Goal: Information Seeking & Learning: Learn about a topic

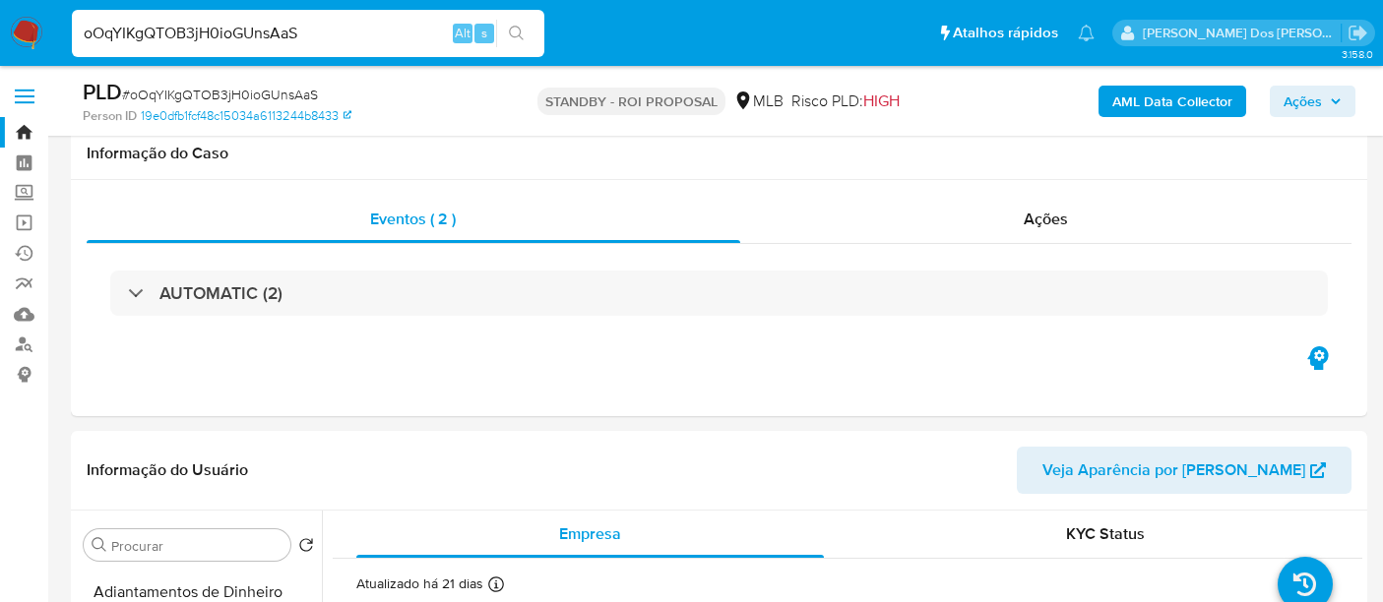
select select "10"
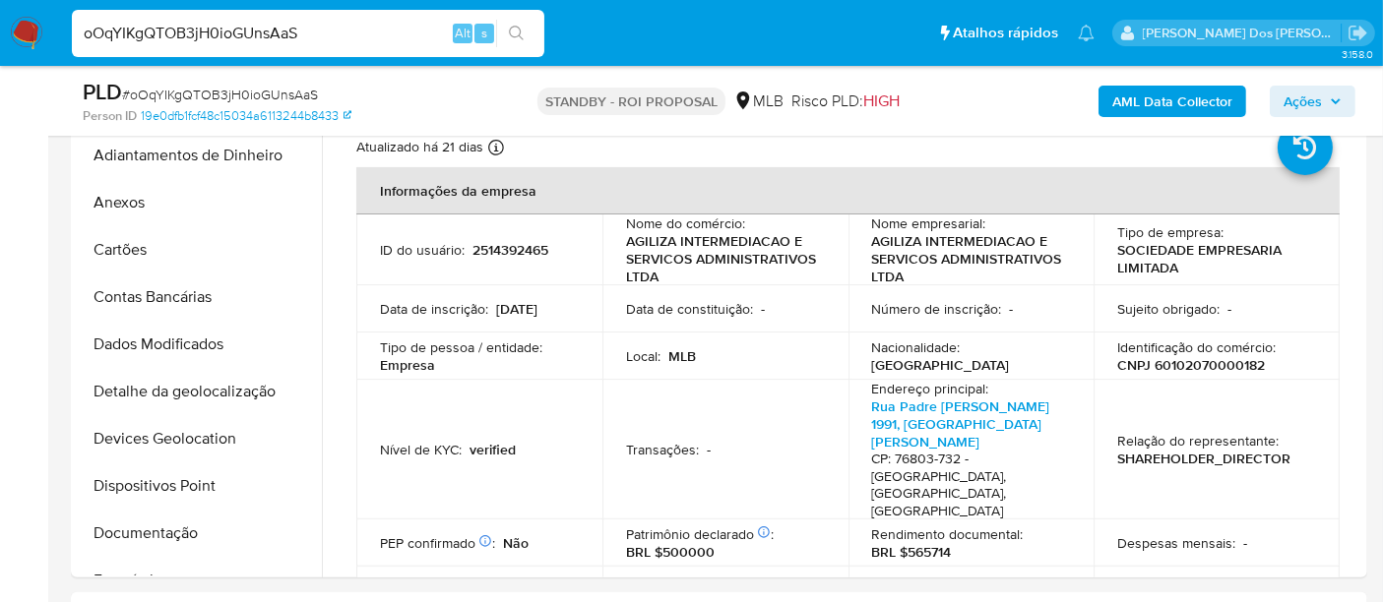
scroll to position [109, 0]
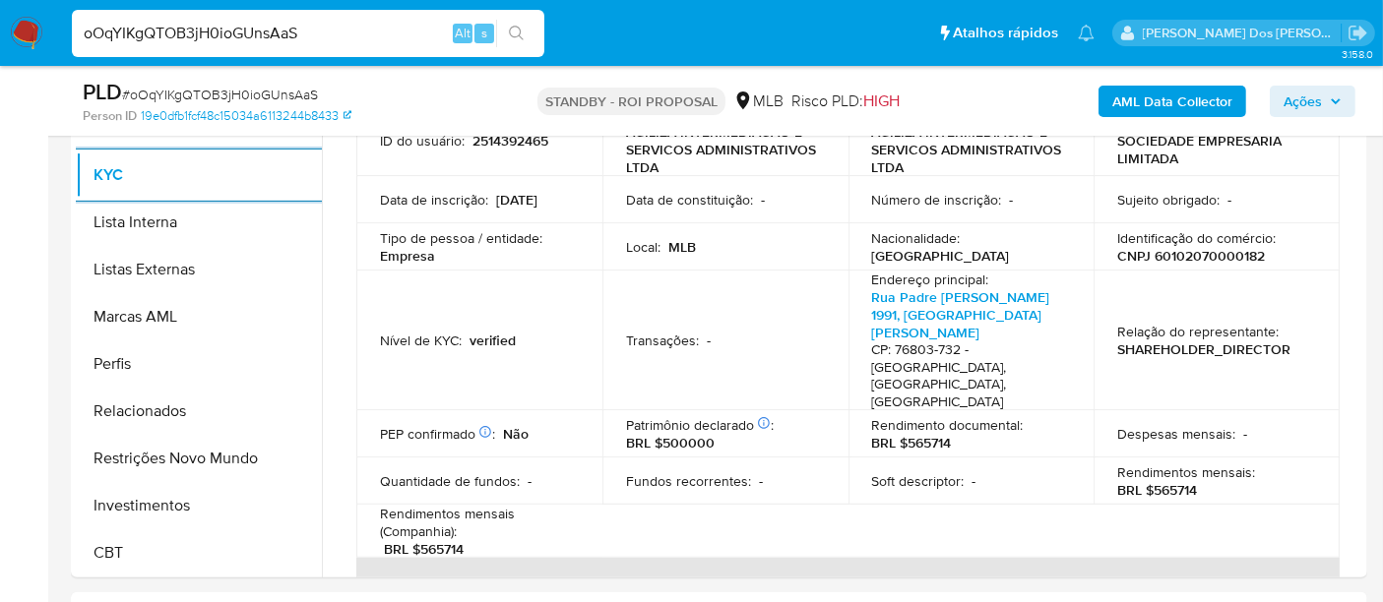
click at [243, 36] on input "oOqYIKgQTOB3jH0ioGUnsAaS" at bounding box center [308, 34] width 472 height 26
paste input "QztOmPu62tj0zf358ZqV8J2Y"
type input "QztOmPu62tj0zf358ZqV8J2Y"
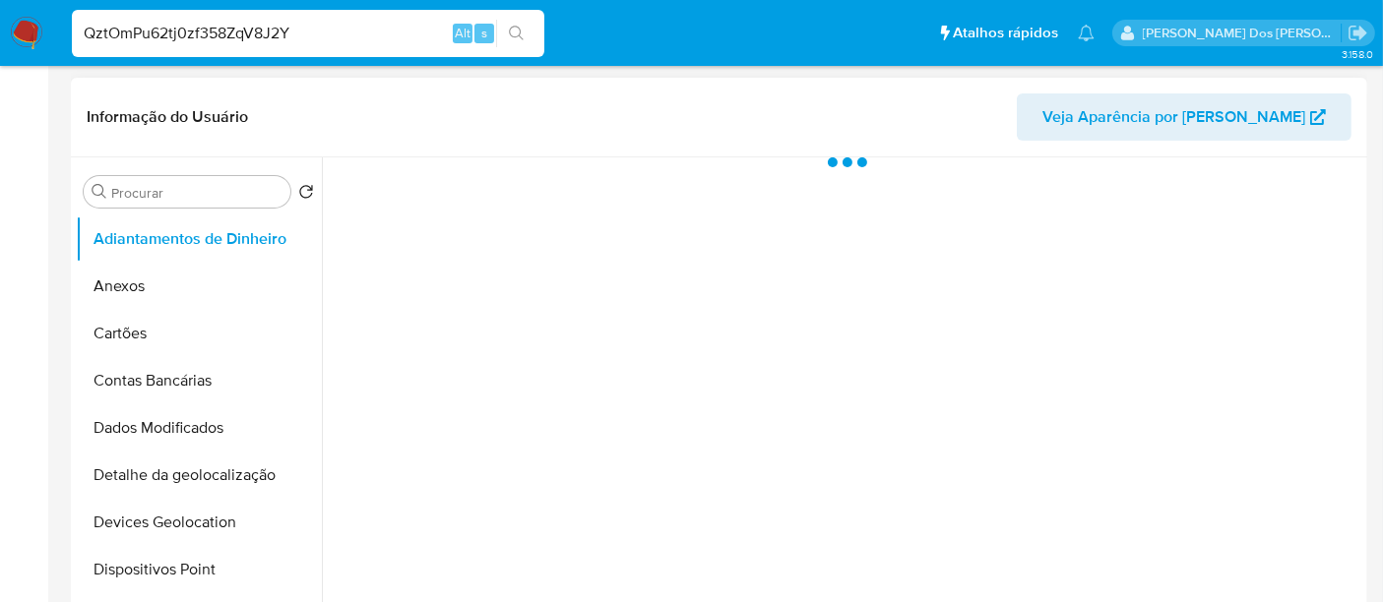
scroll to position [437, 0]
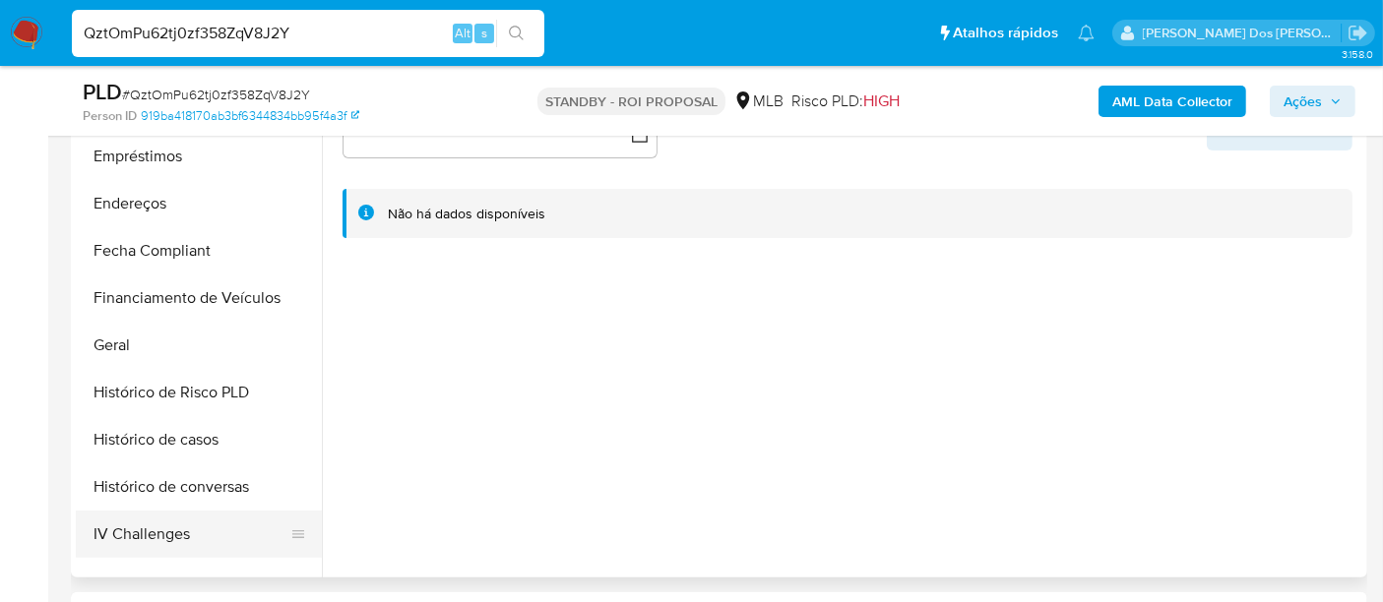
select select "10"
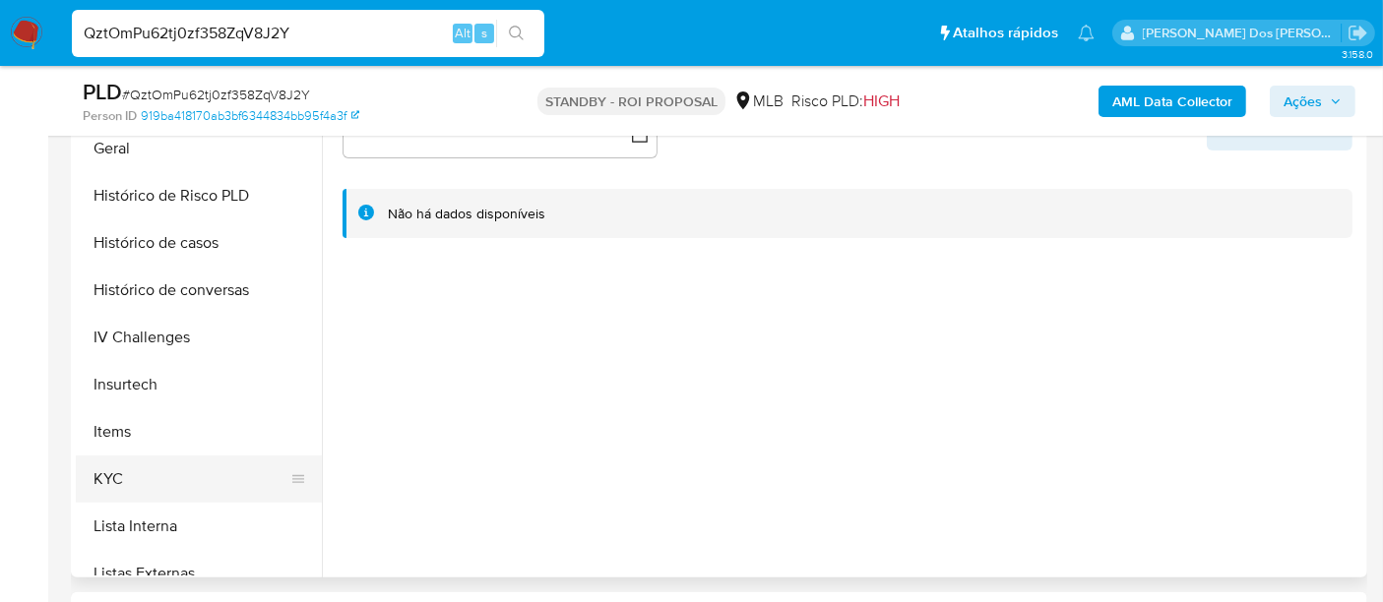
scroll to position [656, 0]
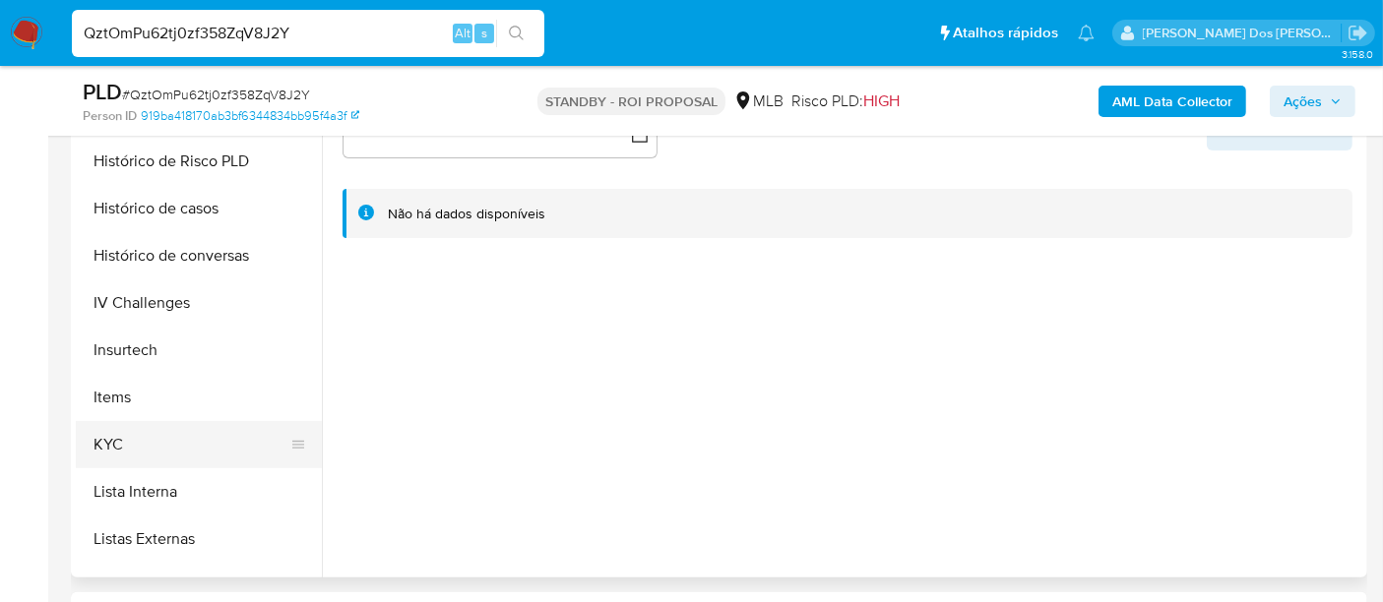
click at [119, 433] on button "KYC" at bounding box center [191, 444] width 230 height 47
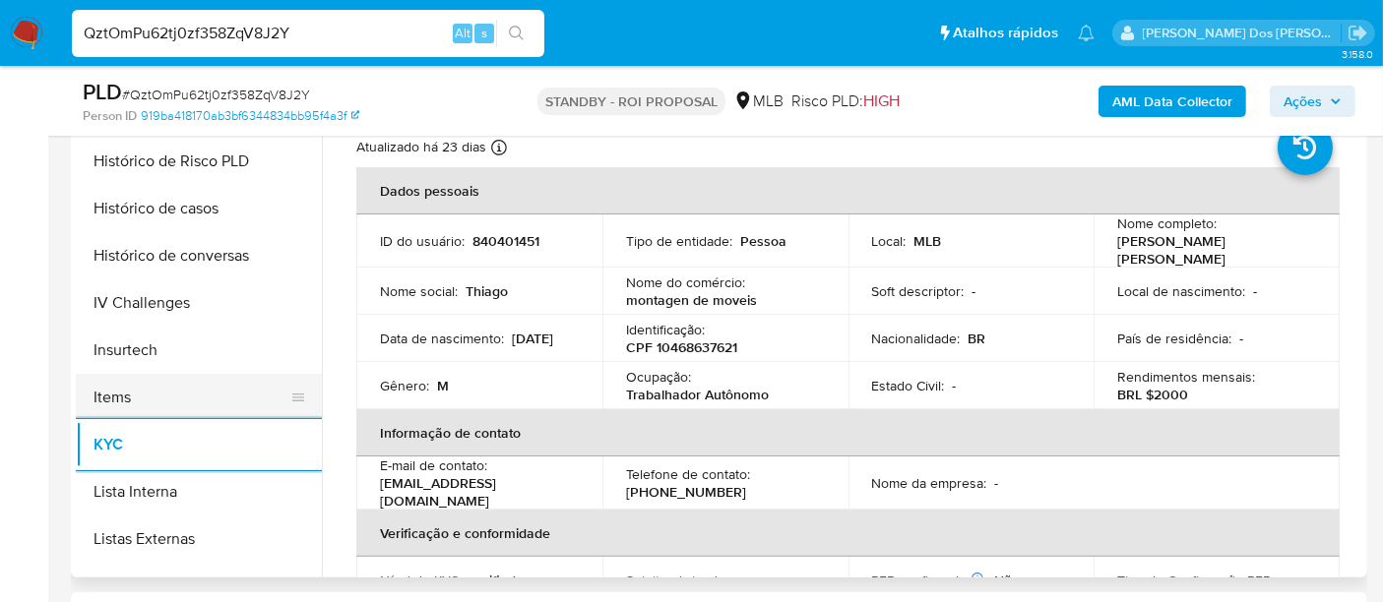
scroll to position [546, 0]
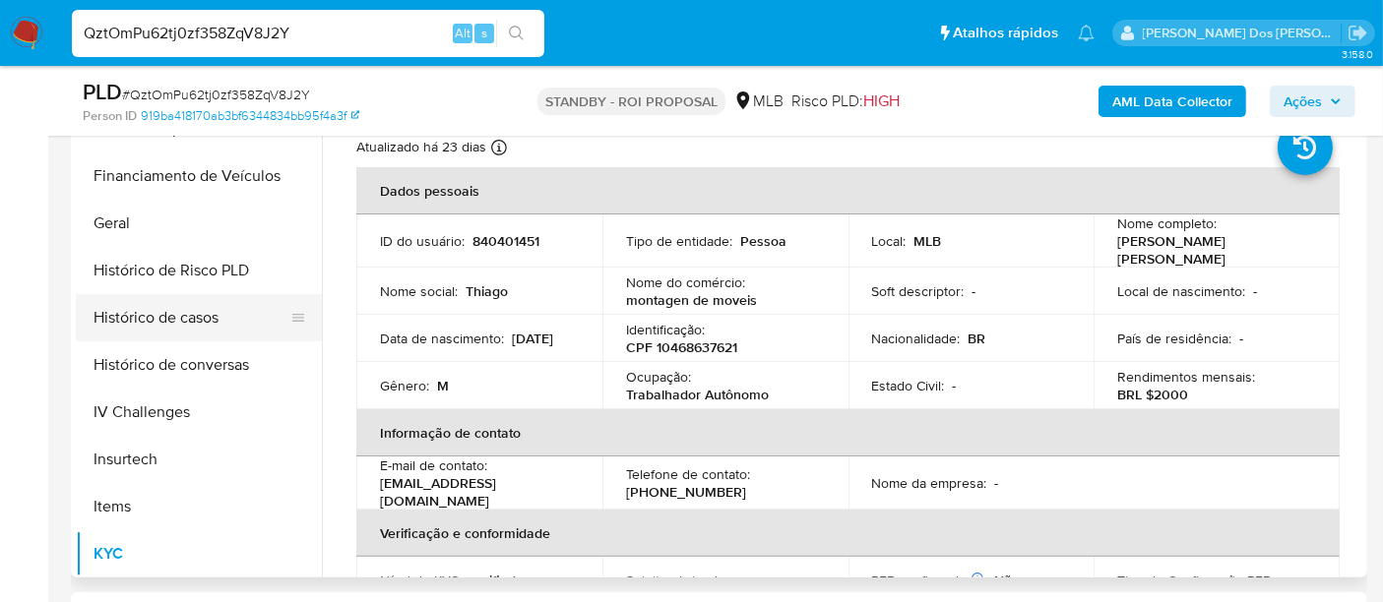
click at [188, 325] on button "Histórico de casos" at bounding box center [191, 317] width 230 height 47
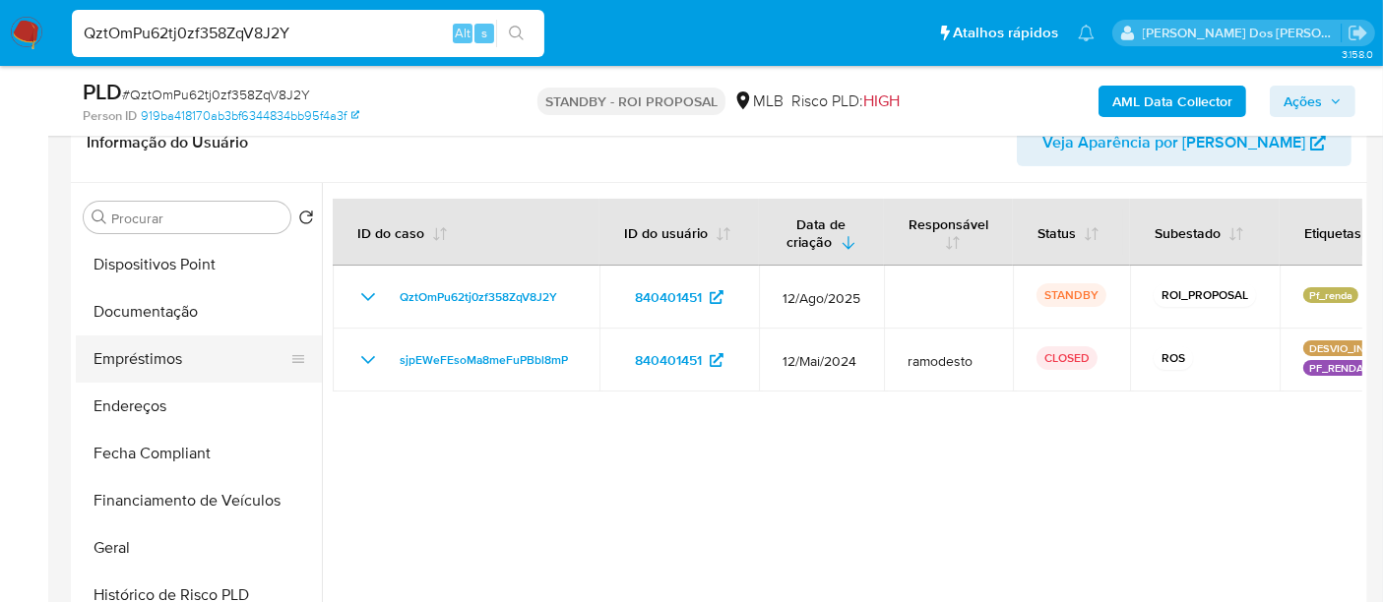
scroll to position [328, 0]
click at [179, 312] on button "Documentação" at bounding box center [191, 314] width 230 height 47
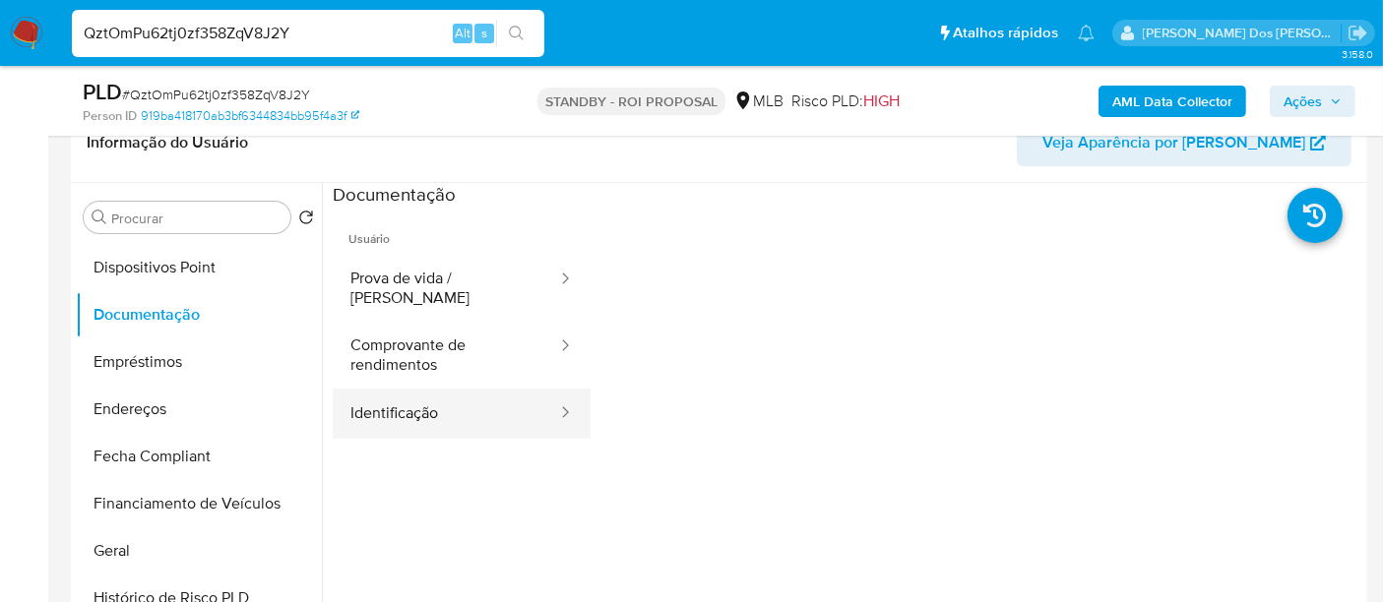
click at [413, 389] on button "Identificação" at bounding box center [446, 414] width 226 height 50
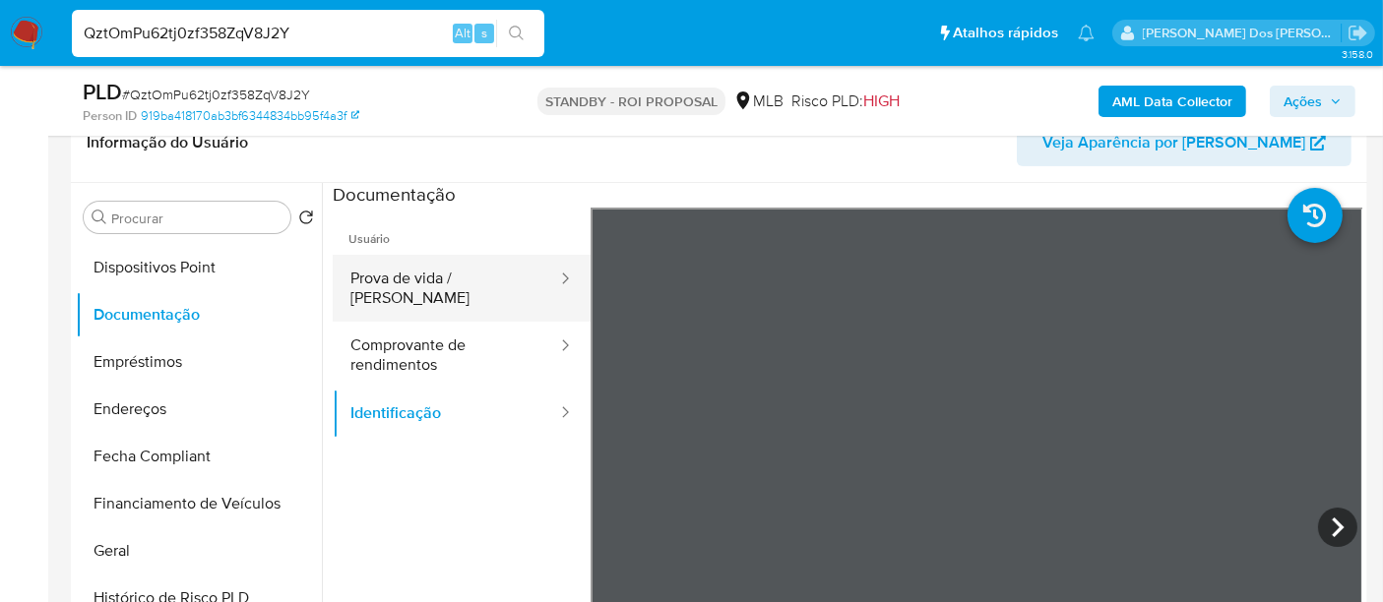
click at [410, 281] on button "Prova de vida / Selfie" at bounding box center [446, 288] width 226 height 67
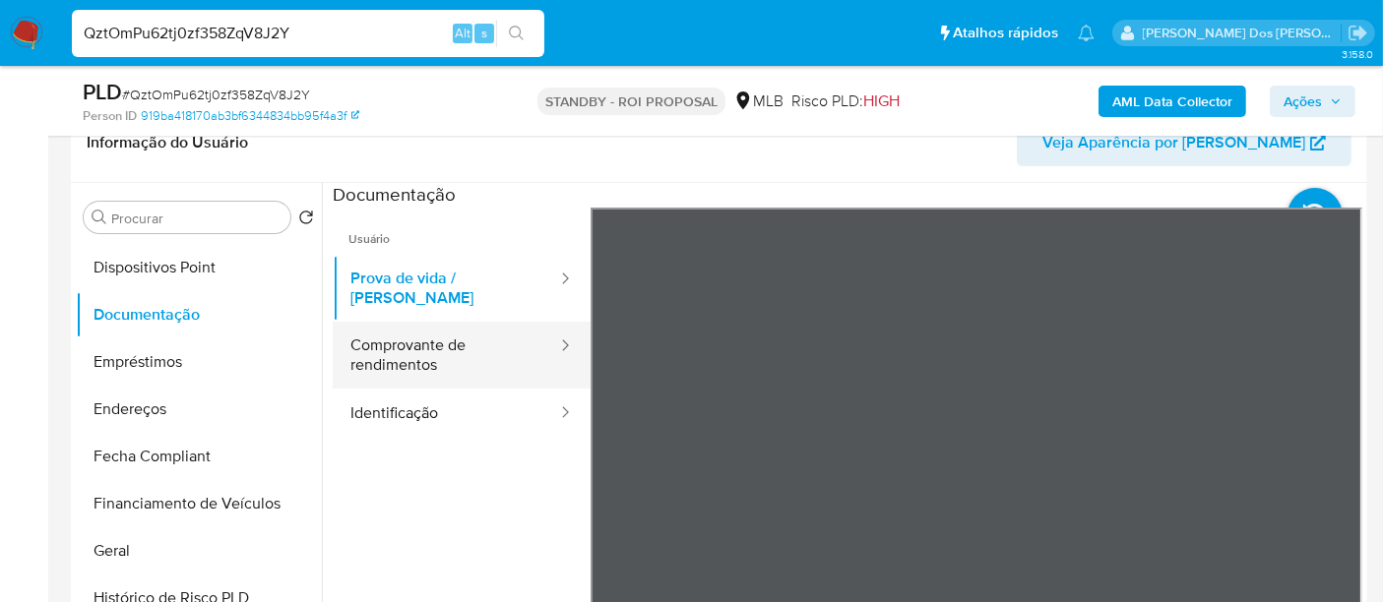
click at [420, 333] on button "Comprovante de rendimentos" at bounding box center [446, 355] width 226 height 67
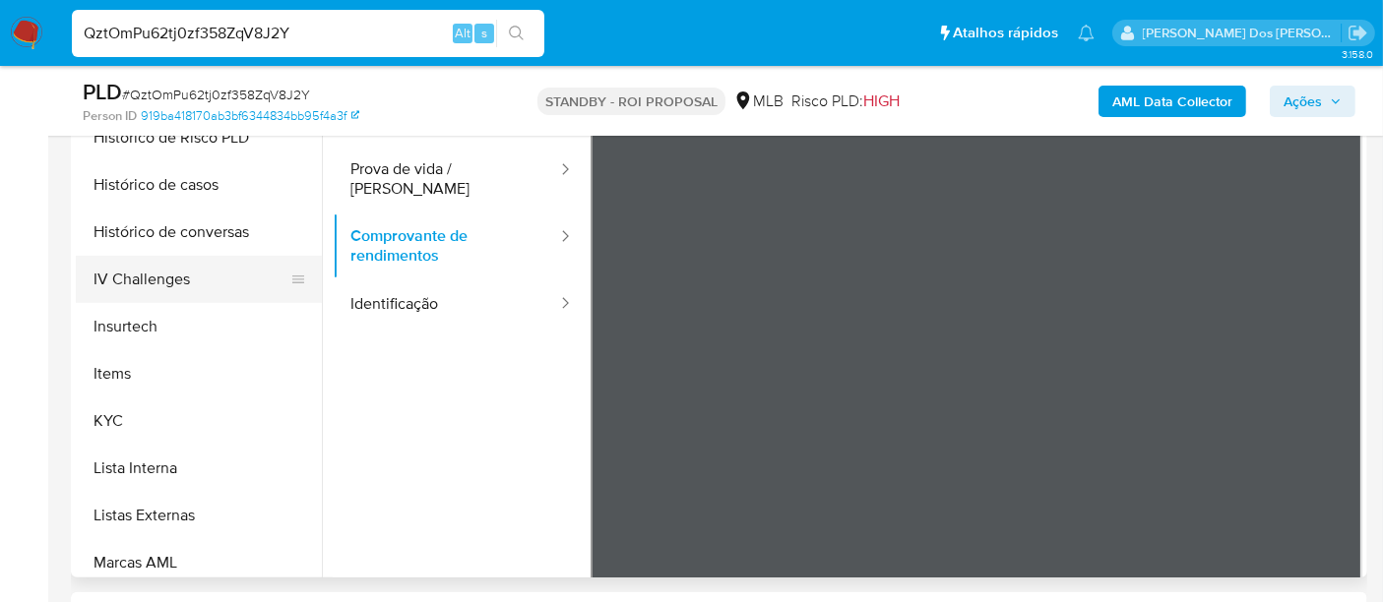
scroll to position [925, 0]
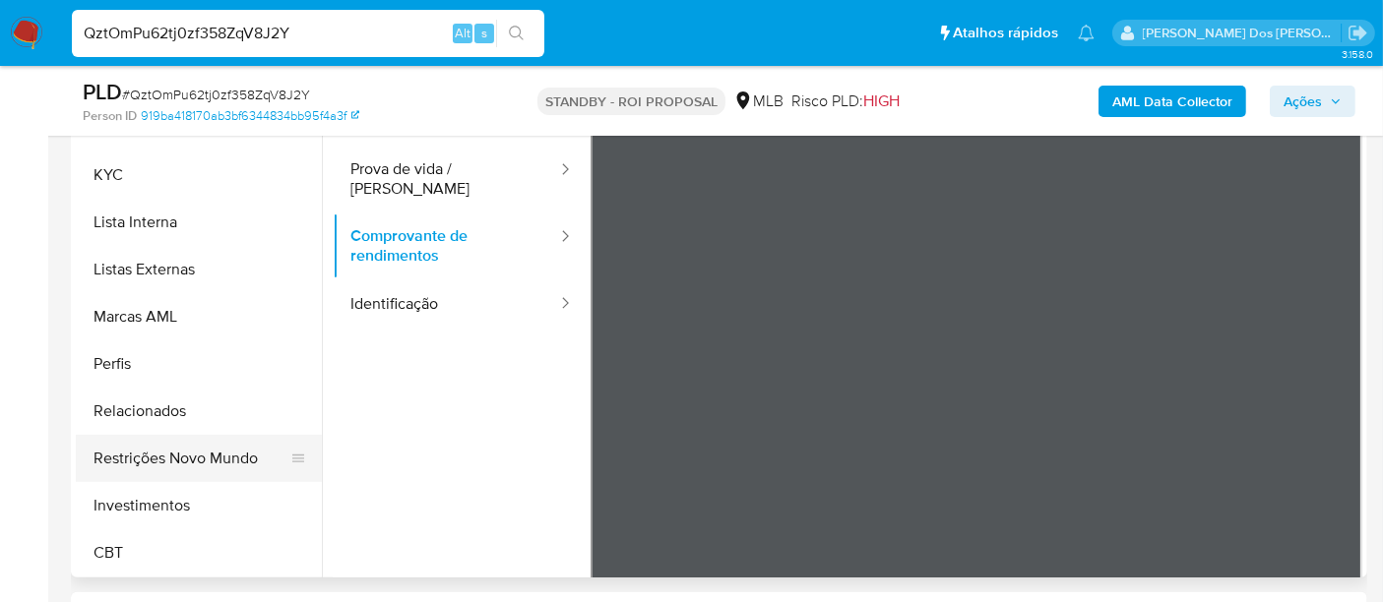
click at [168, 455] on button "Restrições Novo Mundo" at bounding box center [191, 458] width 230 height 47
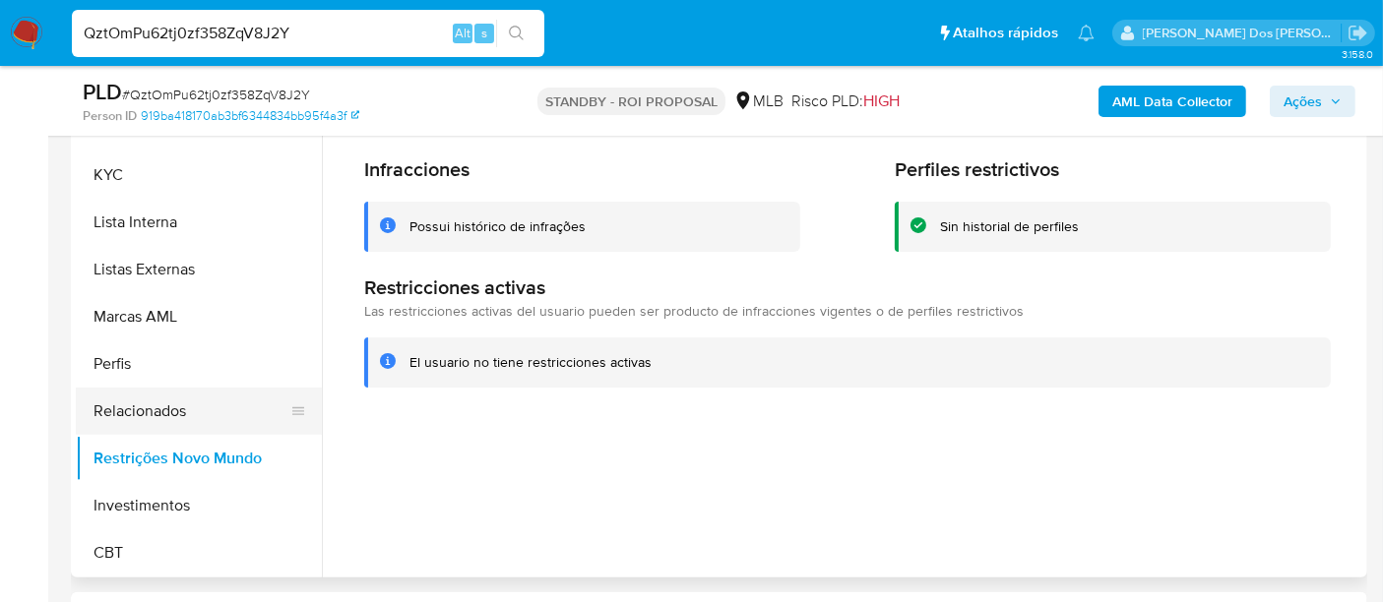
scroll to position [488, 0]
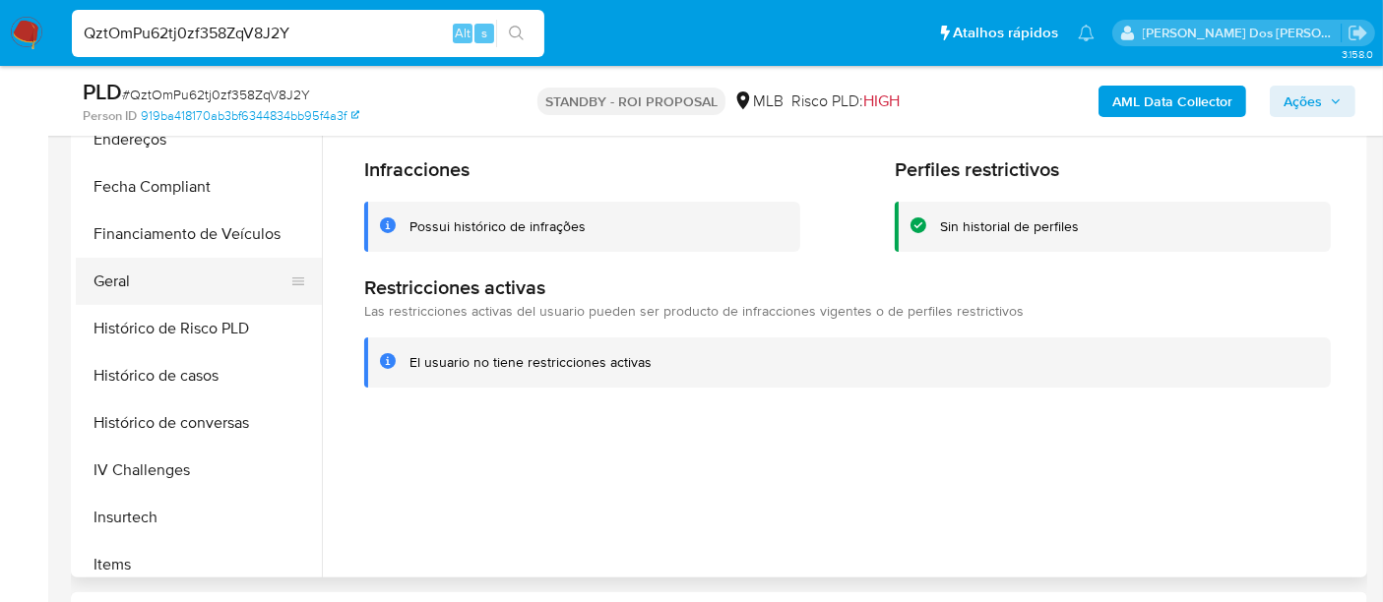
click at [112, 284] on button "Geral" at bounding box center [191, 281] width 230 height 47
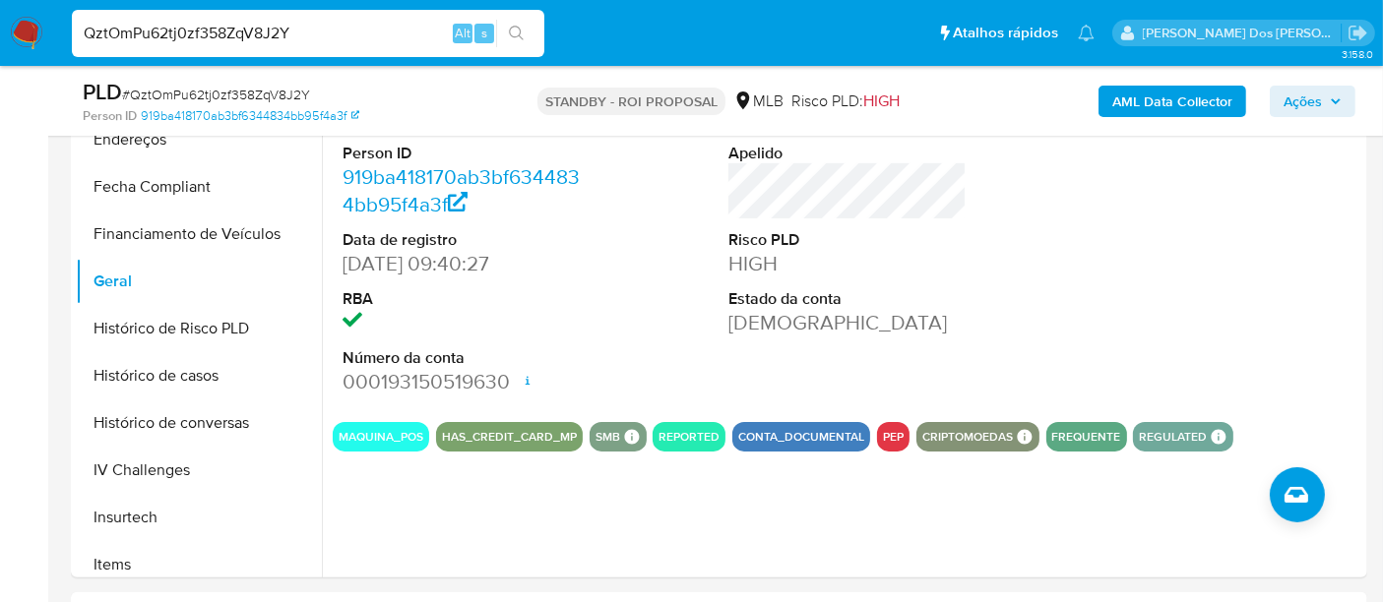
click at [292, 34] on input "QztOmPu62tj0zf358ZqV8J2Y" at bounding box center [308, 34] width 472 height 26
paste input "lKHul7RM2ETRl00NQEP5RhSF"
type input "lKHul7RM2ETRl00NQEP5RhSF"
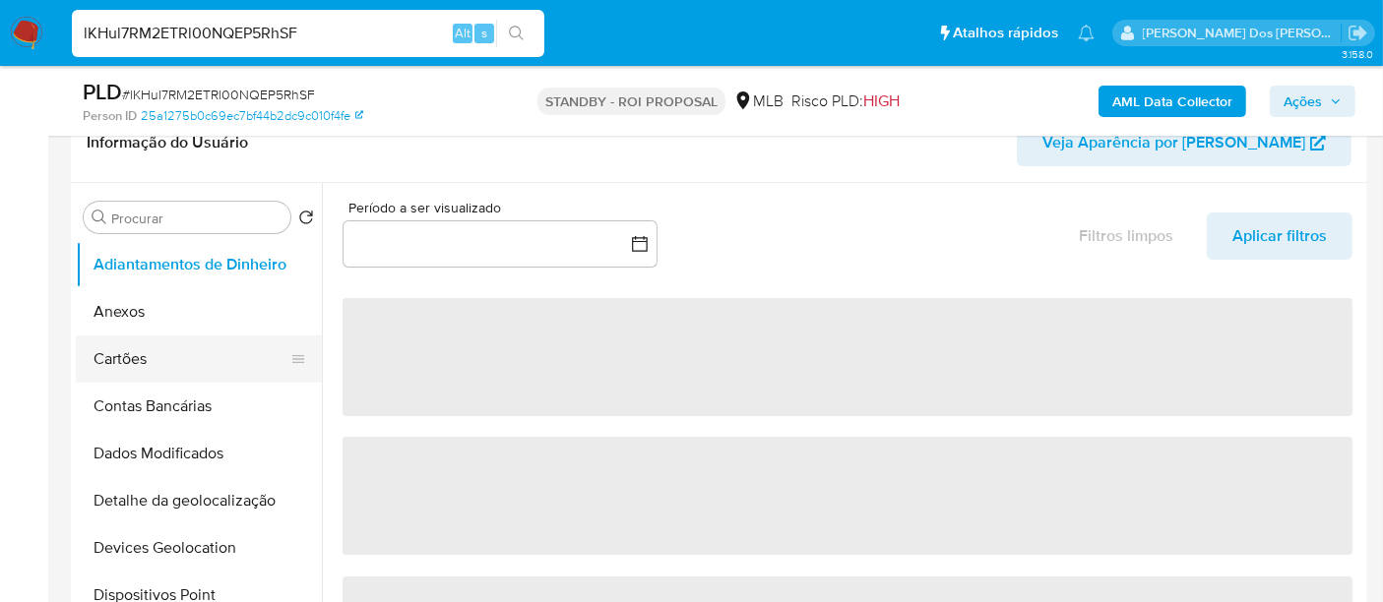
scroll to position [437, 0]
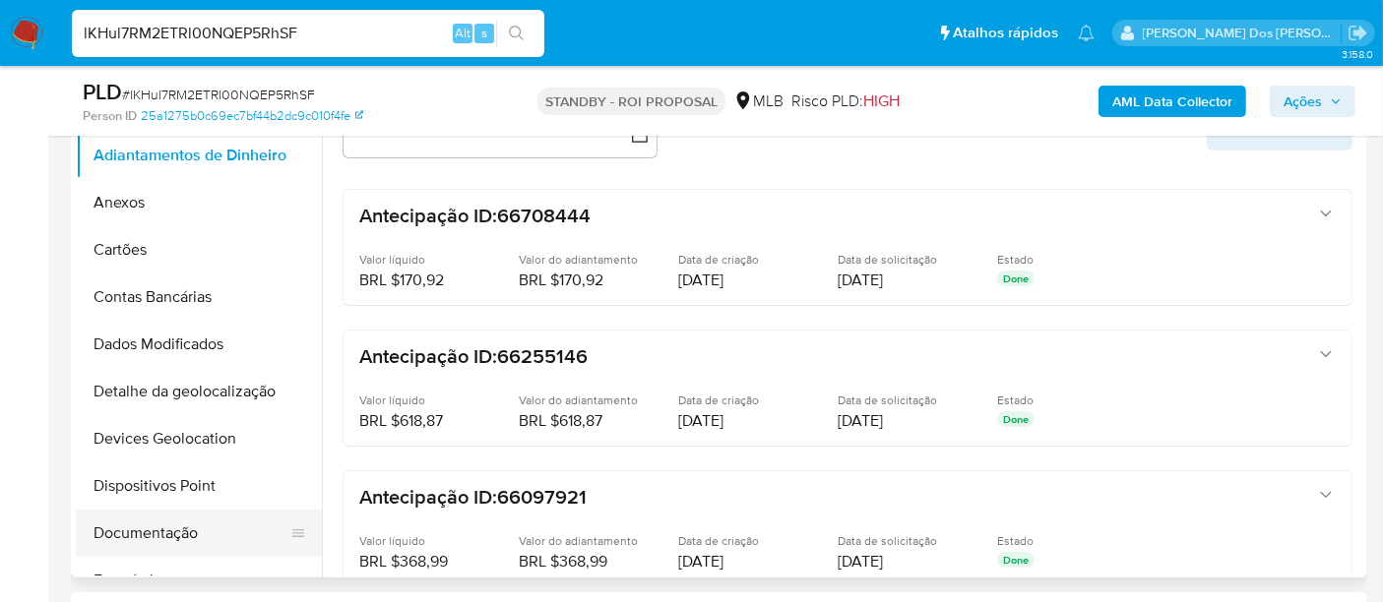
select select "10"
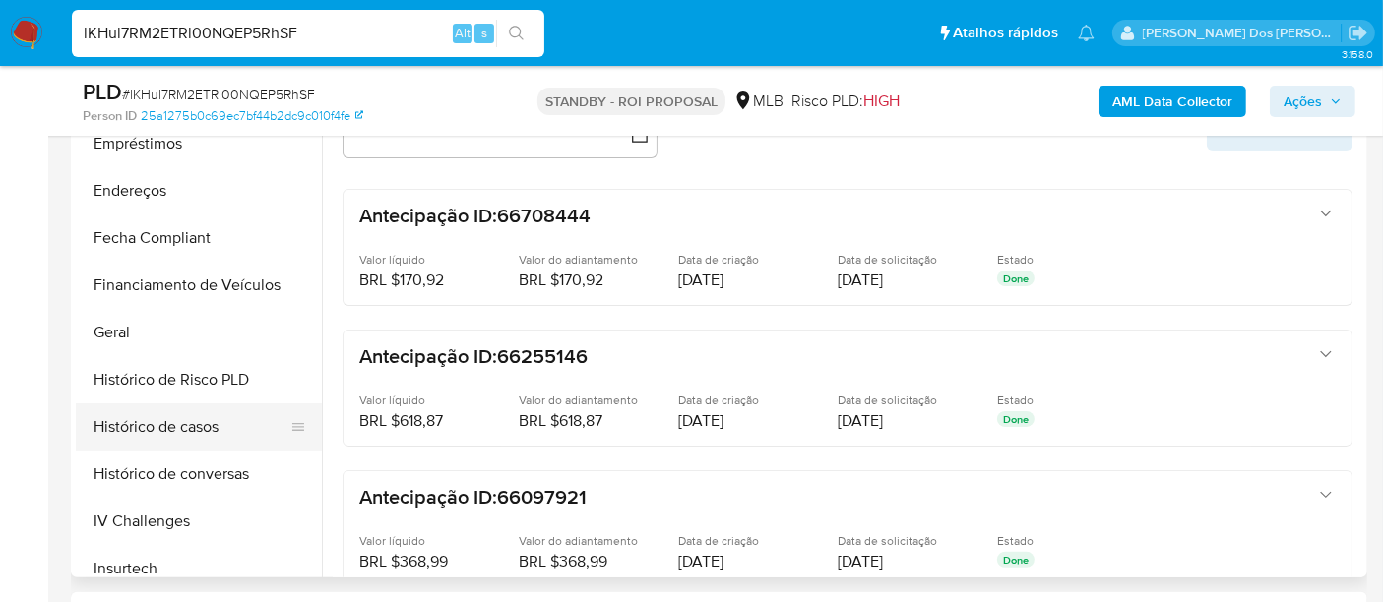
scroll to position [656, 0]
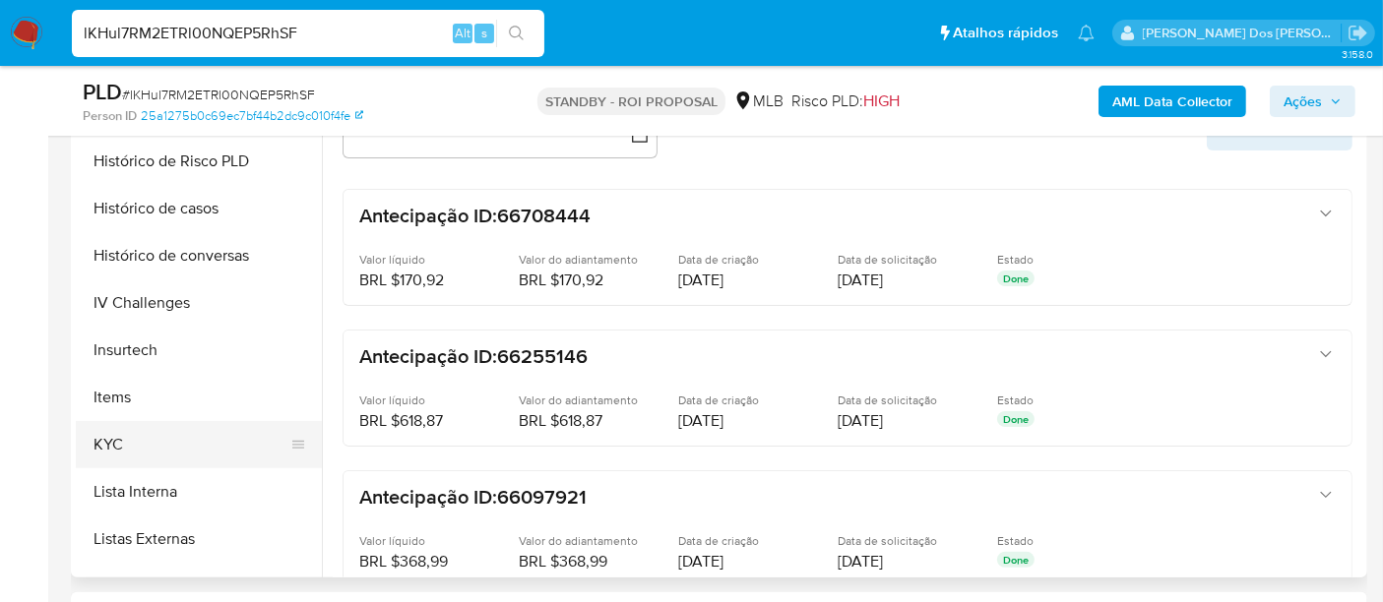
drag, startPoint x: 118, startPoint y: 436, endPoint x: 128, endPoint y: 435, distance: 9.9
click at [118, 437] on button "KYC" at bounding box center [191, 444] width 230 height 47
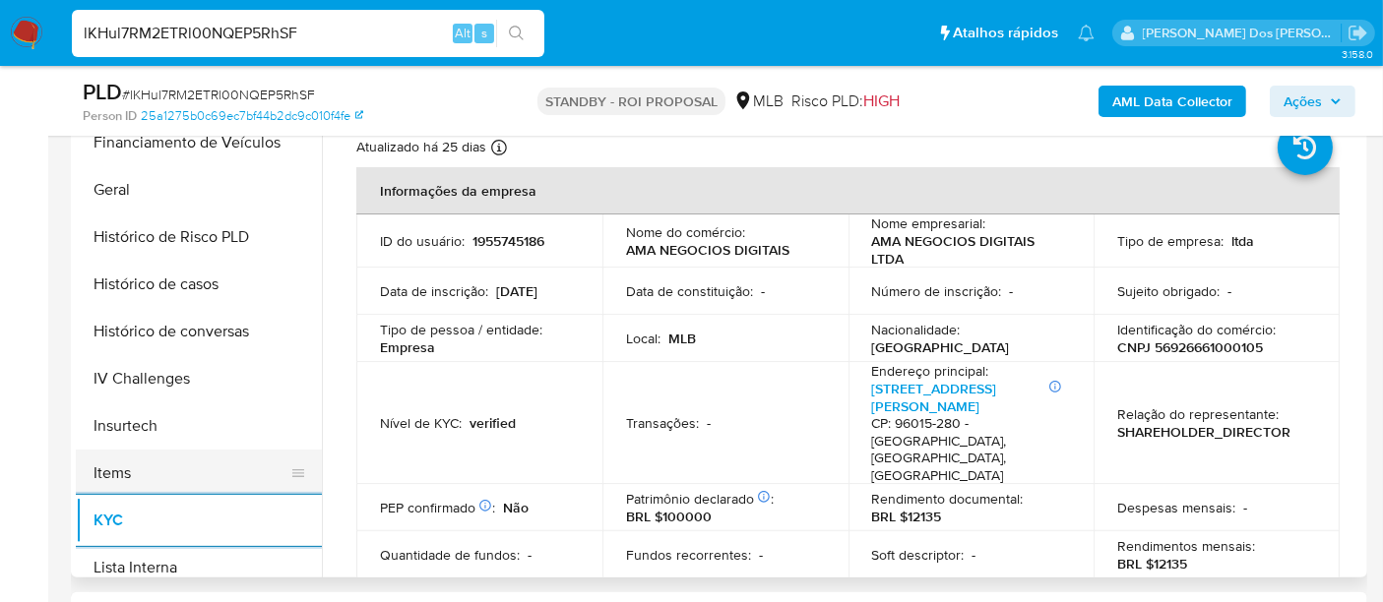
scroll to position [546, 0]
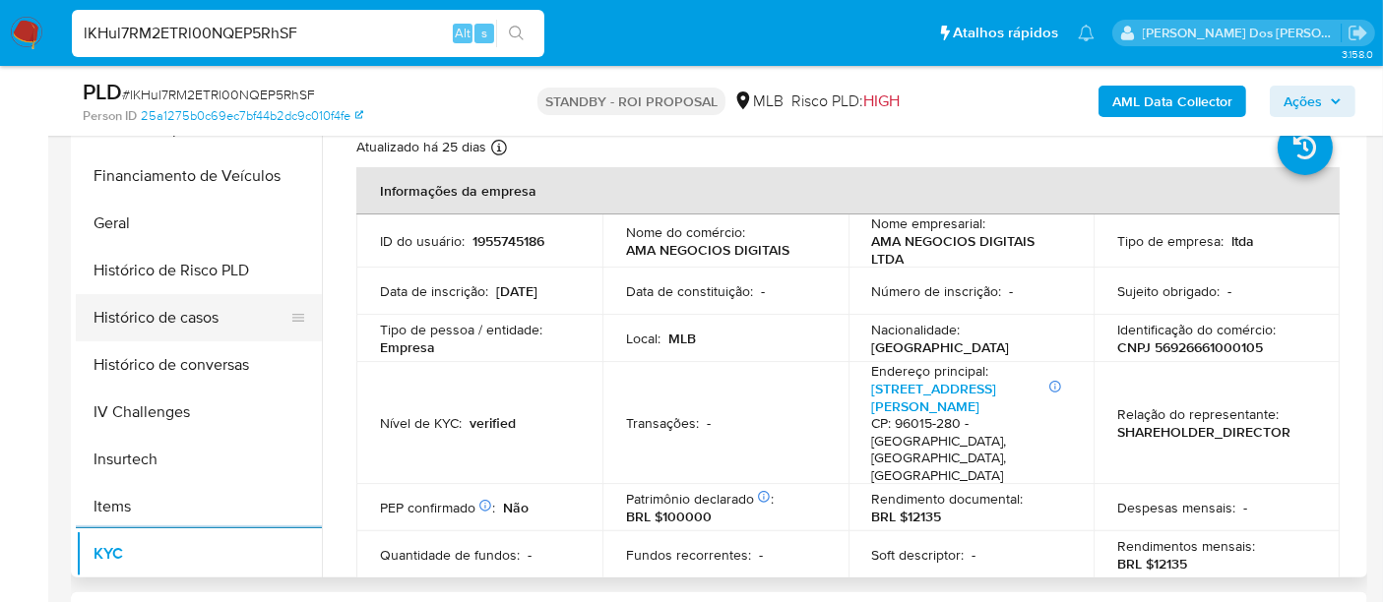
click at [188, 314] on button "Histórico de casos" at bounding box center [191, 317] width 230 height 47
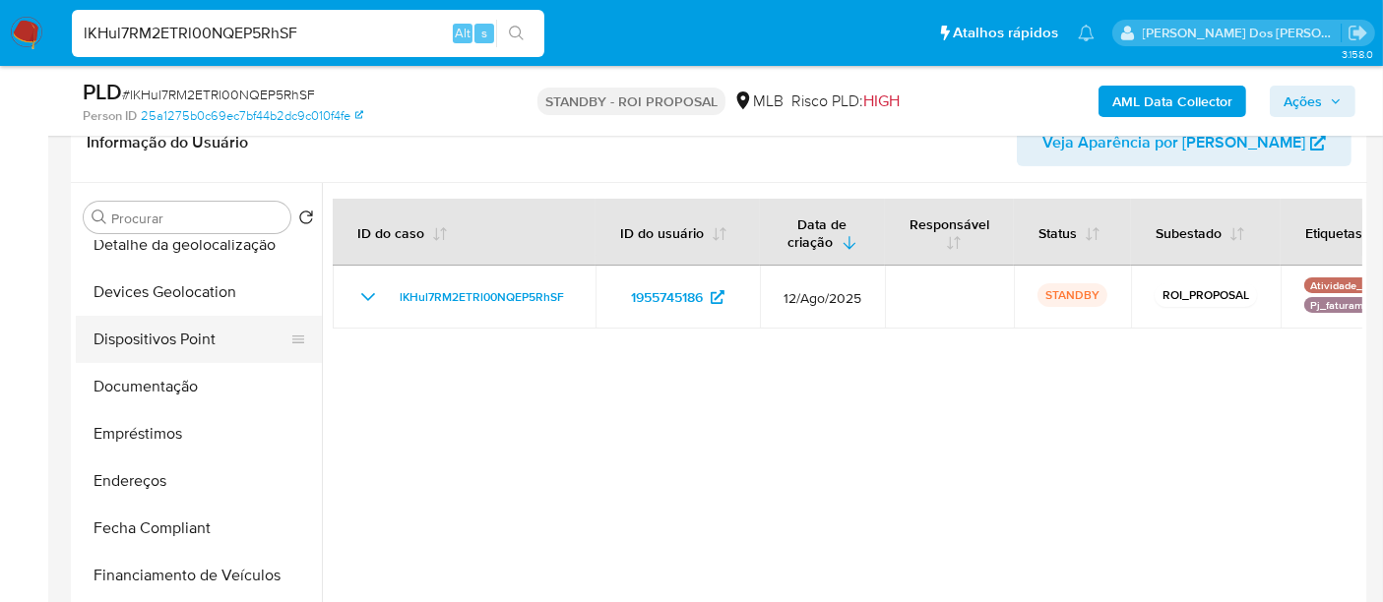
scroll to position [219, 0]
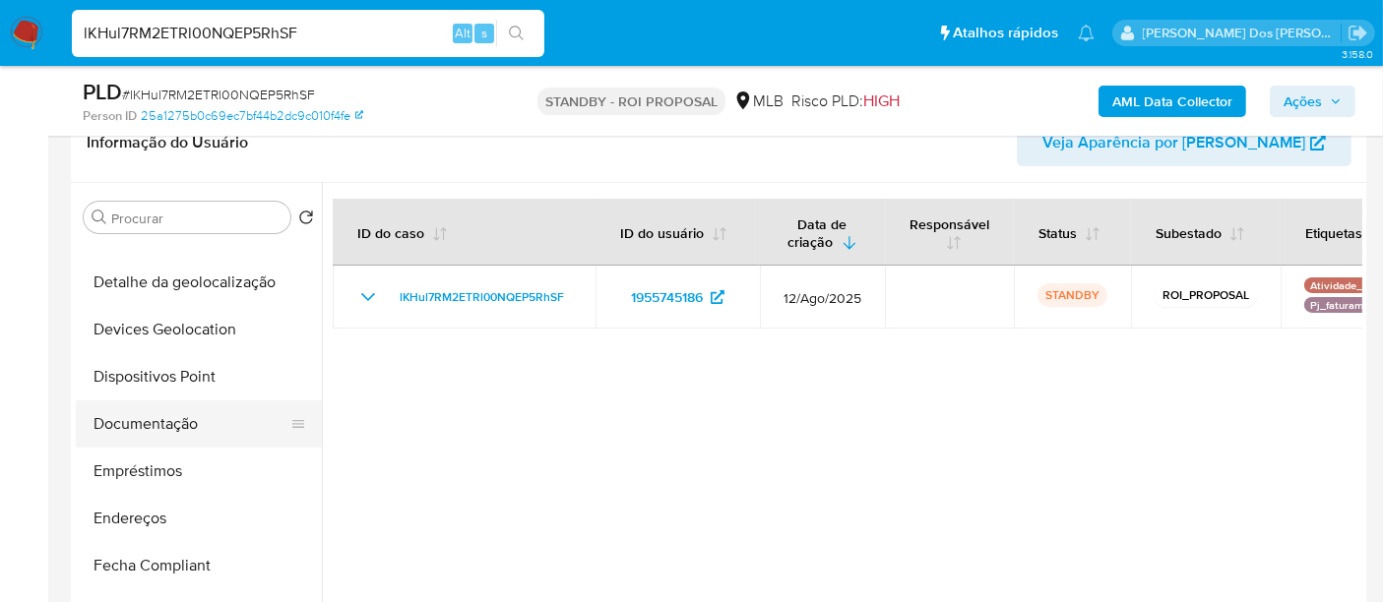
click at [143, 413] on button "Documentação" at bounding box center [191, 424] width 230 height 47
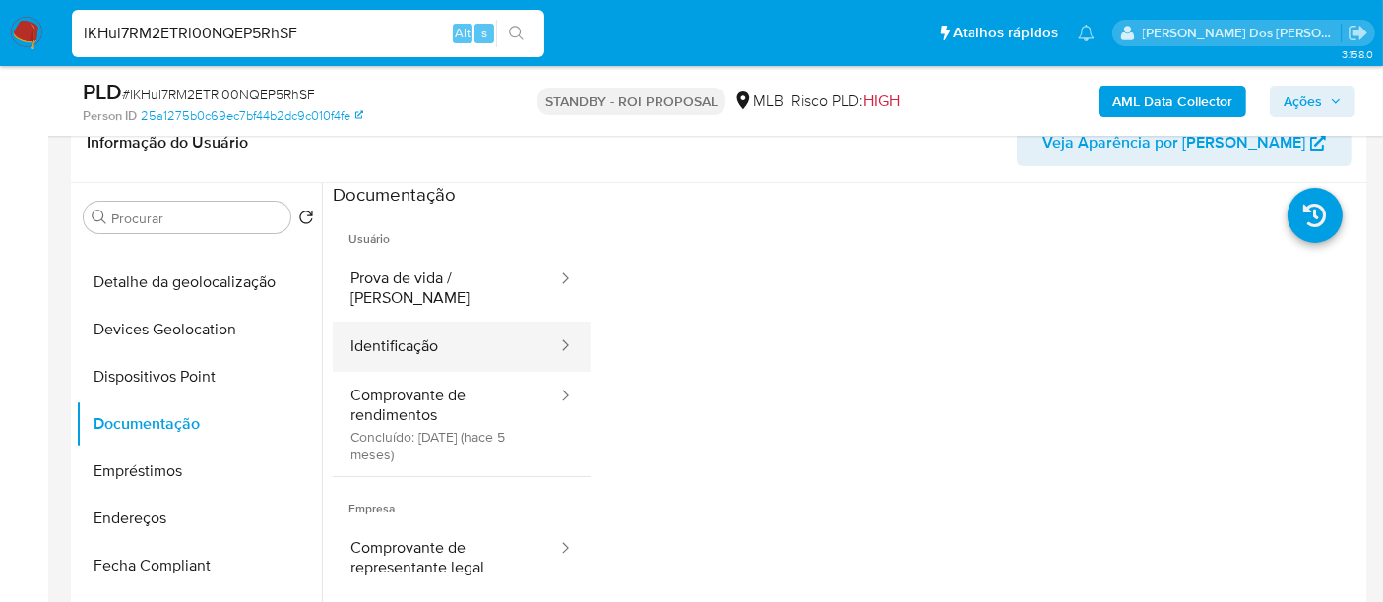
click at [406, 333] on button "Identificação" at bounding box center [446, 347] width 226 height 50
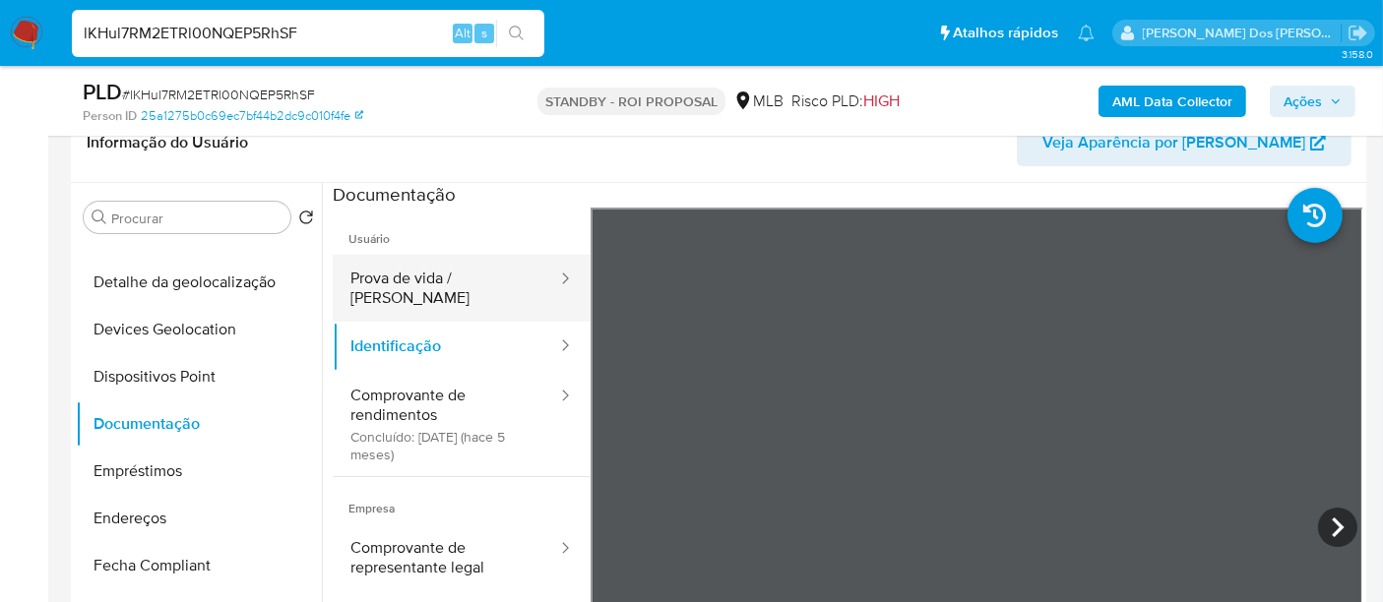
click at [454, 286] on button "Prova de vida / Selfie" at bounding box center [446, 288] width 226 height 67
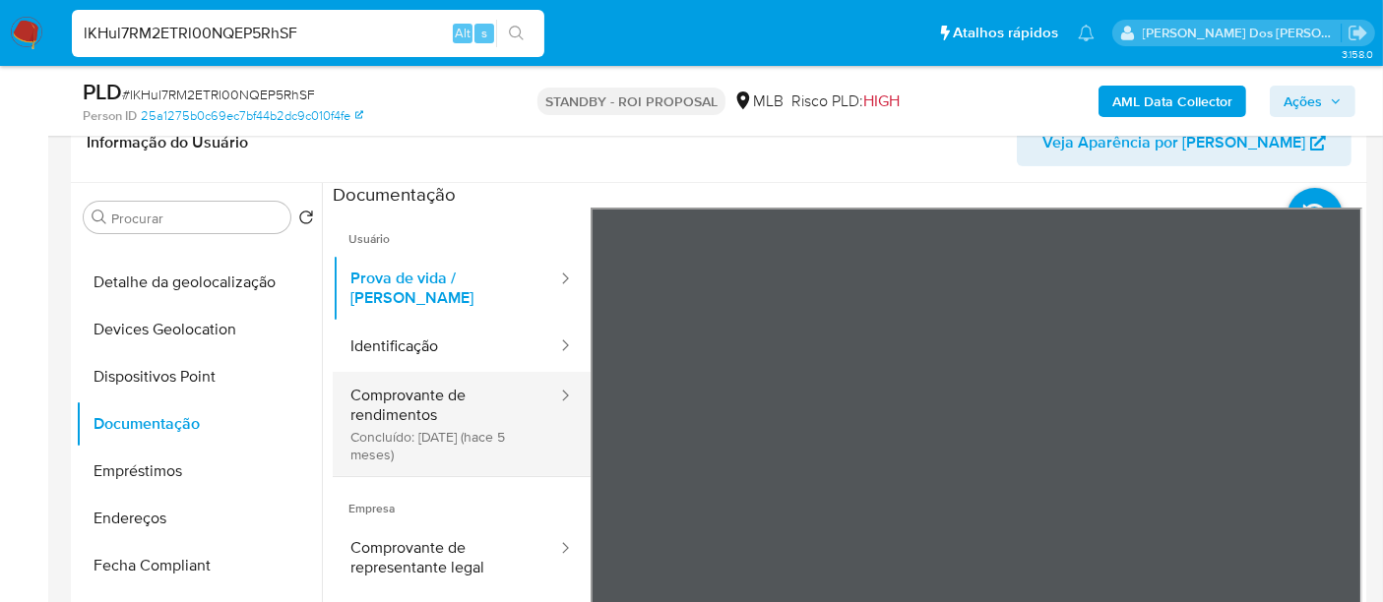
click at [409, 404] on button "Comprovante de rendimentos Concluído: 17/04/2025 (hace 5 meses)" at bounding box center [446, 424] width 226 height 104
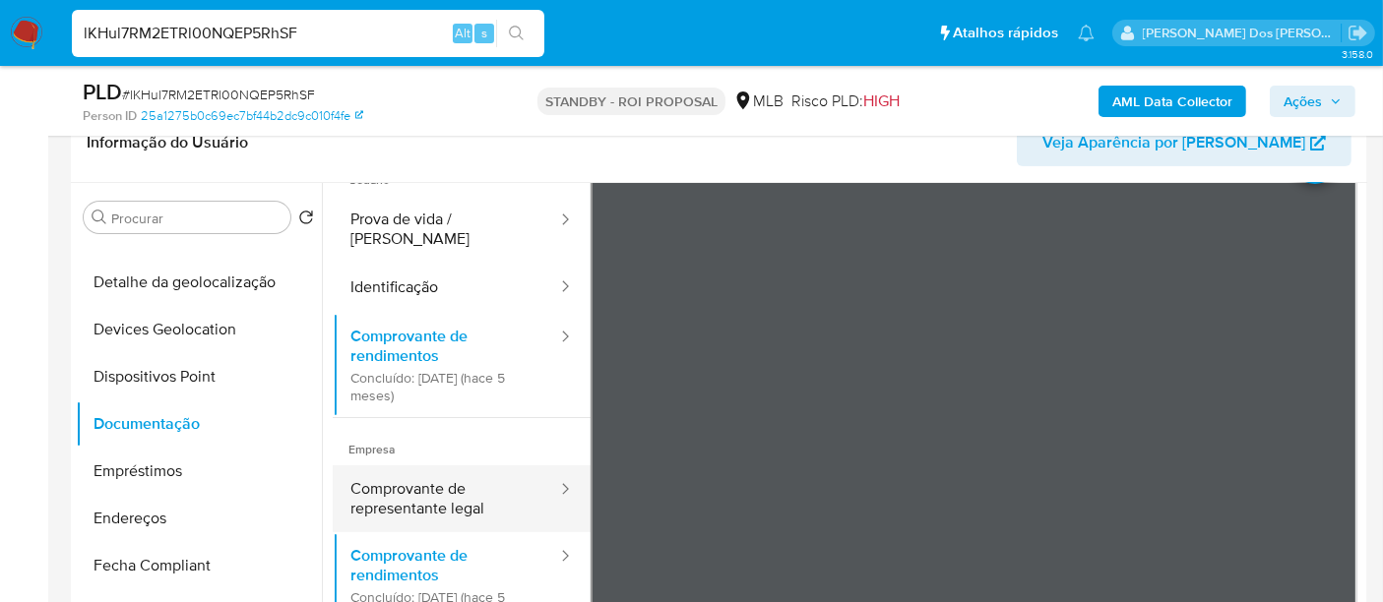
scroll to position [109, 0]
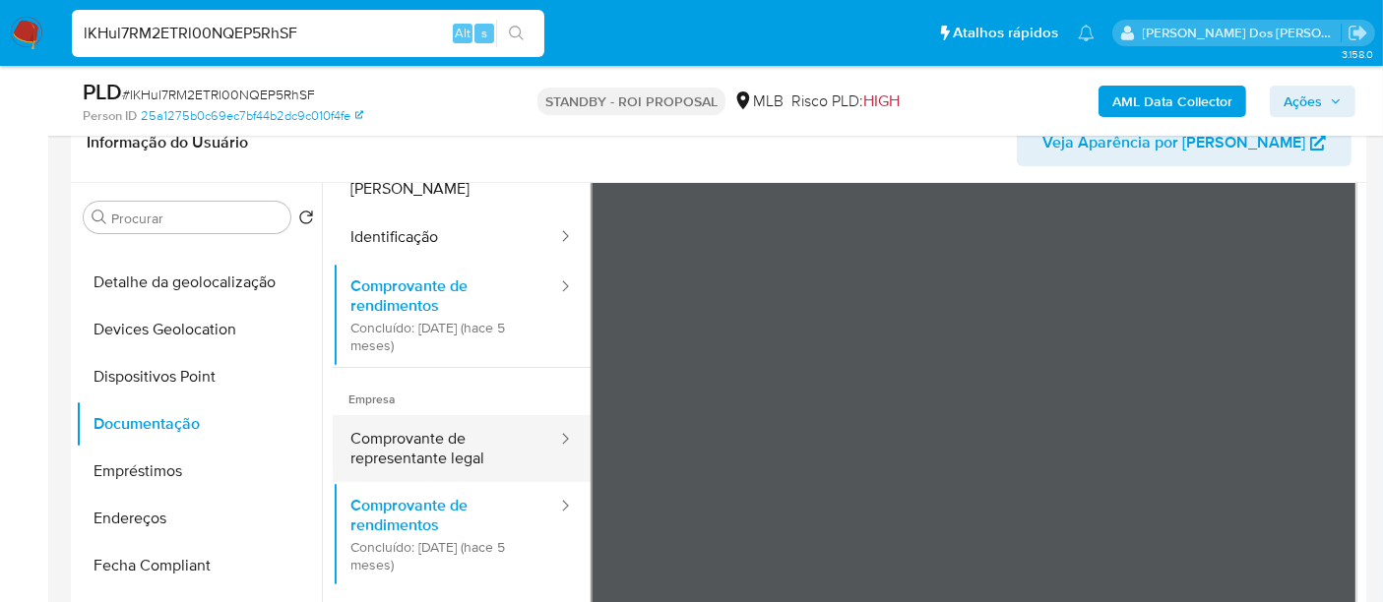
click at [432, 428] on button "Comprovante de representante legal" at bounding box center [446, 448] width 226 height 67
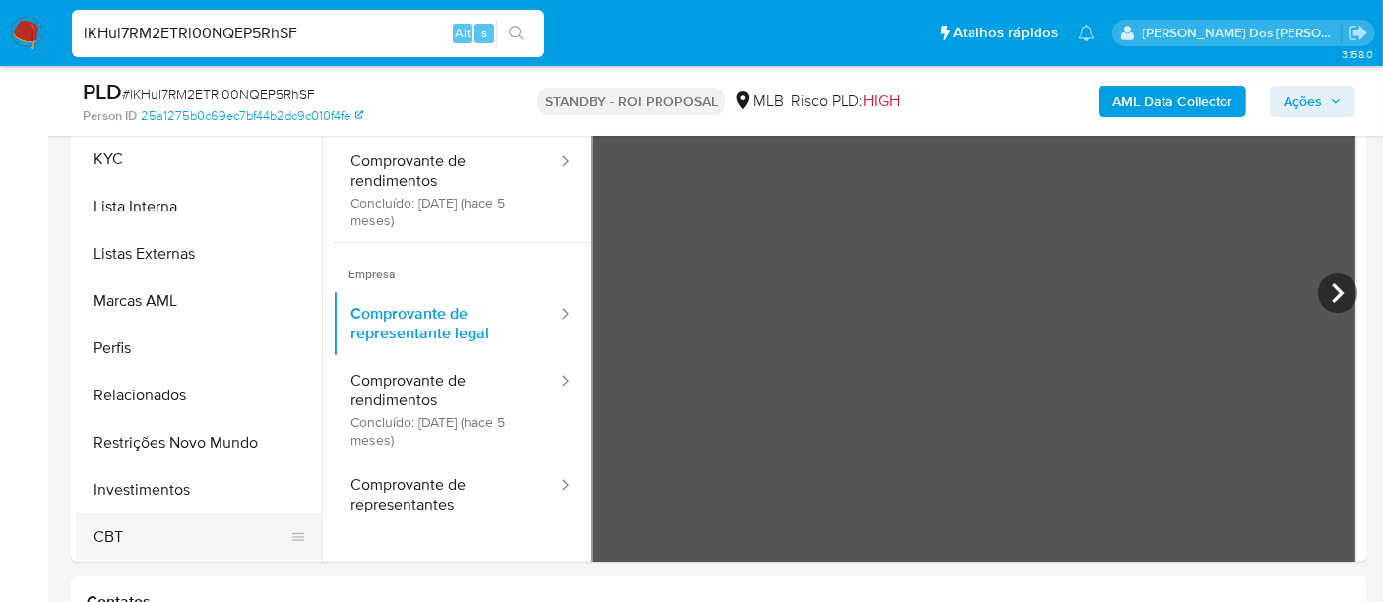
scroll to position [546, 0]
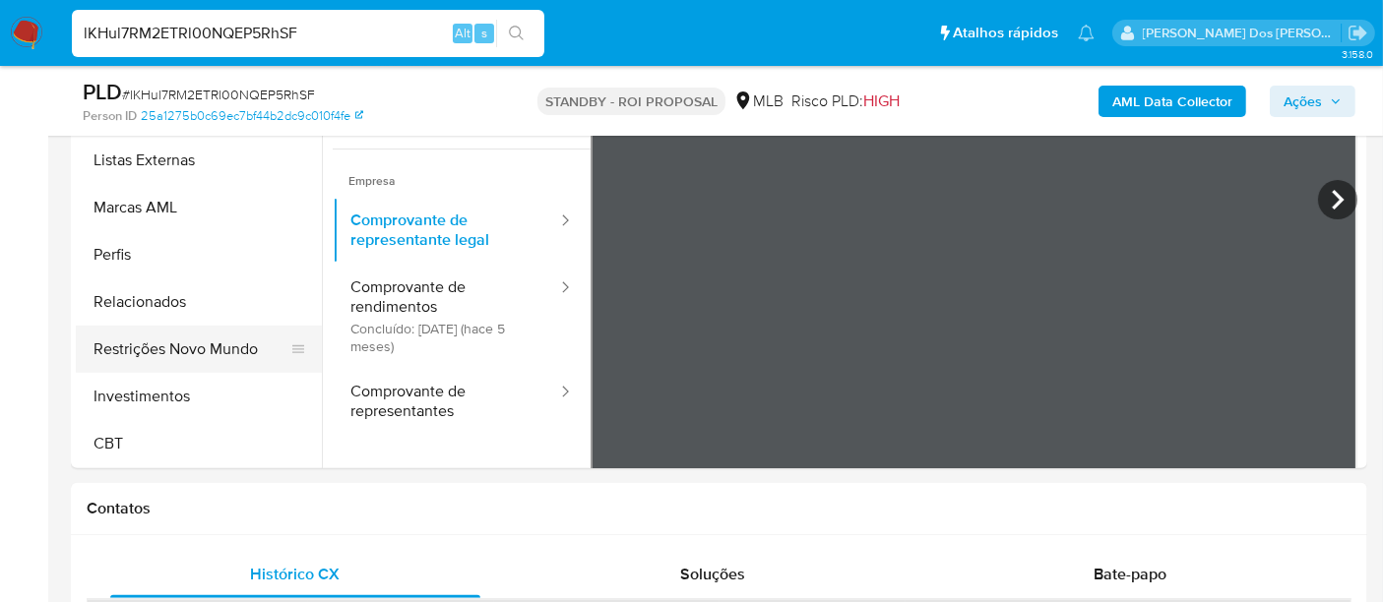
click at [208, 358] on button "Restrições Novo Mundo" at bounding box center [191, 349] width 230 height 47
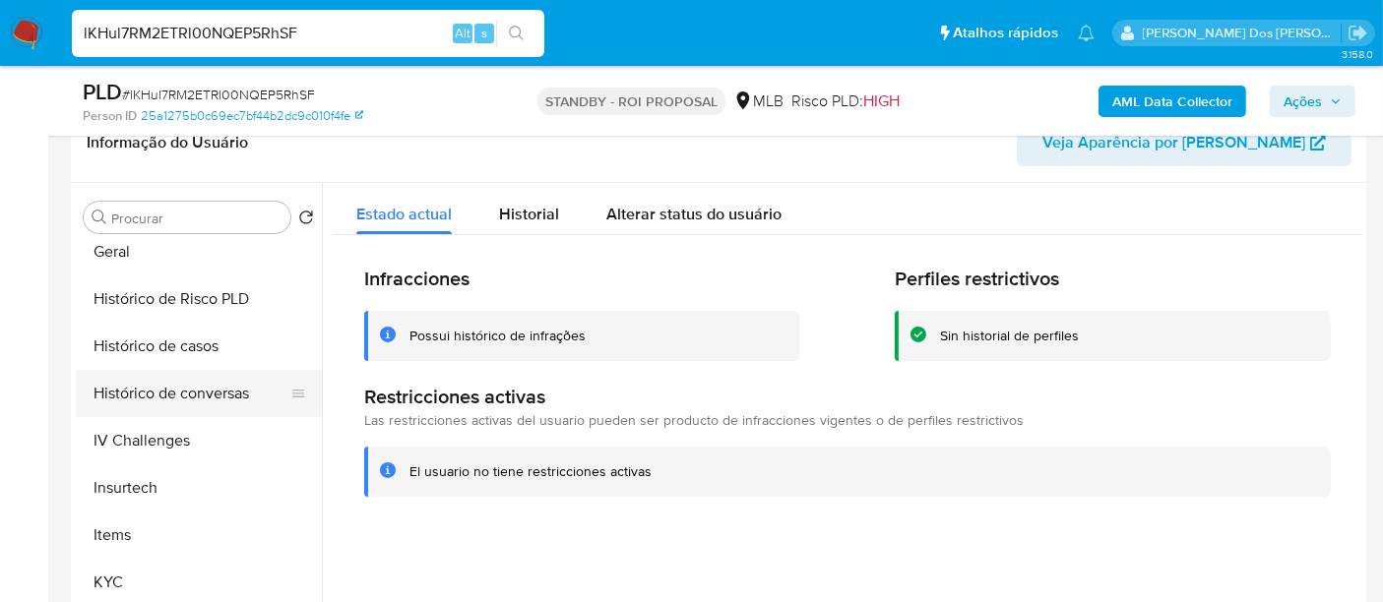
scroll to position [597, 0]
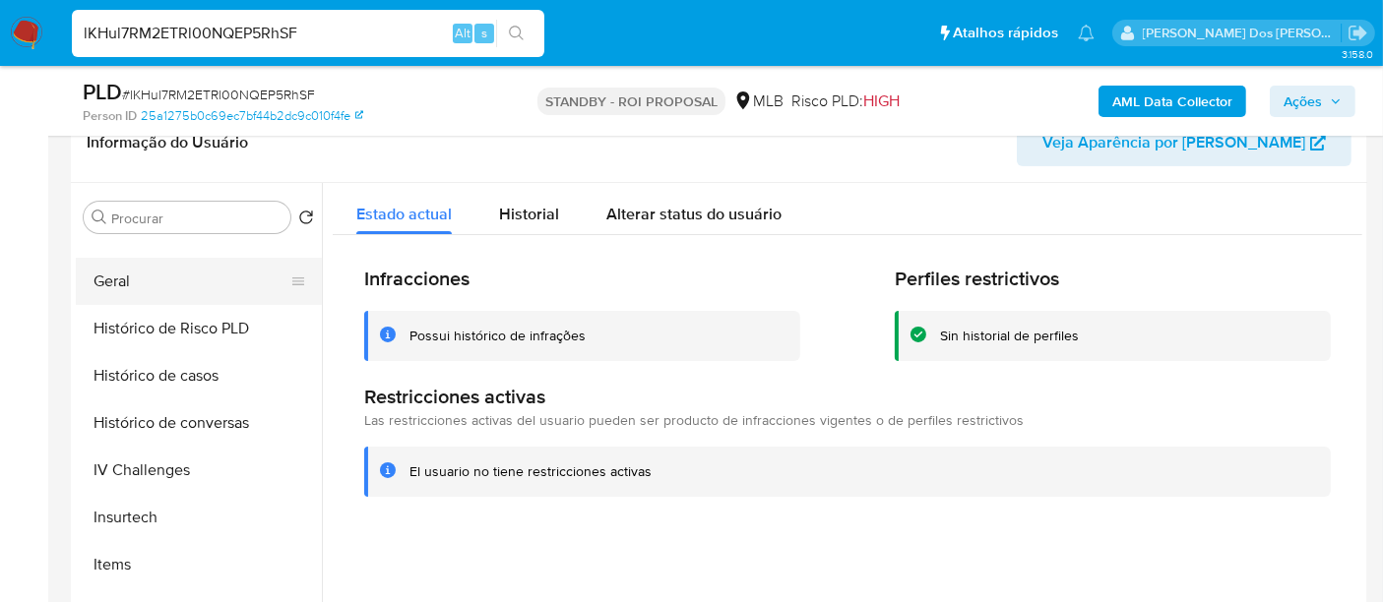
click at [121, 291] on button "Geral" at bounding box center [191, 281] width 230 height 47
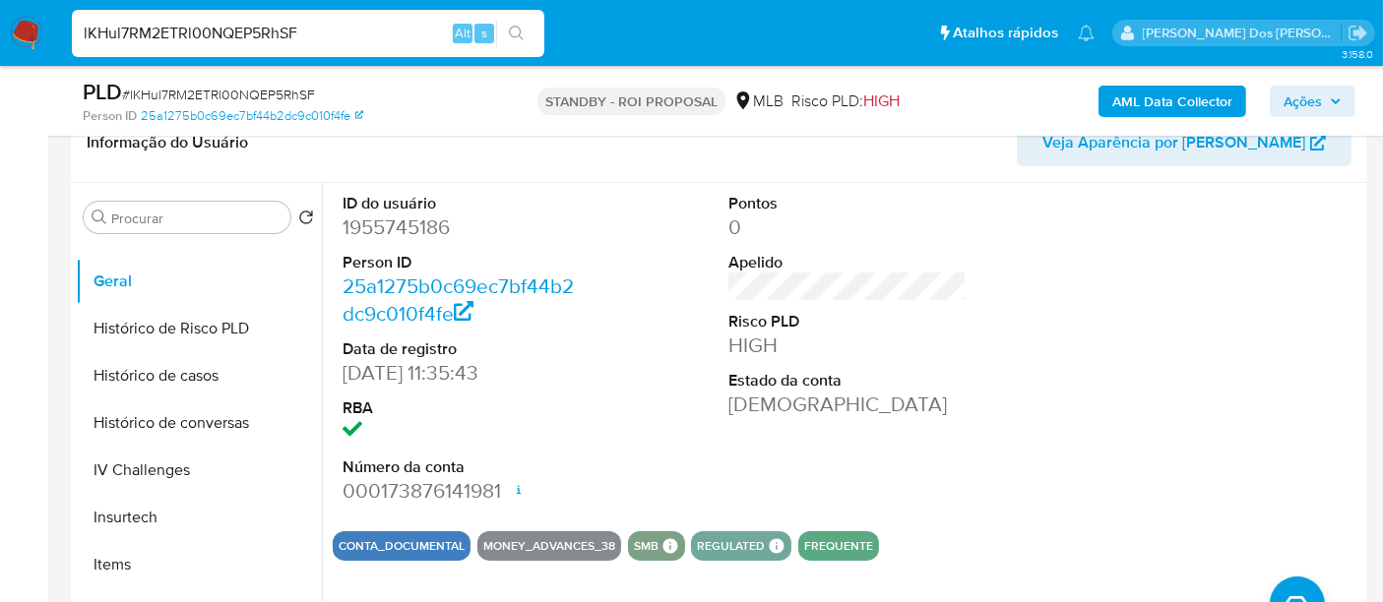
click at [327, 31] on input "lKHul7RM2ETRl00NQEP5RhSF" at bounding box center [308, 34] width 472 height 26
paste input "m3KSwrGIdOZpQ6wn8KWmaS96"
type input "m3KSwrGIdOZpQ6wn8KWmaS96"
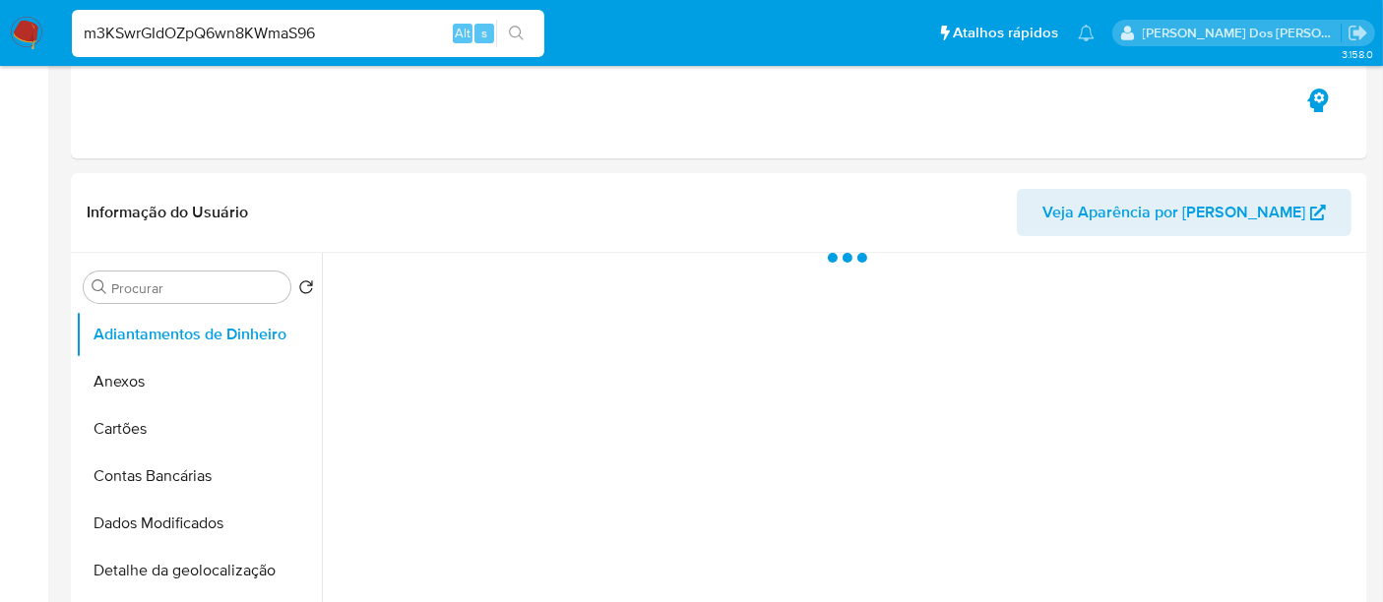
select select "10"
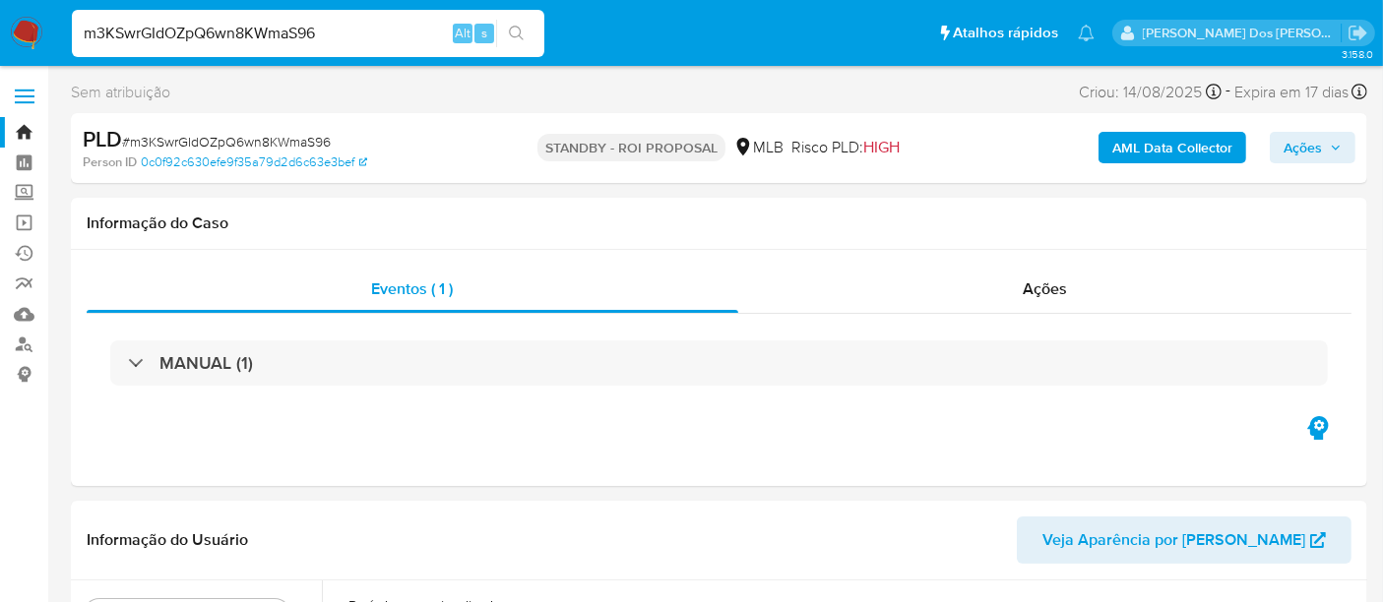
click at [341, 34] on input "m3KSwrGIdOZpQ6wn8KWmaS96" at bounding box center [308, 34] width 472 height 26
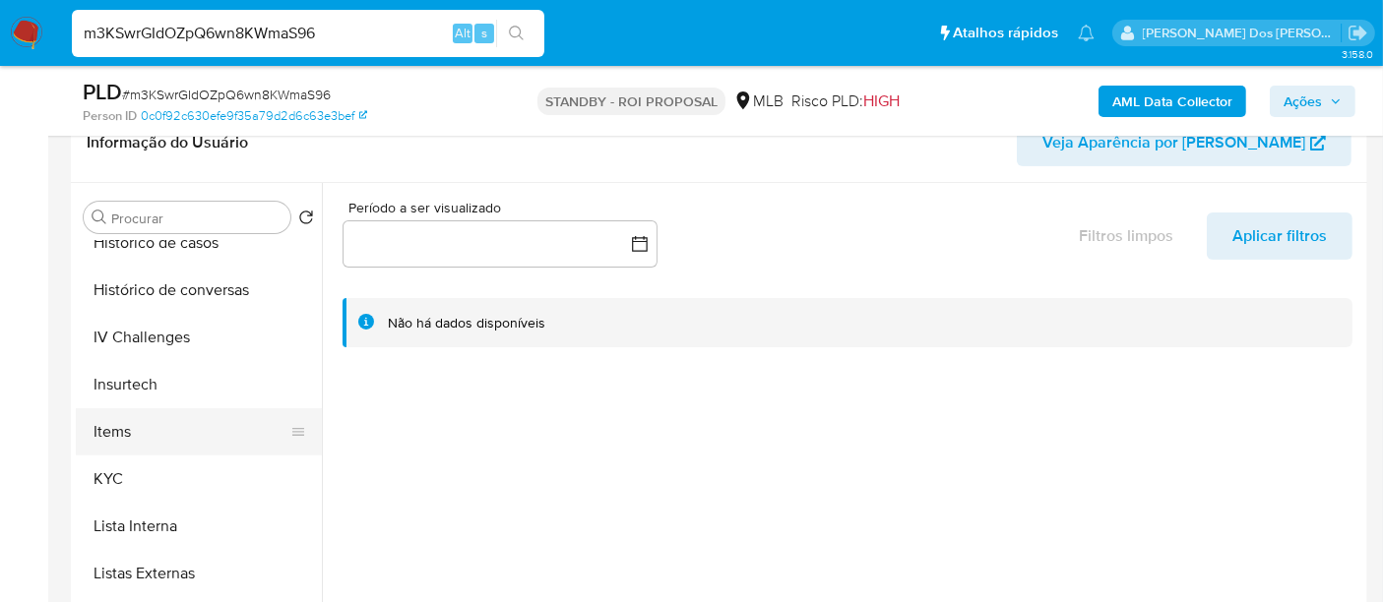
scroll to position [765, 0]
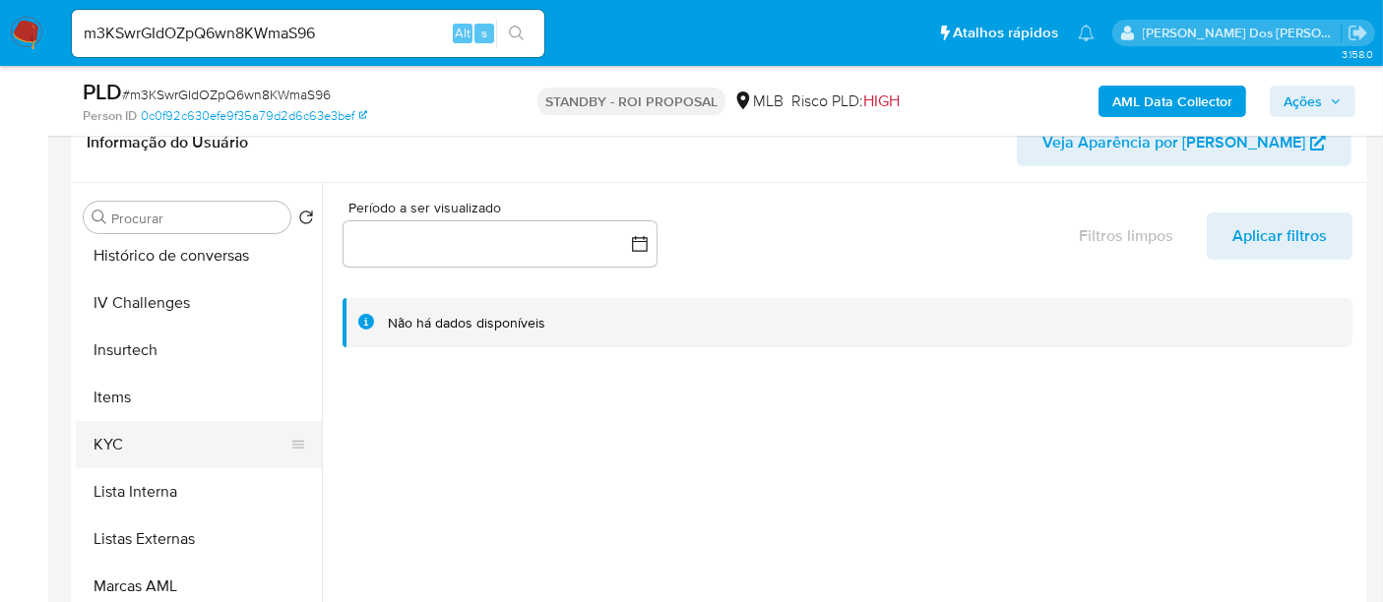
click at [123, 451] on button "KYC" at bounding box center [191, 444] width 230 height 47
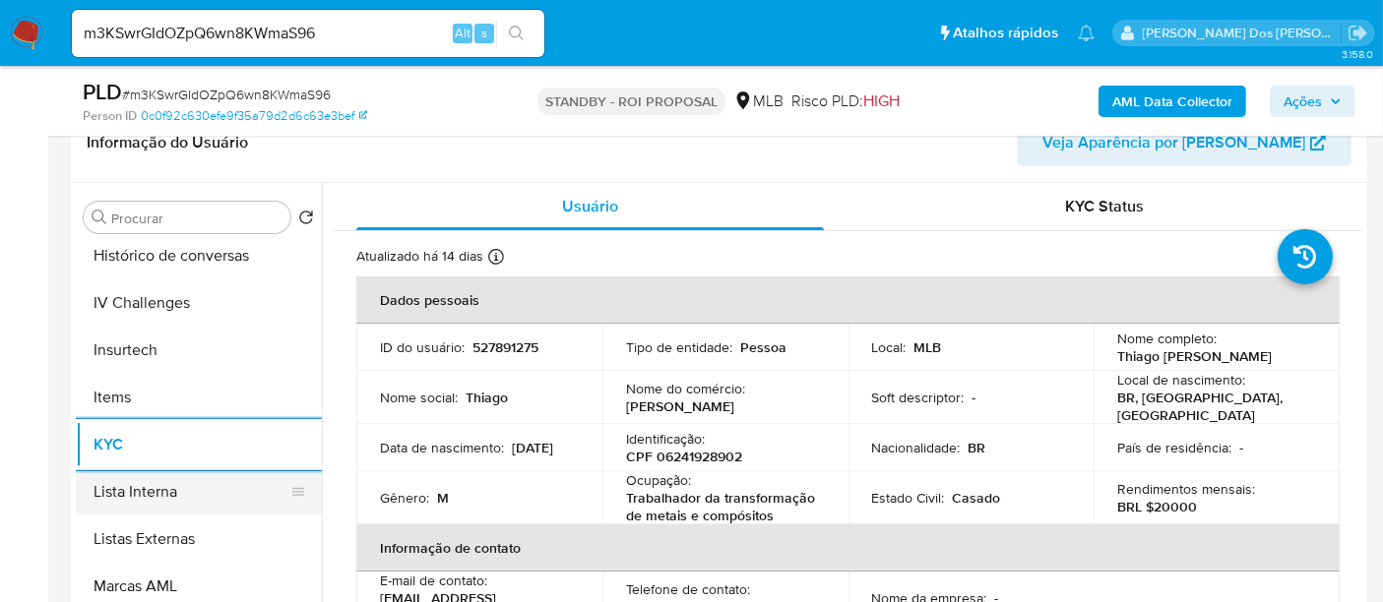
scroll to position [656, 0]
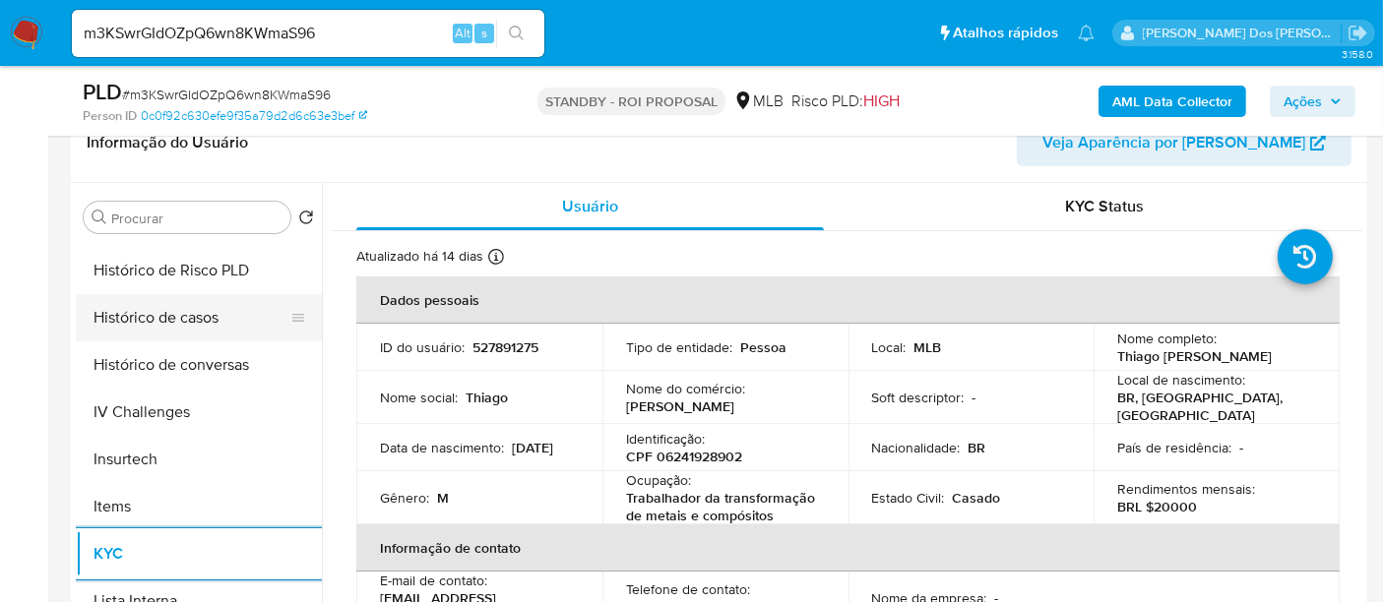
click at [169, 327] on button "Histórico de casos" at bounding box center [191, 317] width 230 height 47
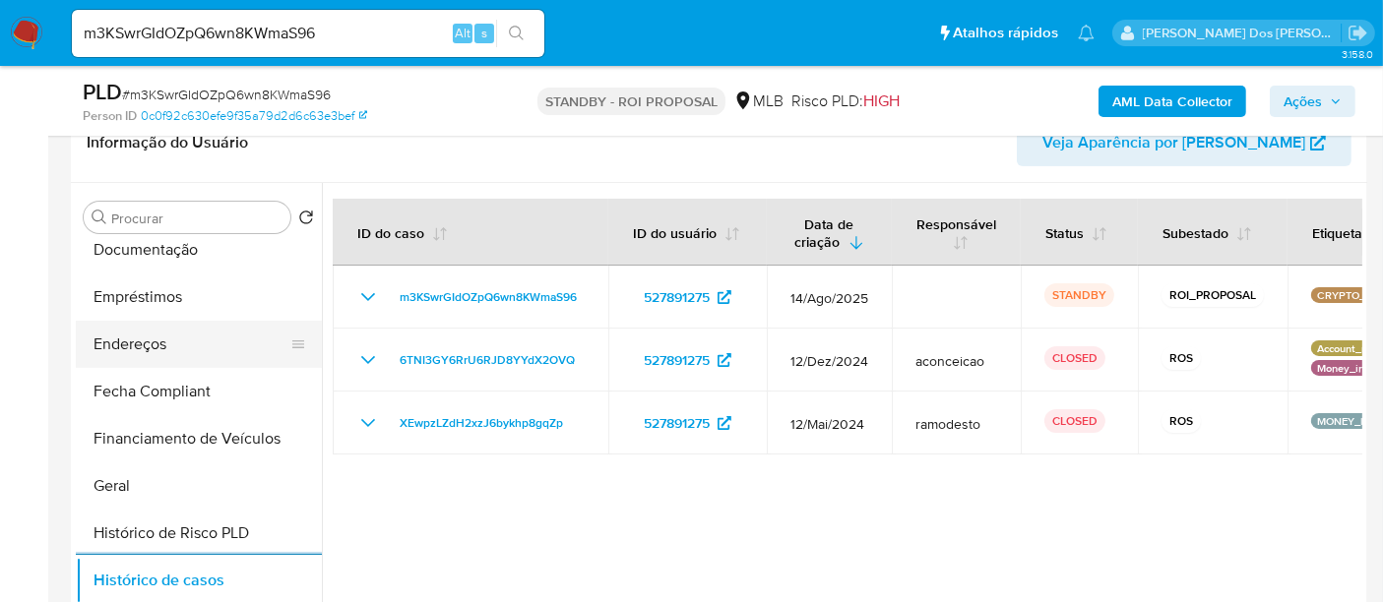
scroll to position [328, 0]
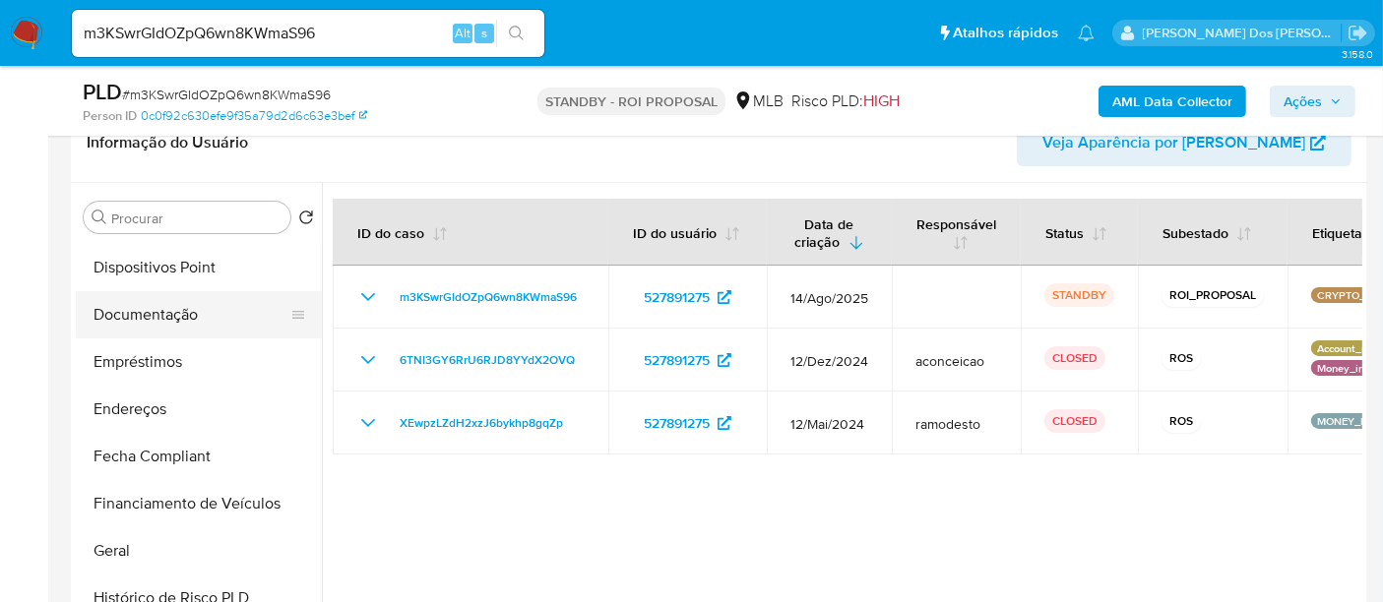
click at [177, 316] on button "Documentação" at bounding box center [191, 314] width 230 height 47
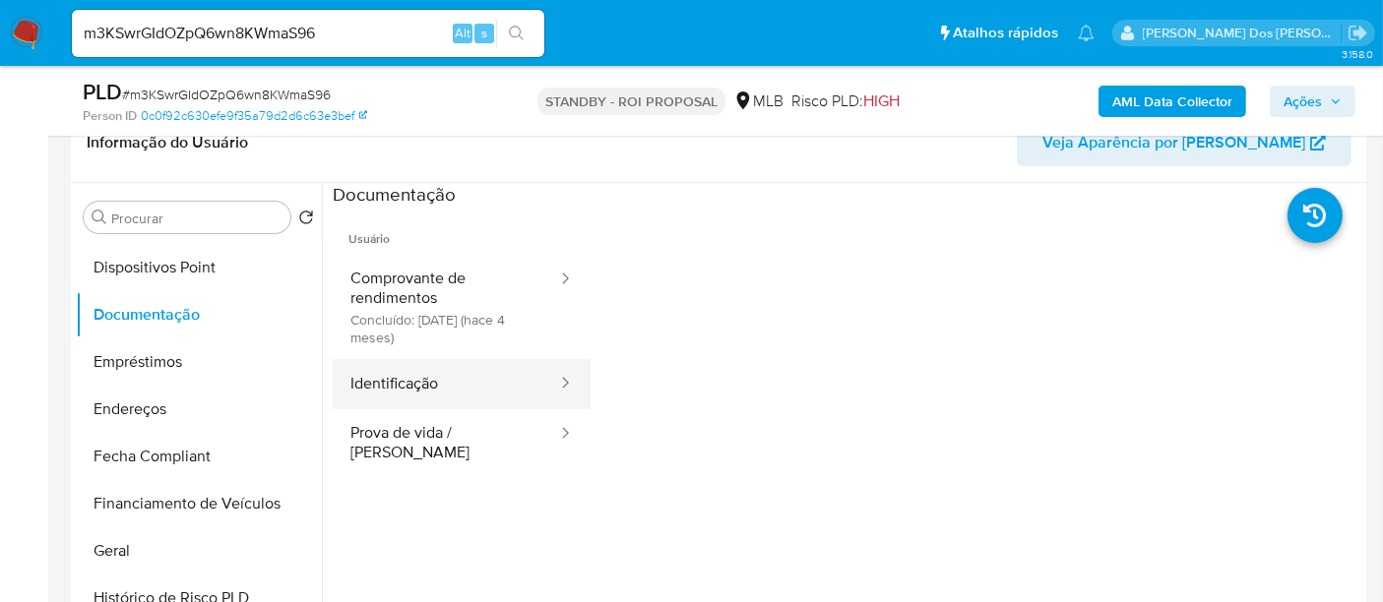
click at [423, 396] on button "Identificação" at bounding box center [446, 384] width 226 height 50
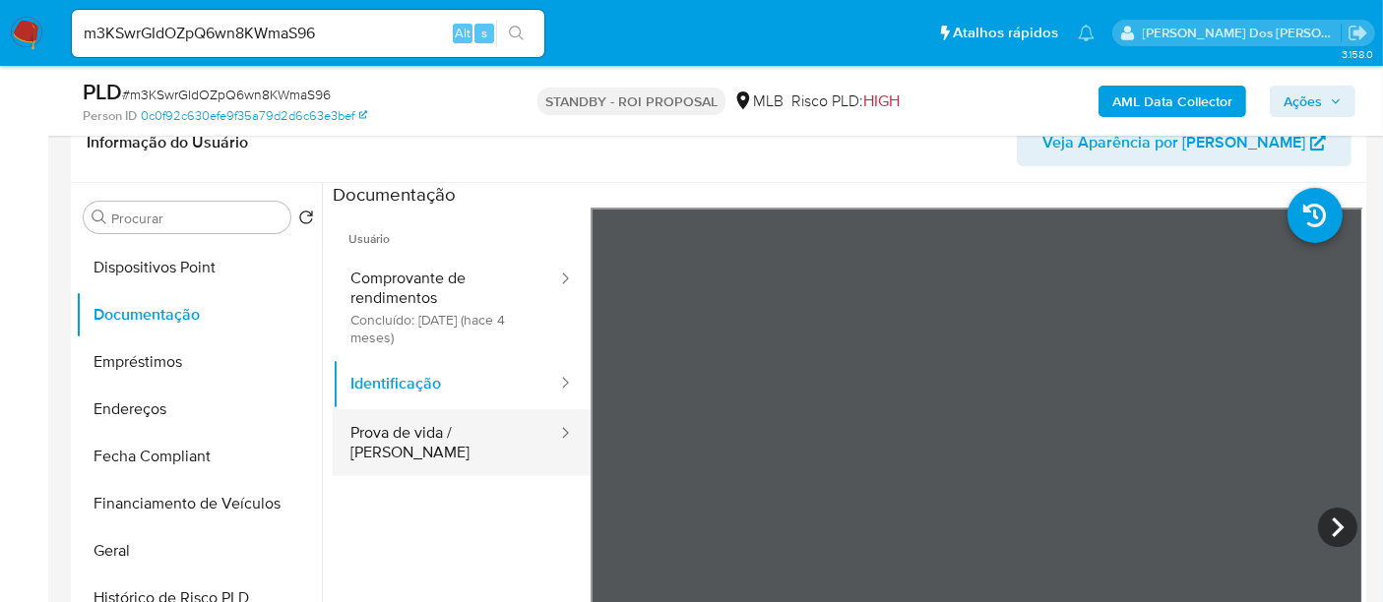
click at [455, 440] on button "Prova de vida / Selfie" at bounding box center [446, 442] width 226 height 67
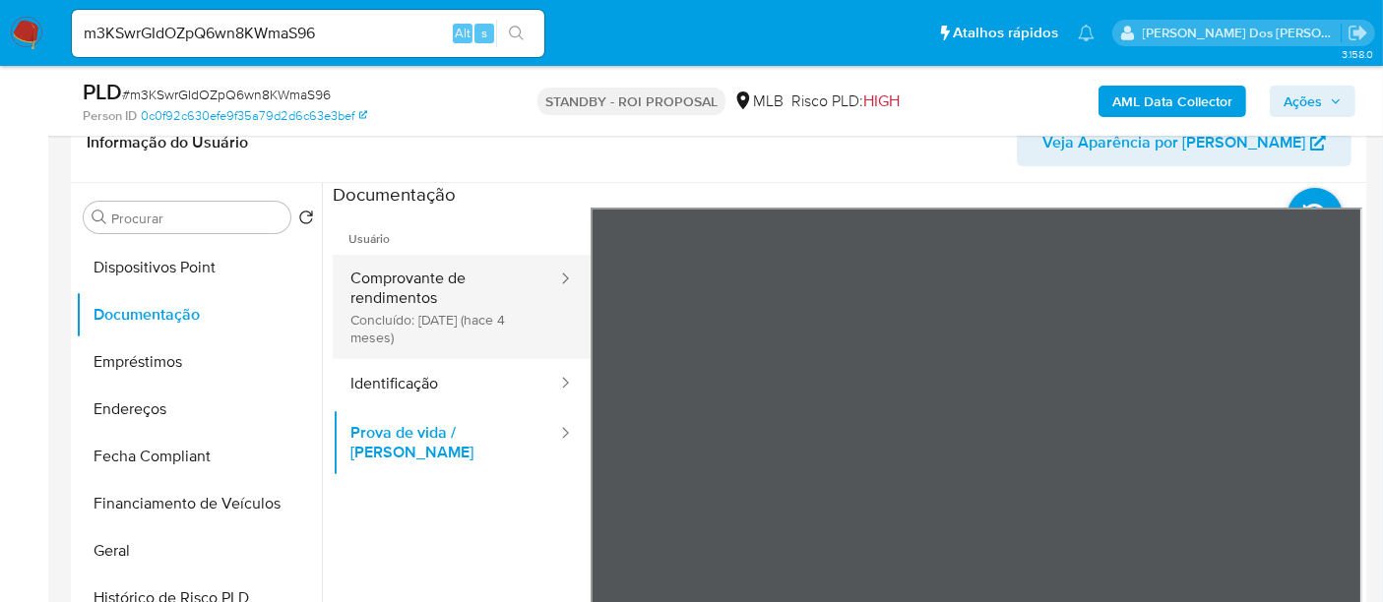
click at [427, 282] on button "Comprovante de rendimentos Concluído: 28/04/2025 (hace 4 meses)" at bounding box center [446, 307] width 226 height 104
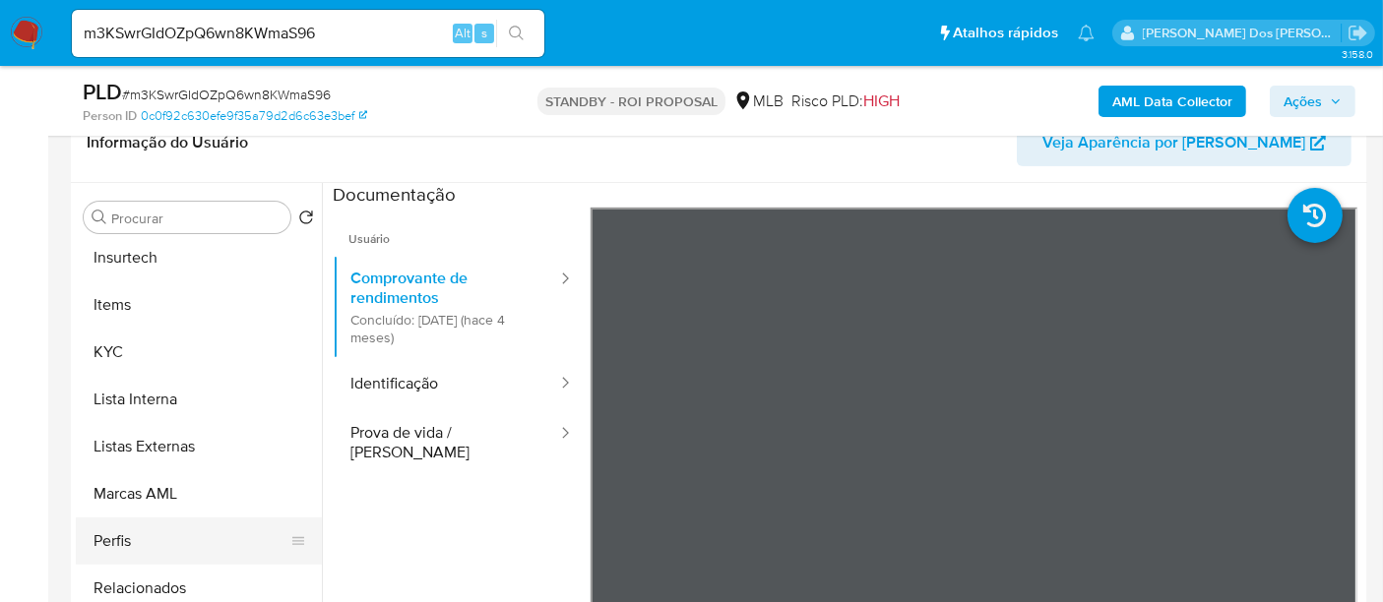
scroll to position [925, 0]
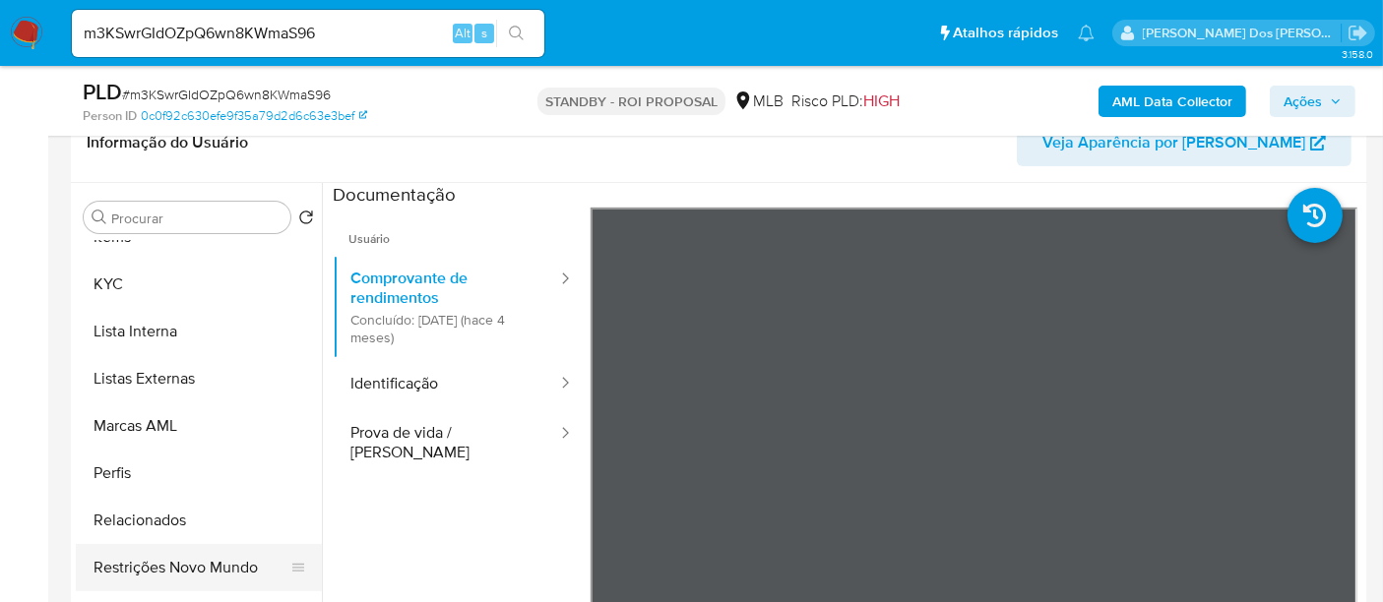
click at [174, 569] on button "Restrições Novo Mundo" at bounding box center [191, 567] width 230 height 47
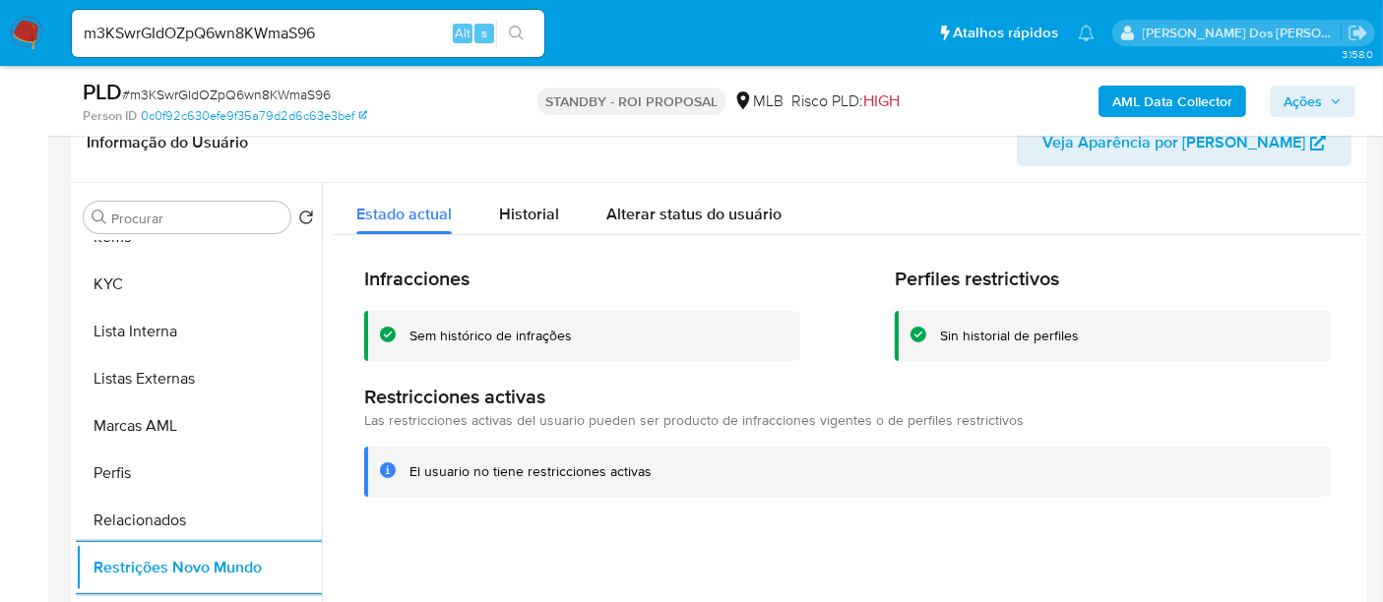
drag, startPoint x: 156, startPoint y: 31, endPoint x: 746, endPoint y: 294, distance: 646.4
click at [761, 294] on div "Infracciones Sem histórico de infrações" at bounding box center [582, 314] width 436 height 94
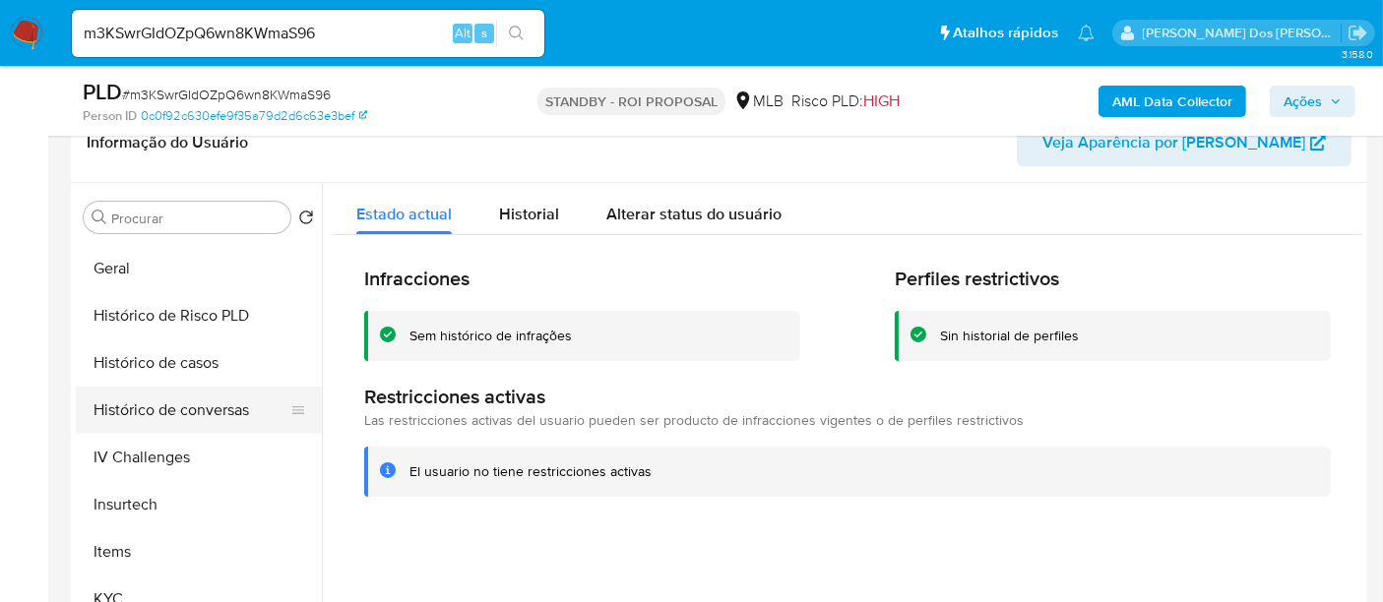
scroll to position [597, 0]
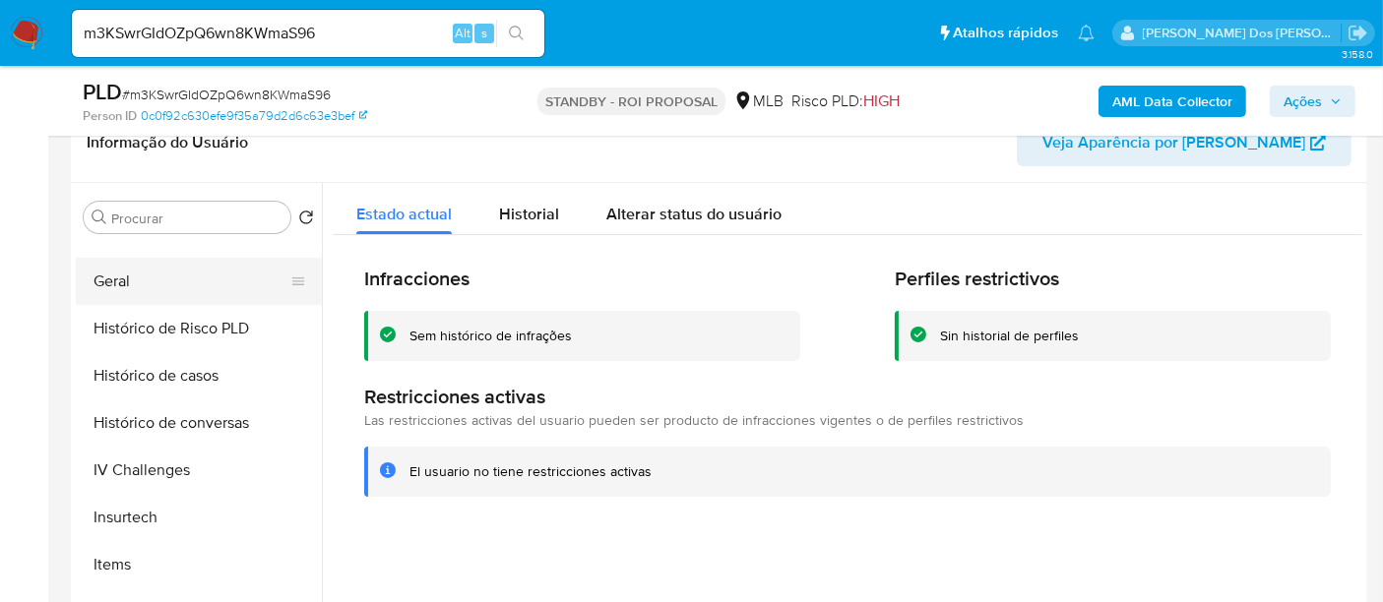
click at [122, 287] on button "Geral" at bounding box center [191, 281] width 230 height 47
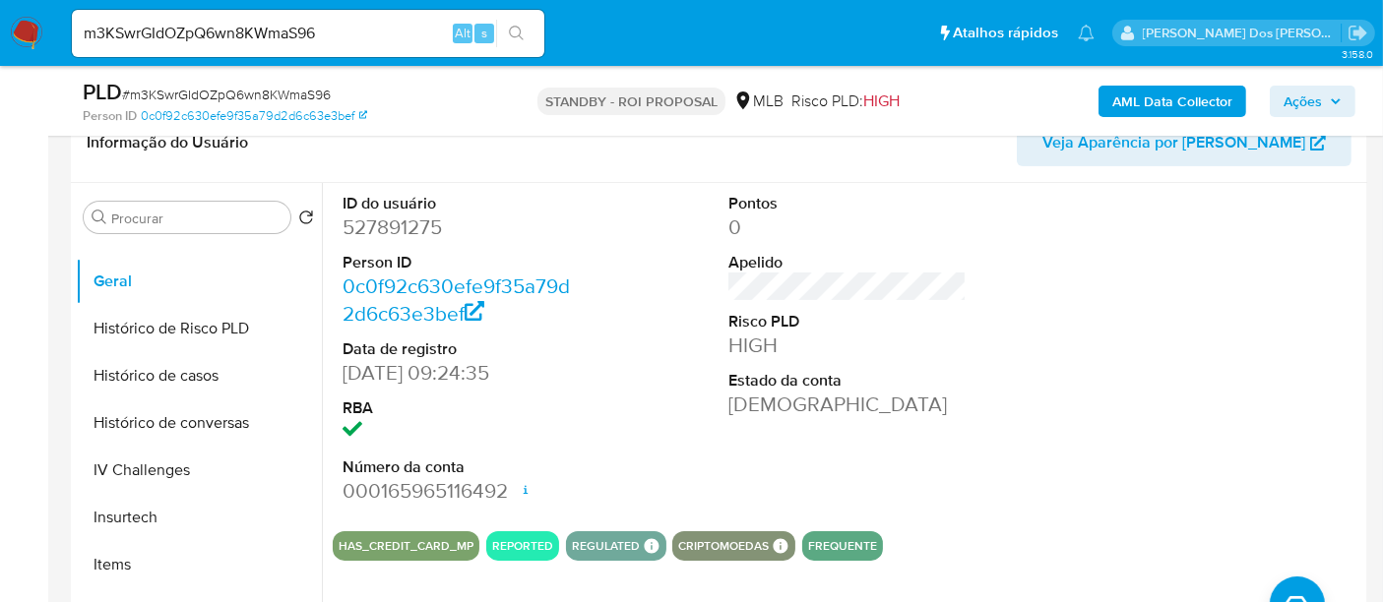
click at [330, 24] on input "m3KSwrGIdOZpQ6wn8KWmaS96" at bounding box center [308, 34] width 472 height 26
paste input "WAX279aqN25TrNnGAM3DezdR"
type input "WAX279aqN25TrNnGAM3DezdR"
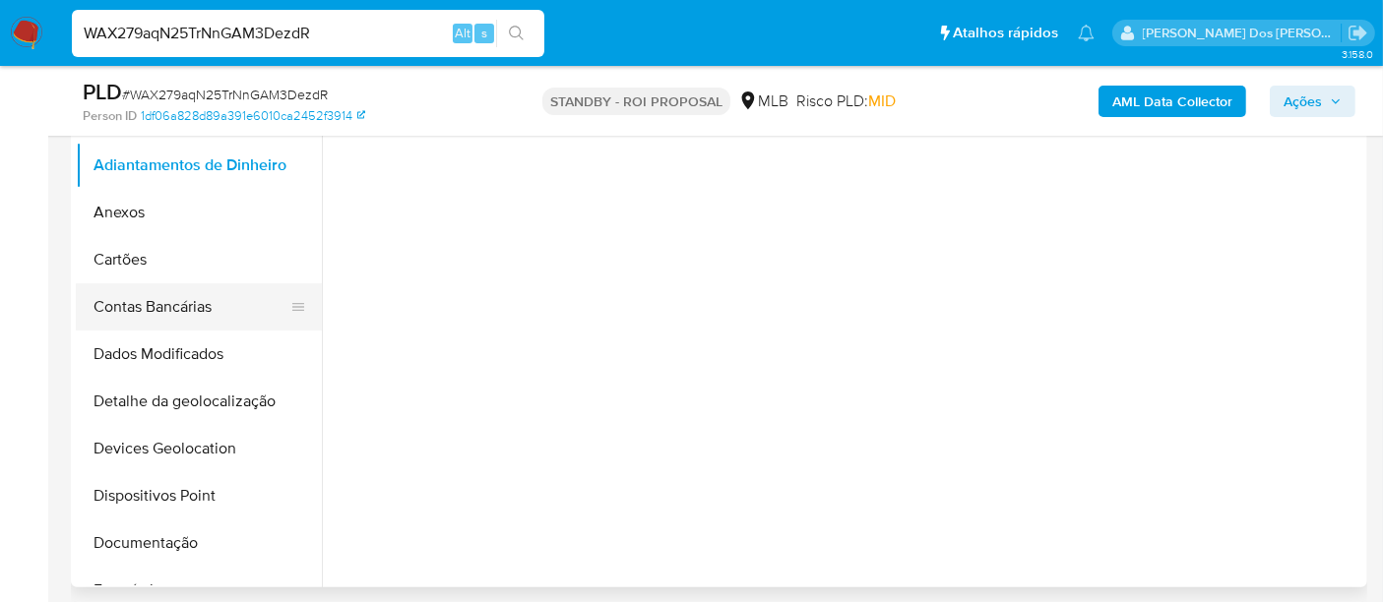
scroll to position [437, 0]
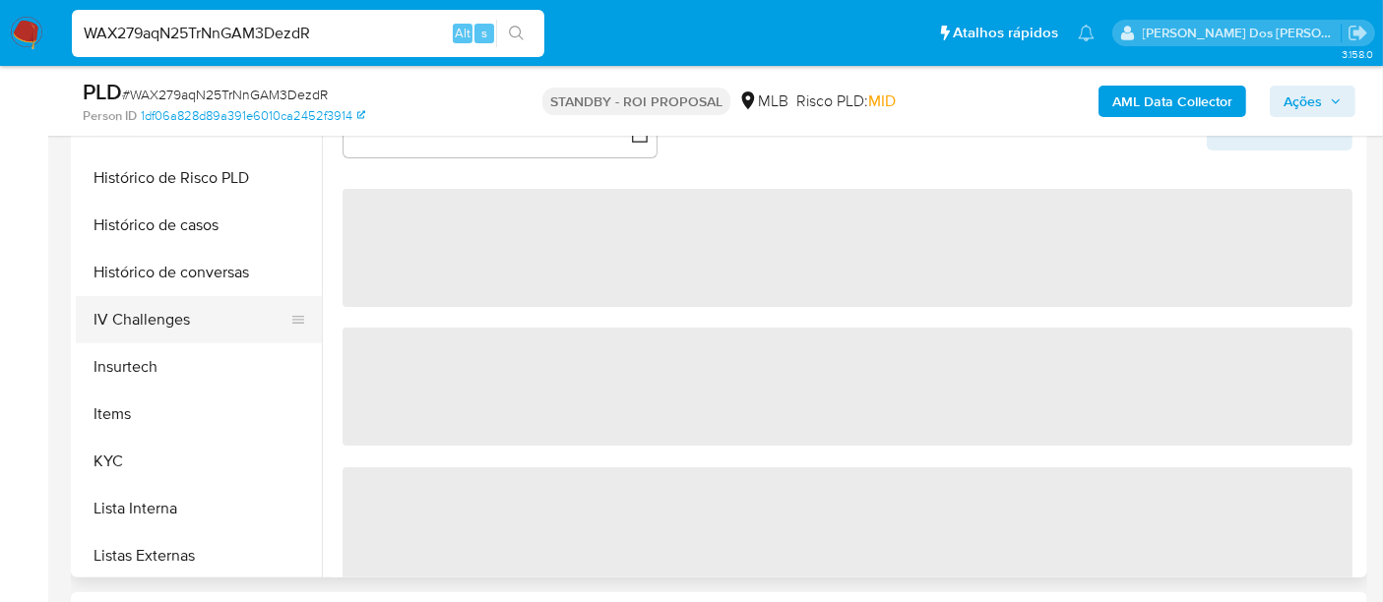
select select "10"
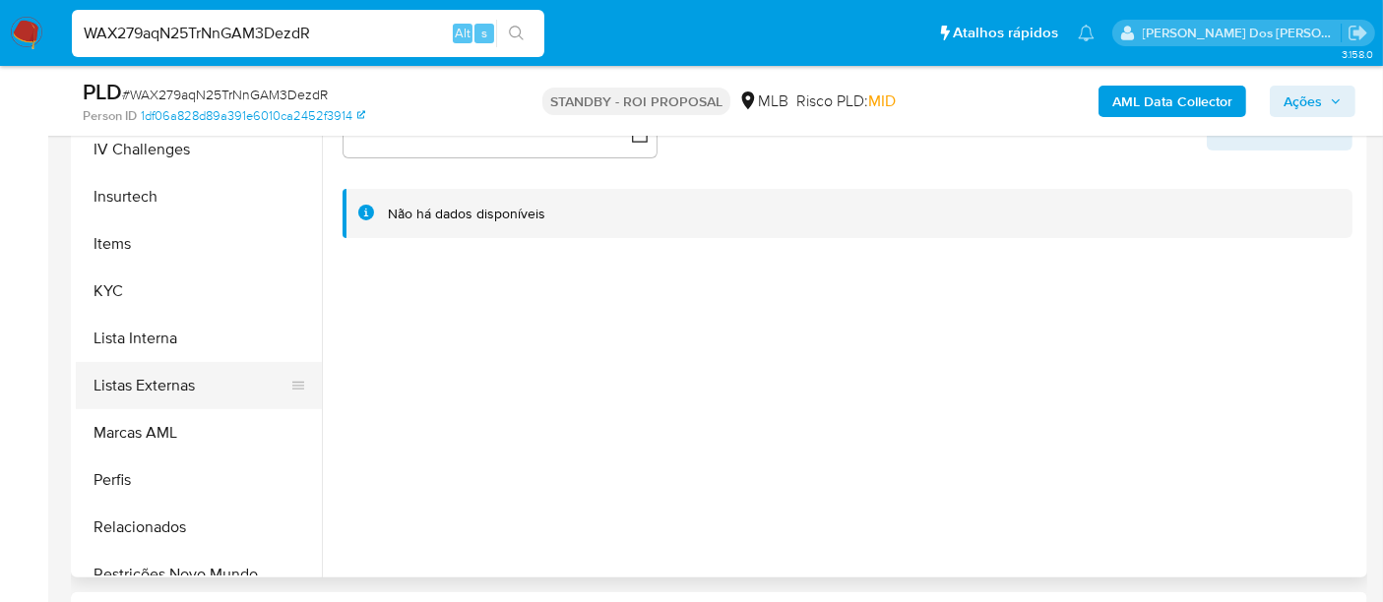
scroll to position [874, 0]
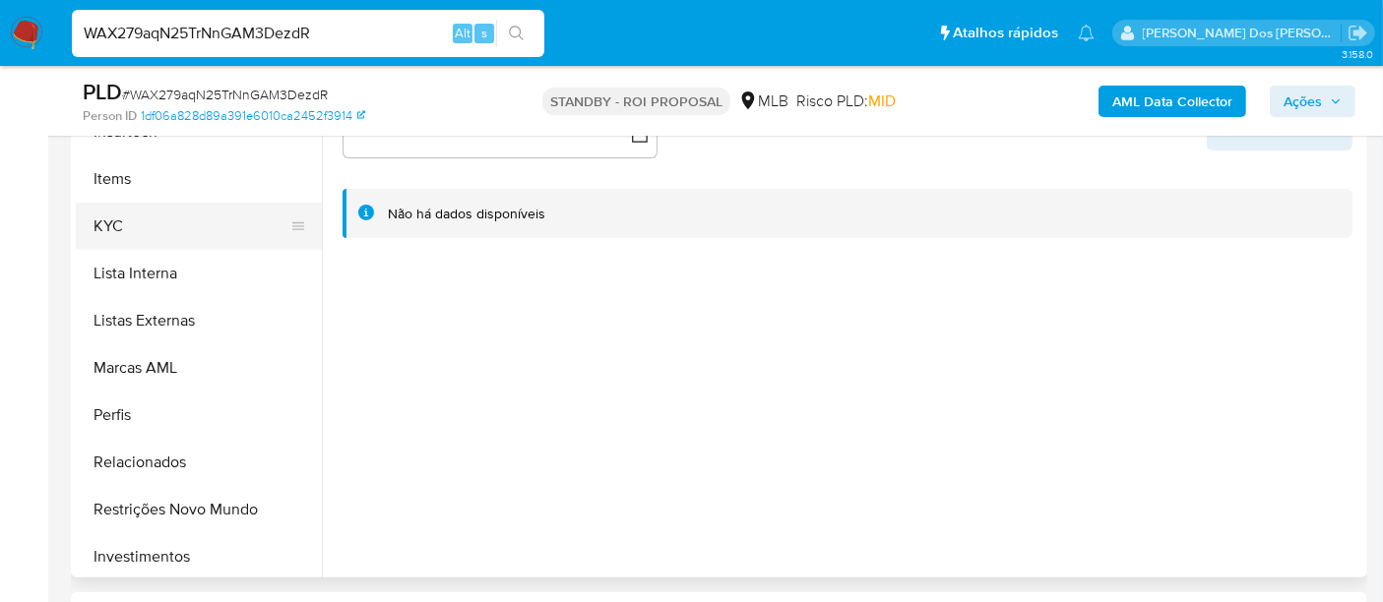
click at [113, 224] on button "KYC" at bounding box center [191, 226] width 230 height 47
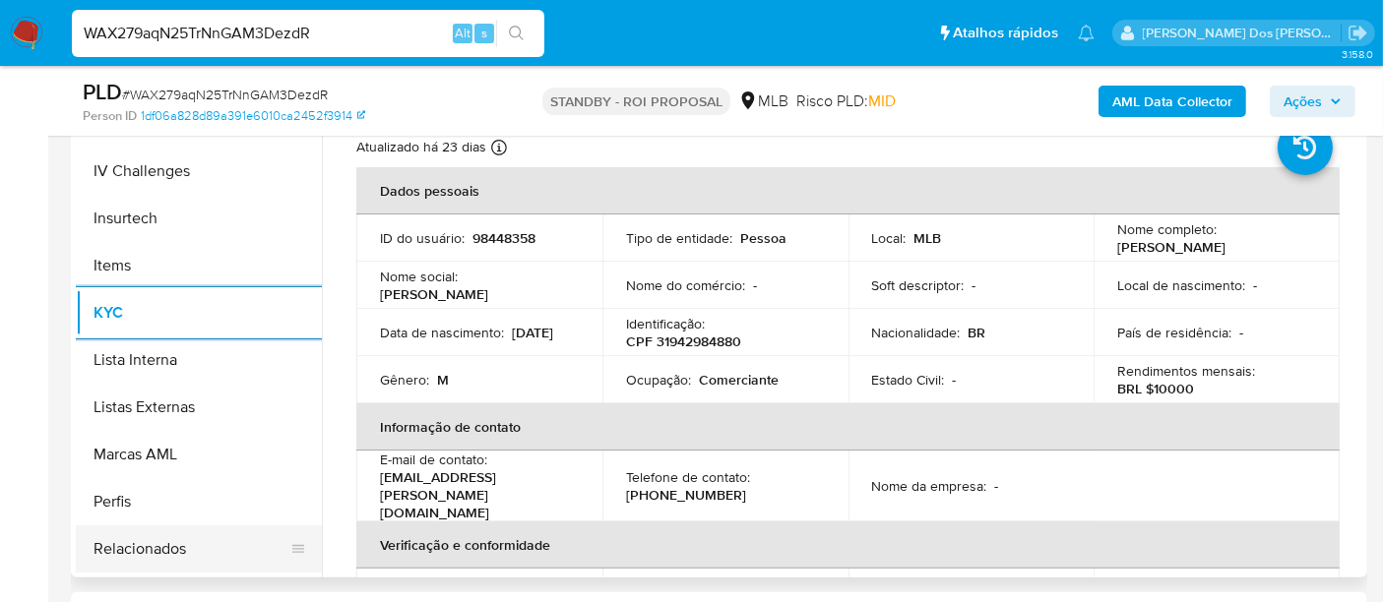
scroll to position [656, 0]
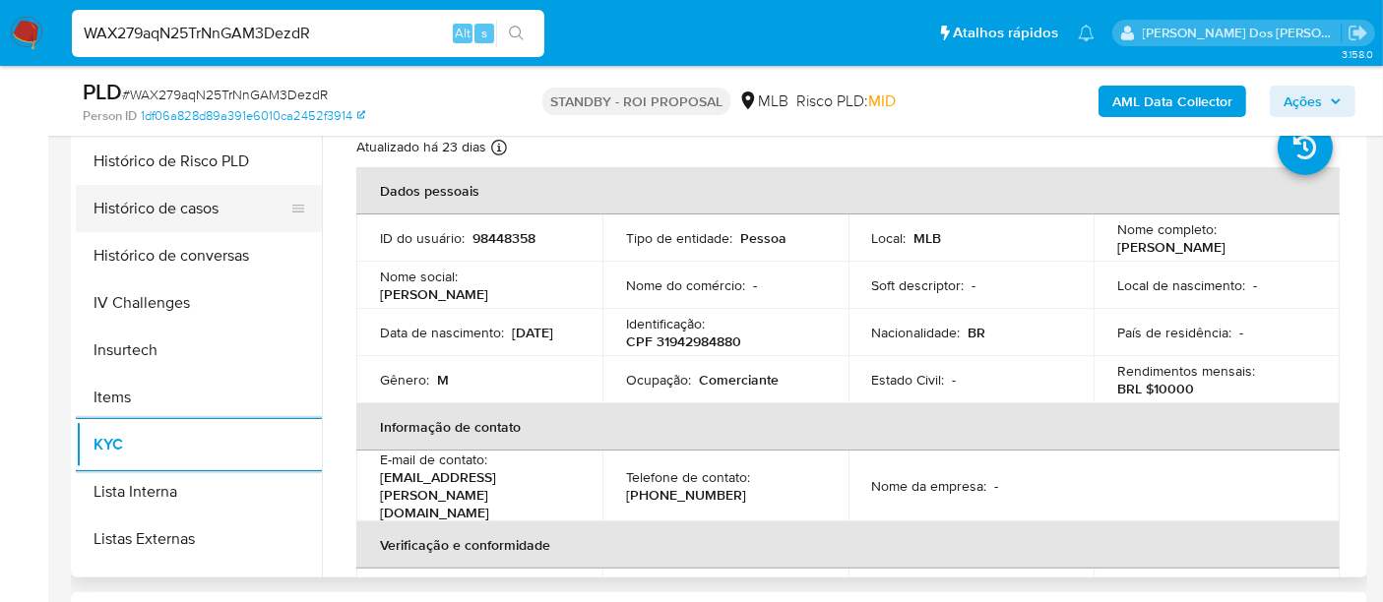
click at [161, 217] on button "Histórico de casos" at bounding box center [191, 208] width 230 height 47
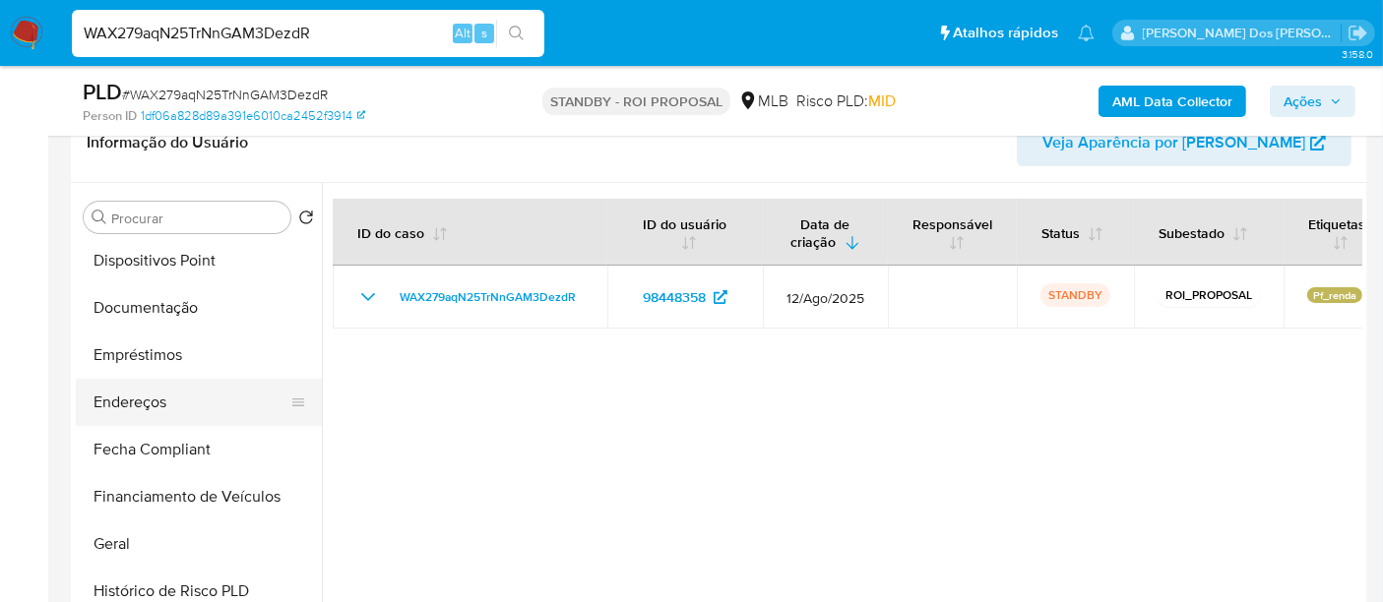
scroll to position [328, 0]
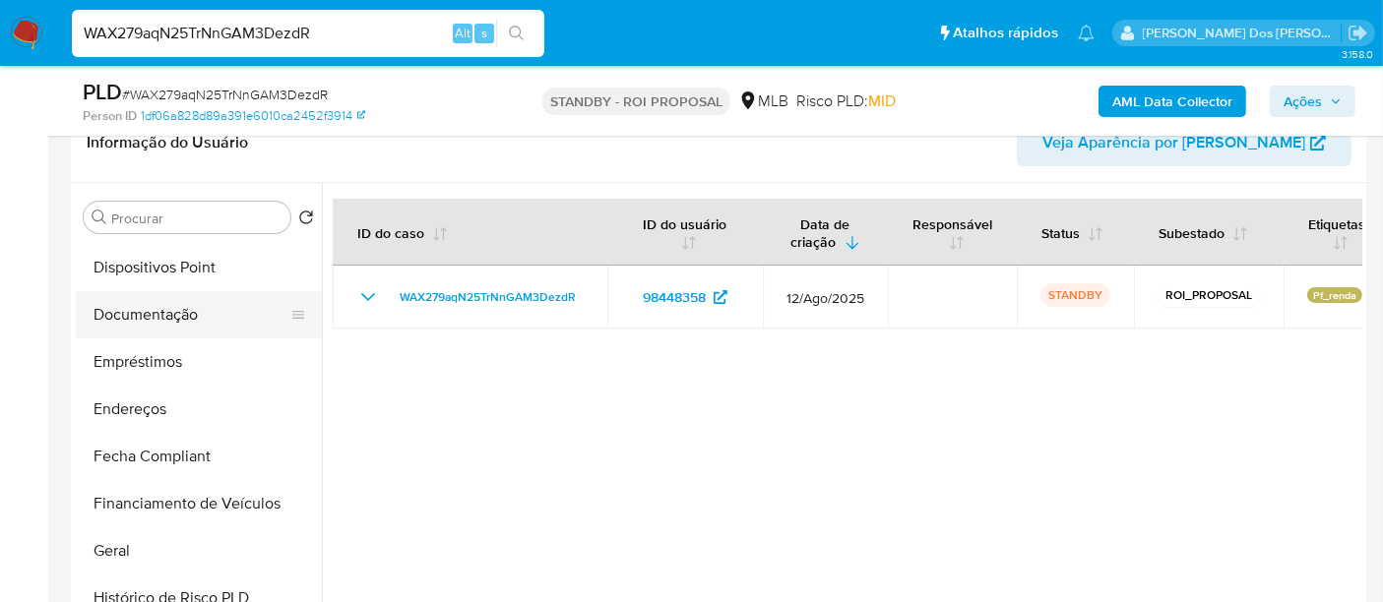
click at [162, 320] on button "Documentação" at bounding box center [191, 314] width 230 height 47
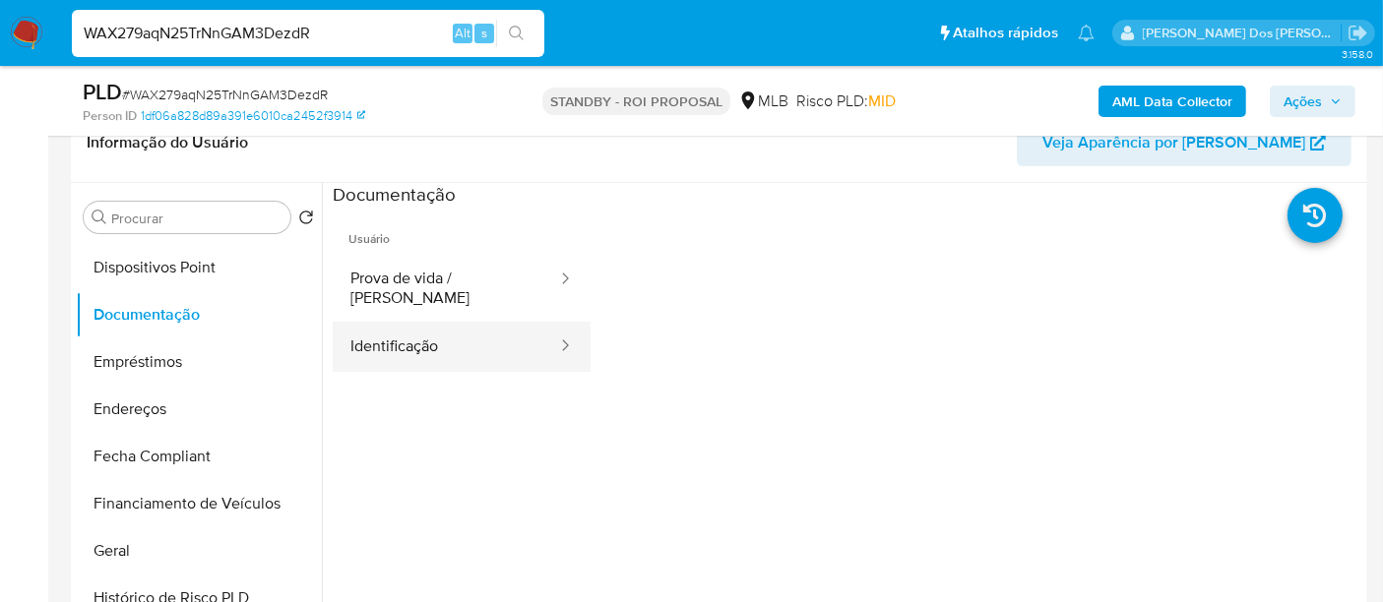
click at [430, 333] on button "Identificação" at bounding box center [446, 347] width 226 height 50
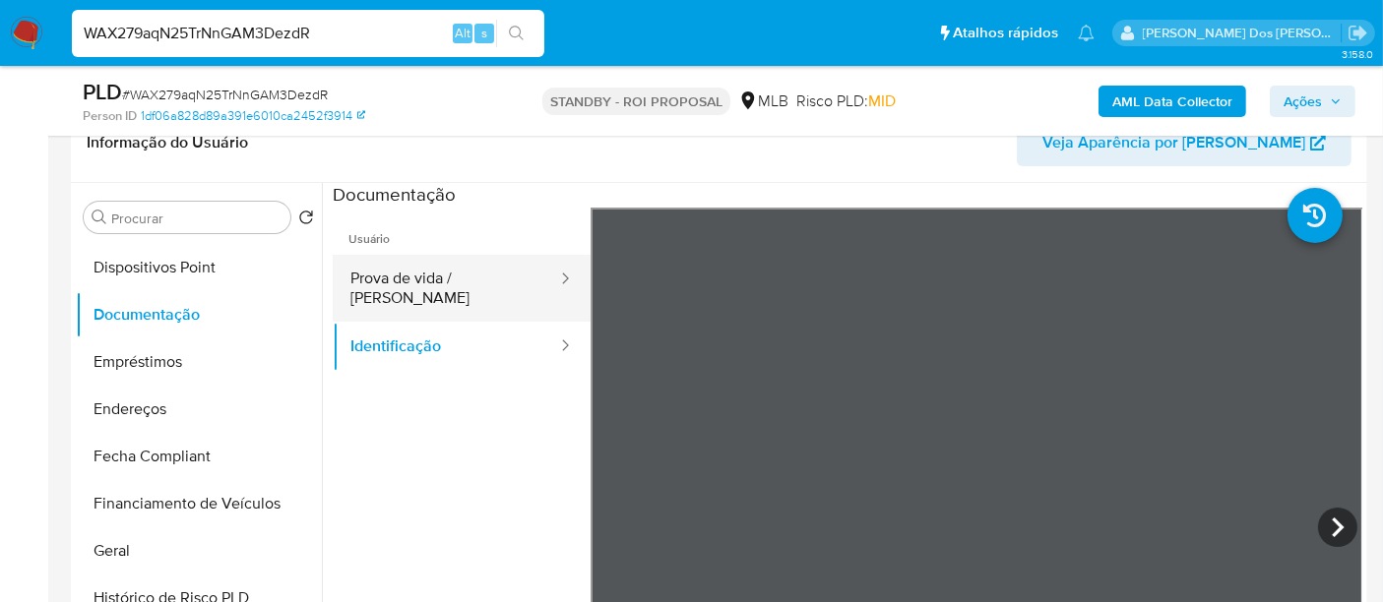
click at [464, 282] on button "Prova de vida / Selfie" at bounding box center [446, 288] width 226 height 67
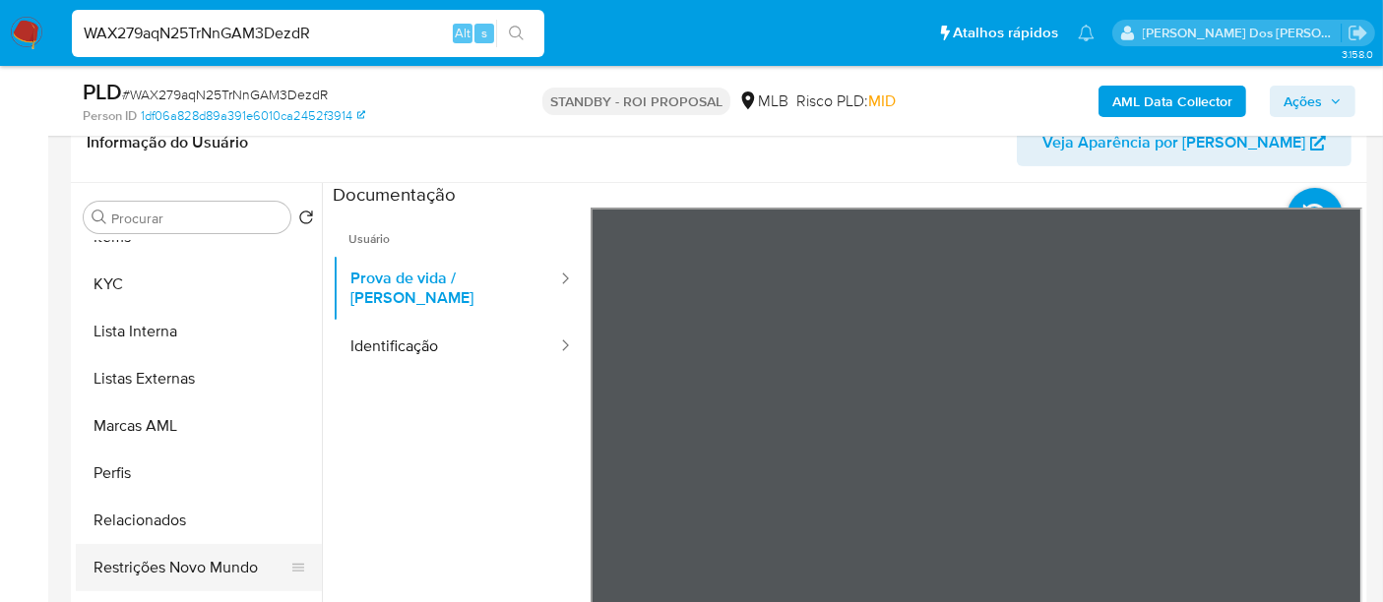
scroll to position [437, 0]
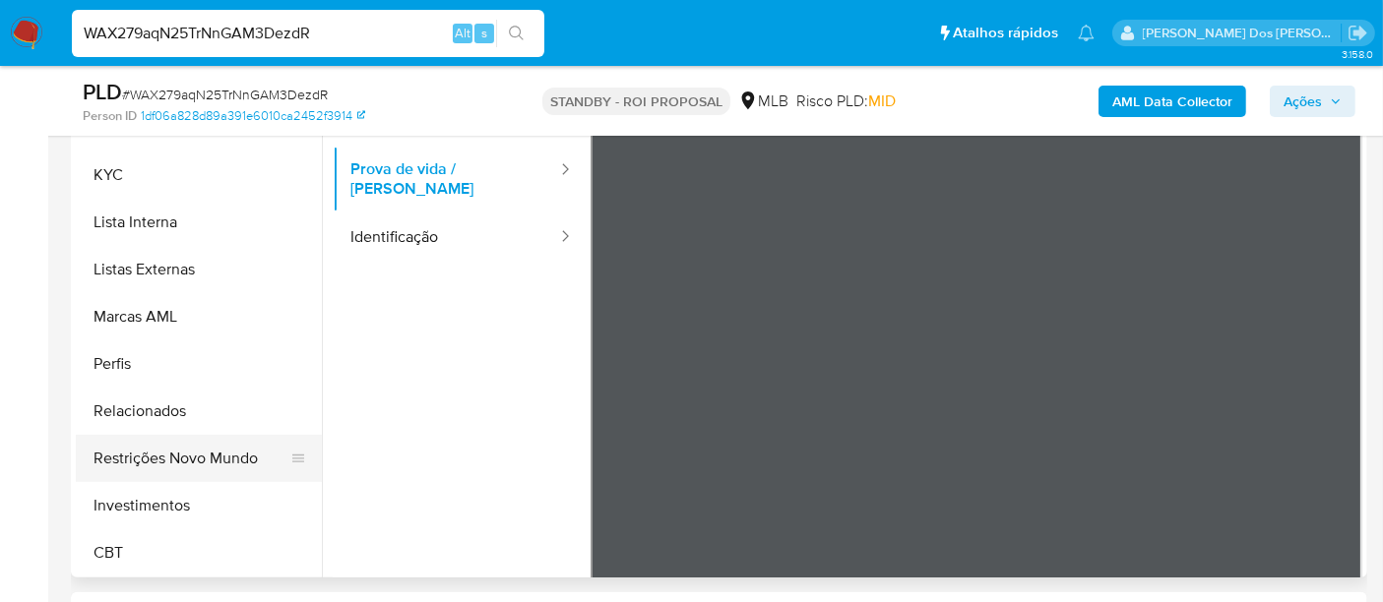
click at [224, 452] on button "Restrições Novo Mundo" at bounding box center [191, 458] width 230 height 47
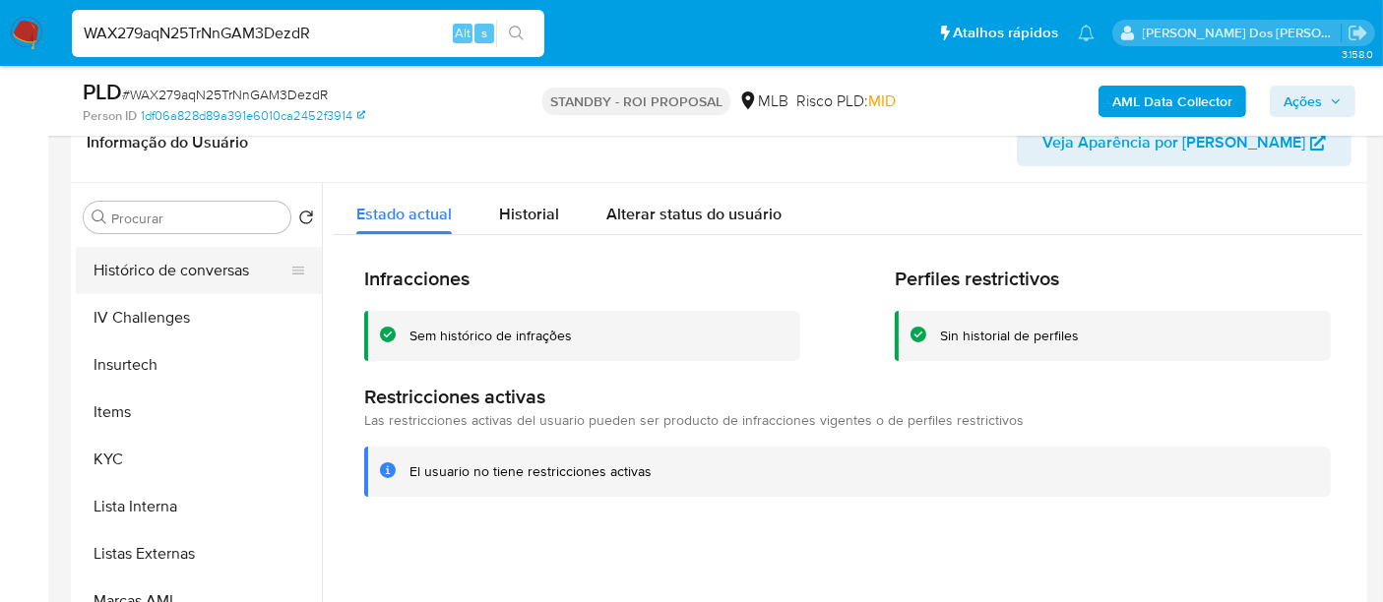
scroll to position [597, 0]
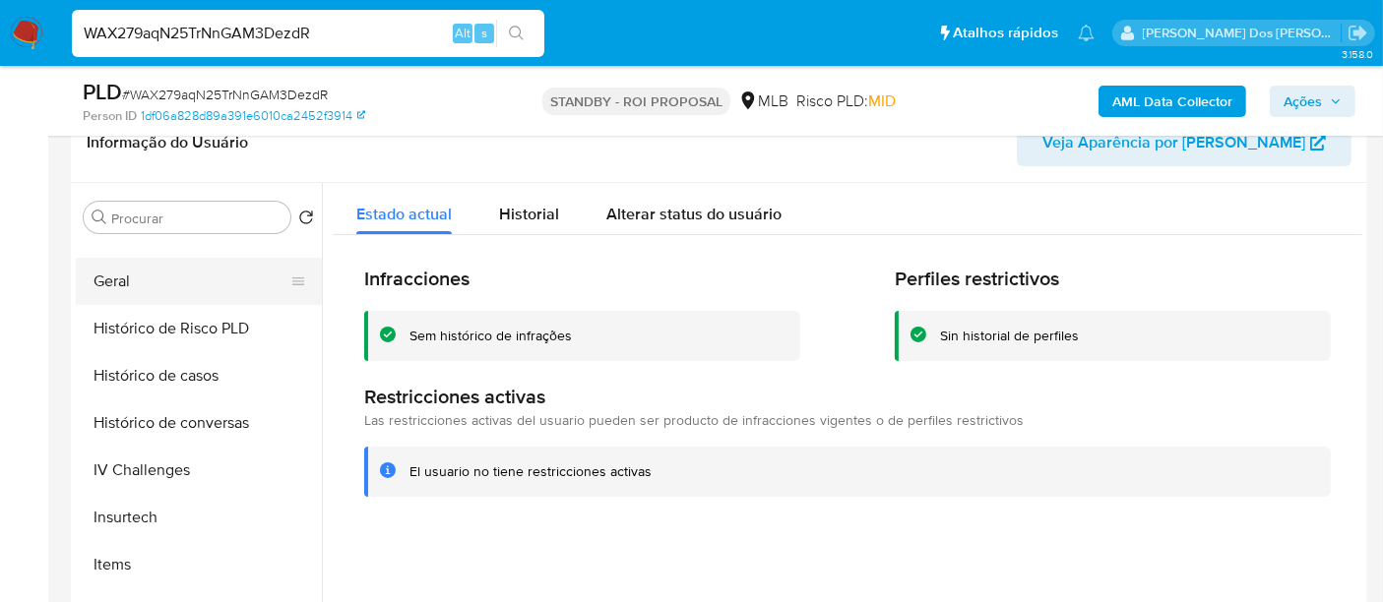
click at [122, 281] on button "Geral" at bounding box center [191, 281] width 230 height 47
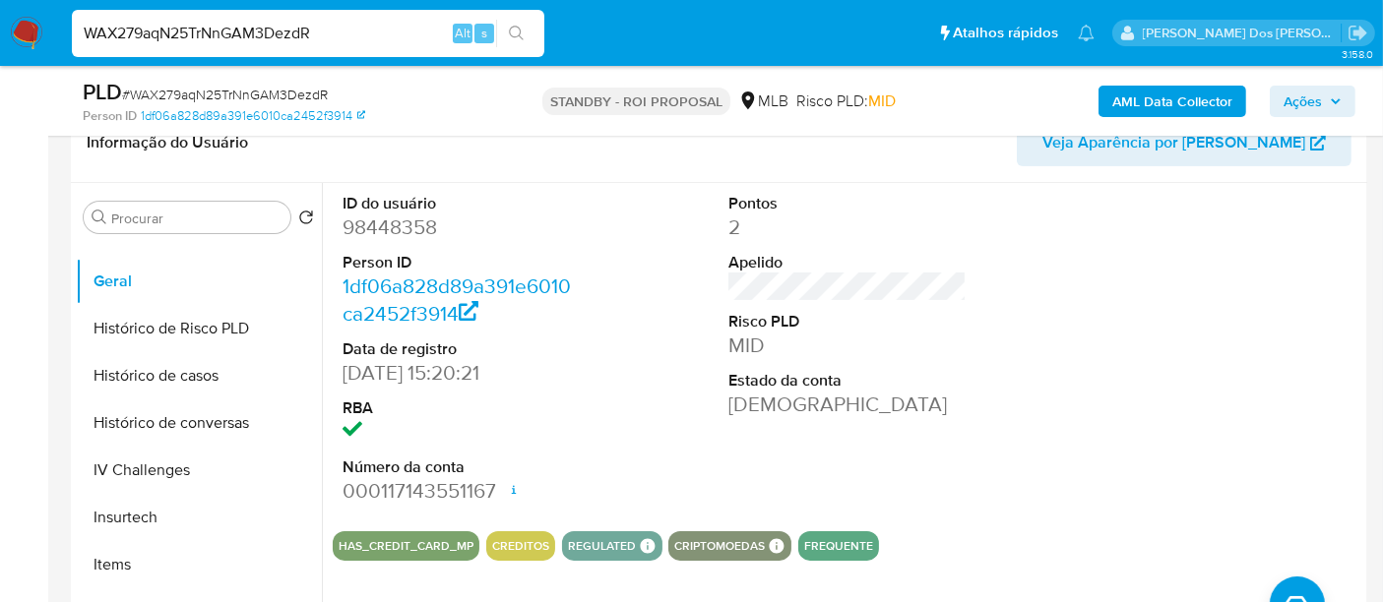
click at [303, 31] on input "WAX279aqN25TrNnGAM3DezdR" at bounding box center [308, 34] width 472 height 26
paste input "6lep8vcMFt3dG54eyWOSAy6J"
type input "6lep8vcMFt3dG54eyWOSAy6J"
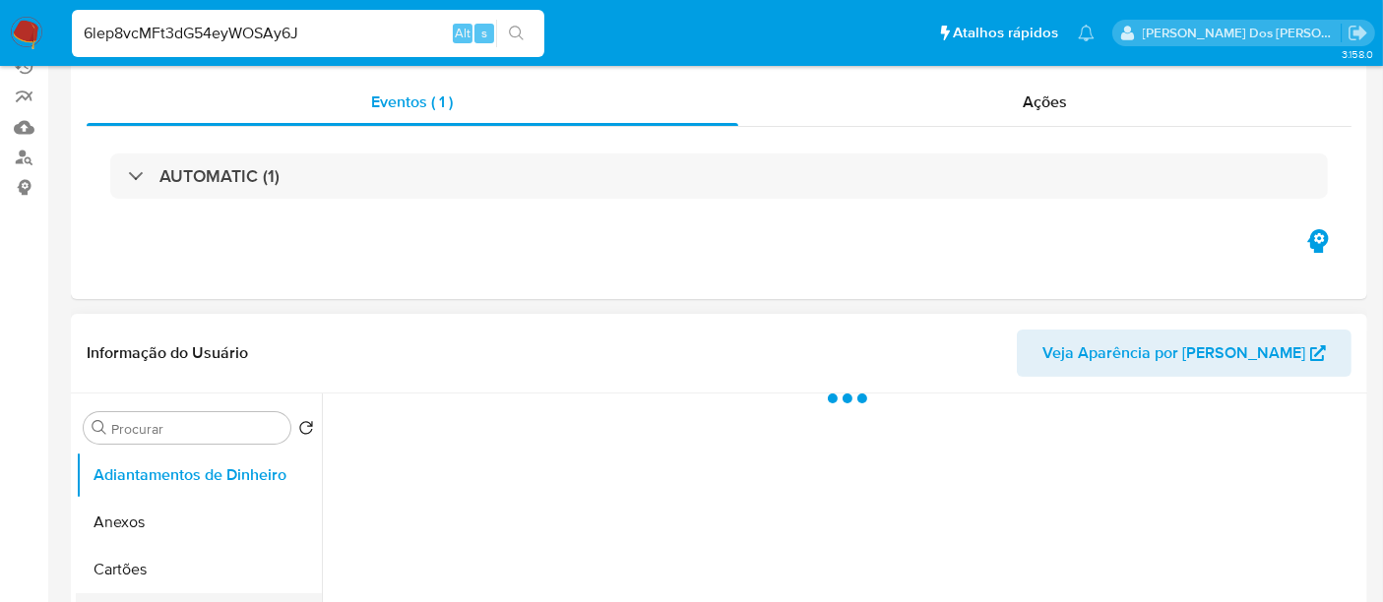
scroll to position [437, 0]
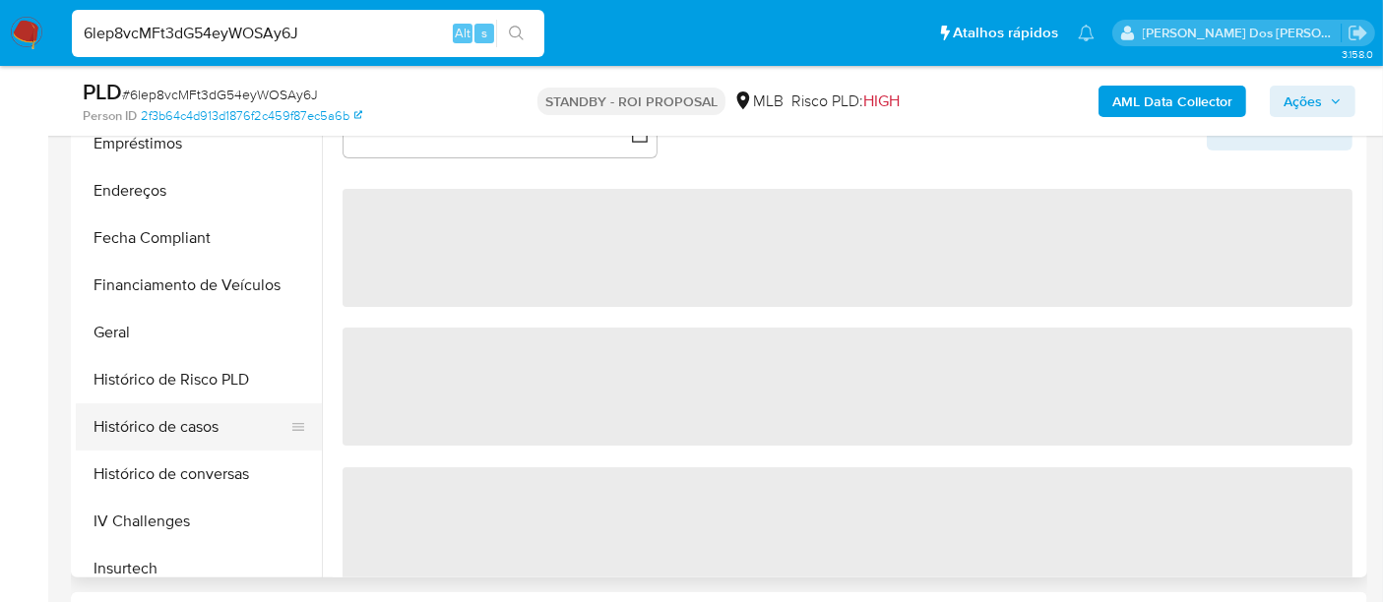
select select "10"
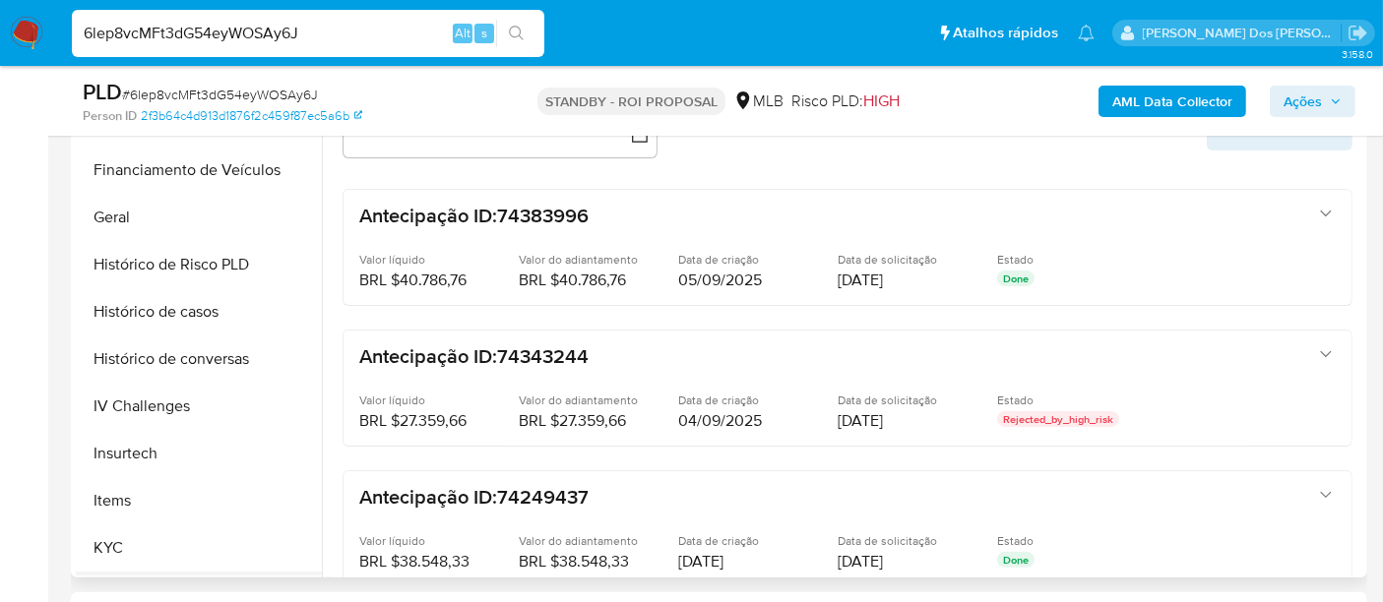
scroll to position [765, 0]
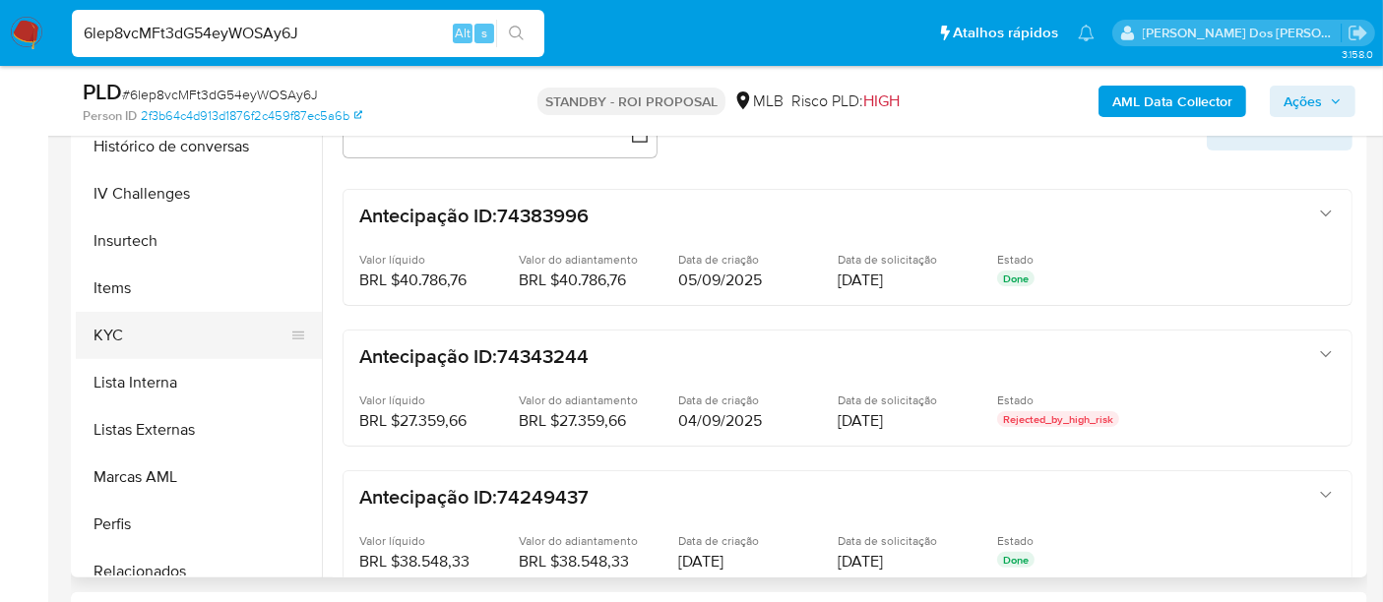
click at [112, 338] on button "KYC" at bounding box center [191, 335] width 230 height 47
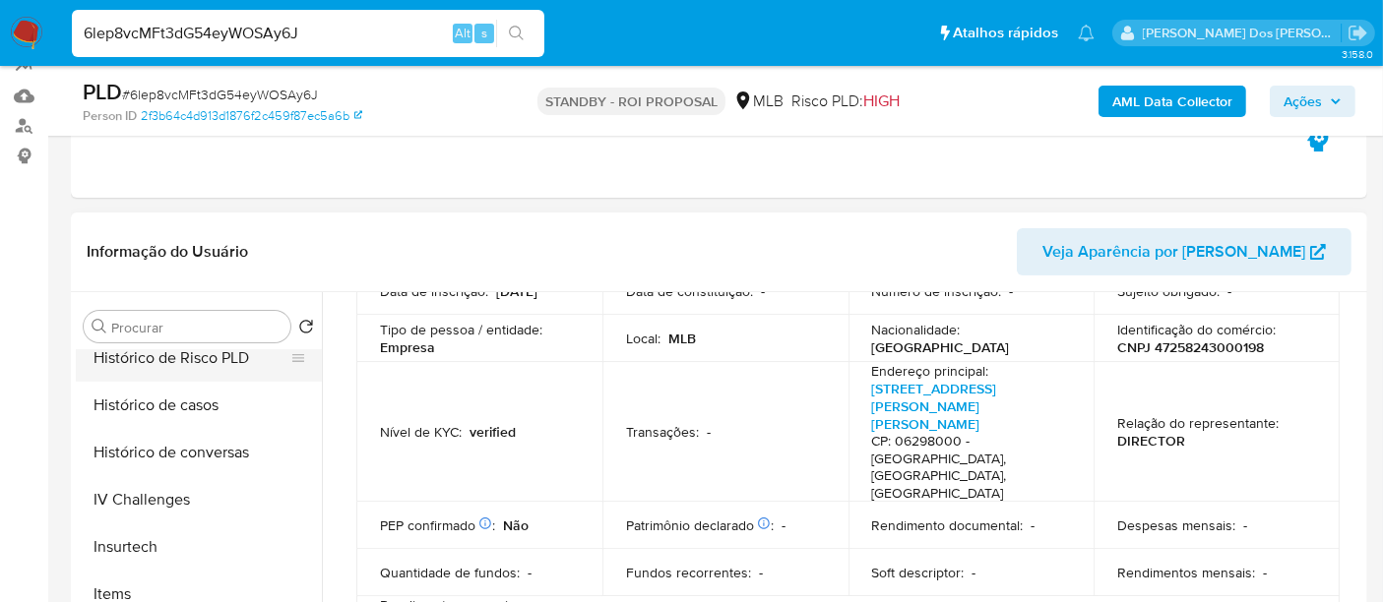
scroll to position [546, 0]
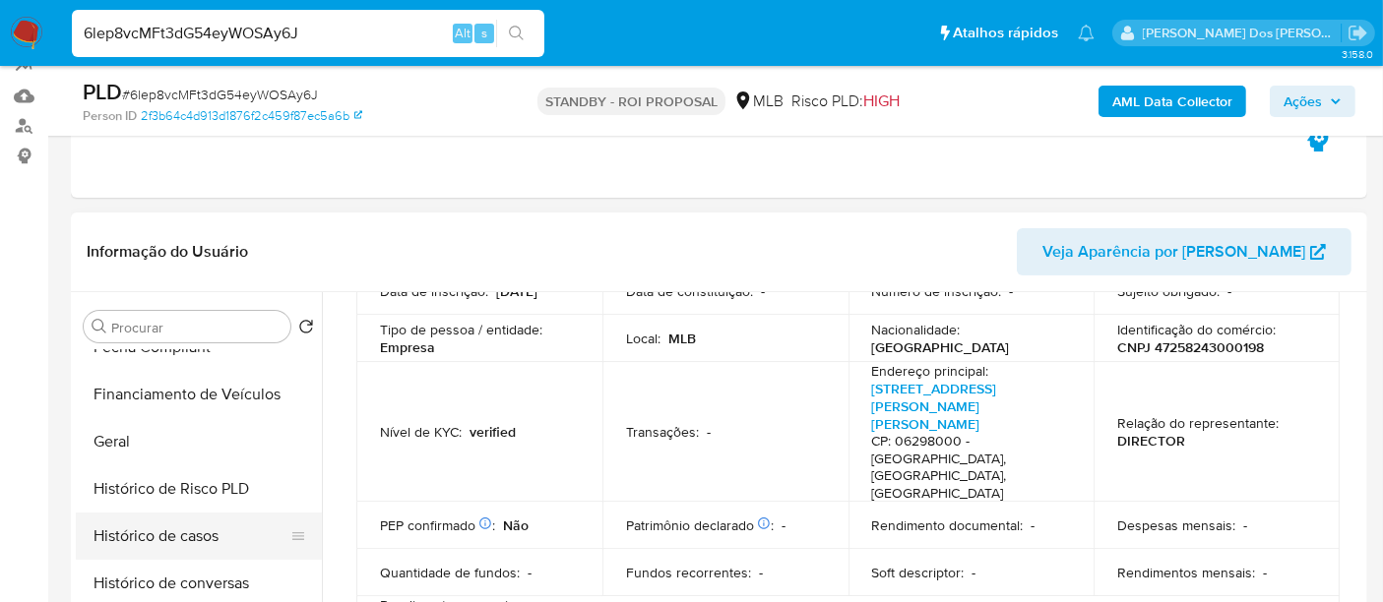
click at [182, 527] on button "Histórico de casos" at bounding box center [191, 536] width 230 height 47
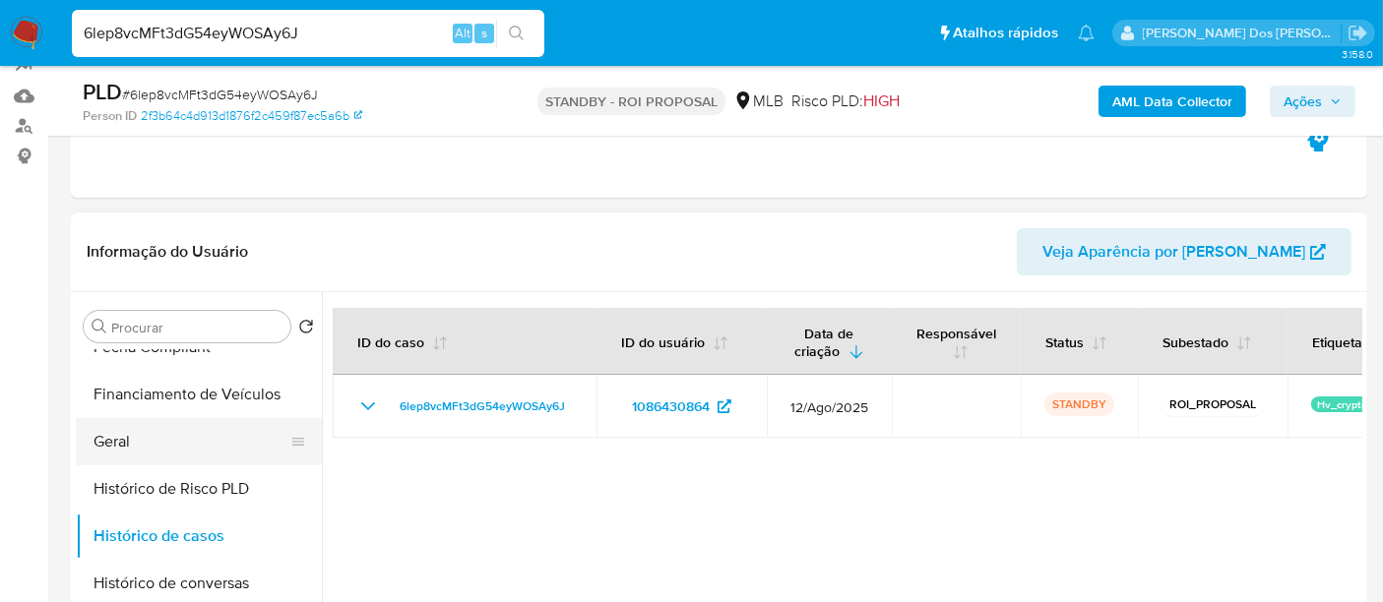
scroll to position [328, 0]
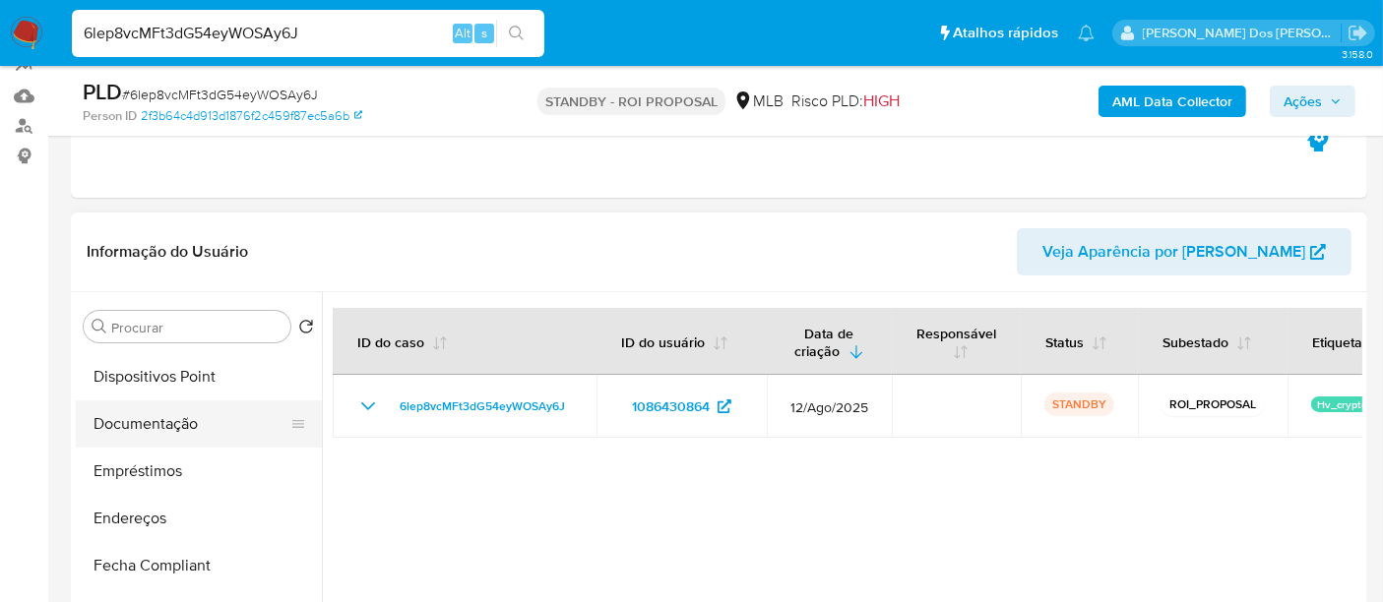
click at [202, 424] on button "Documentação" at bounding box center [191, 424] width 230 height 47
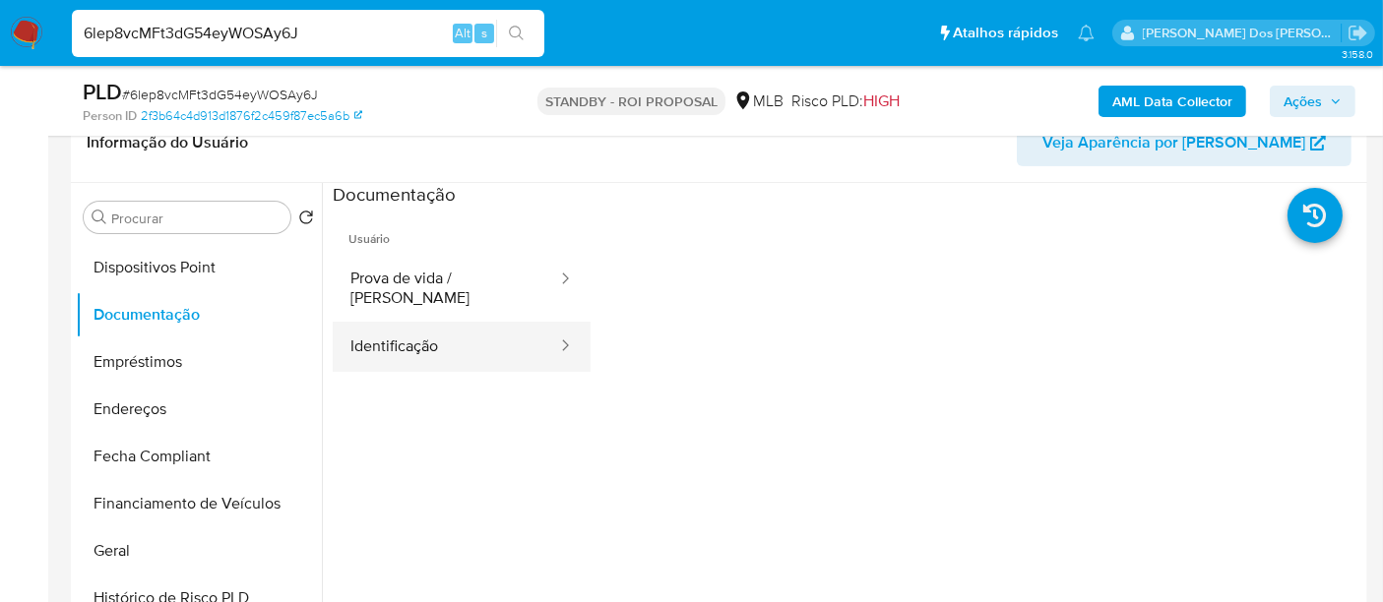
click at [411, 327] on button "Identificação" at bounding box center [446, 347] width 226 height 50
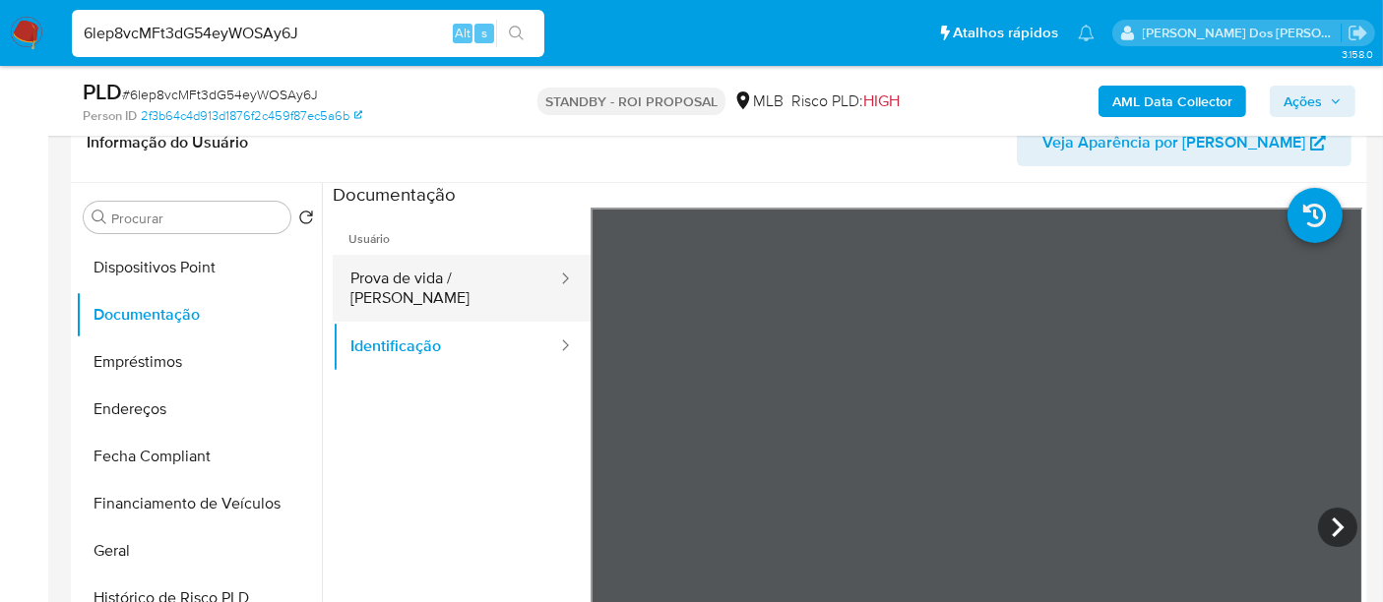
click at [474, 293] on button "Prova de vida / Selfie" at bounding box center [446, 288] width 226 height 67
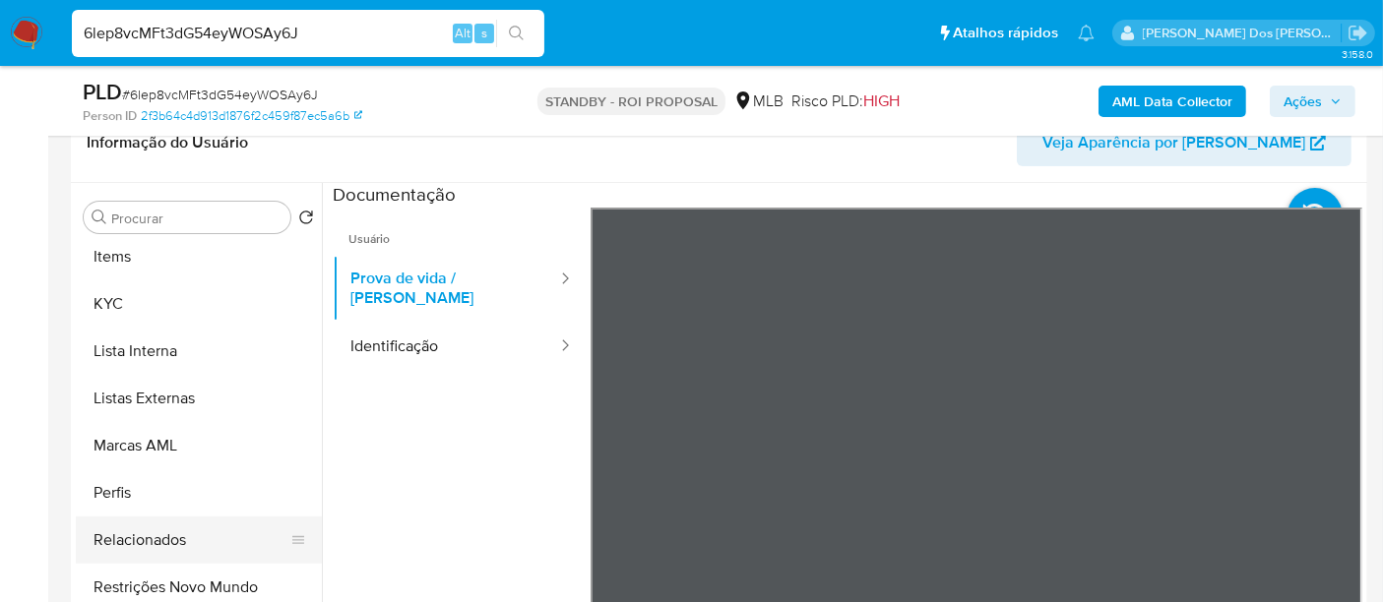
scroll to position [925, 0]
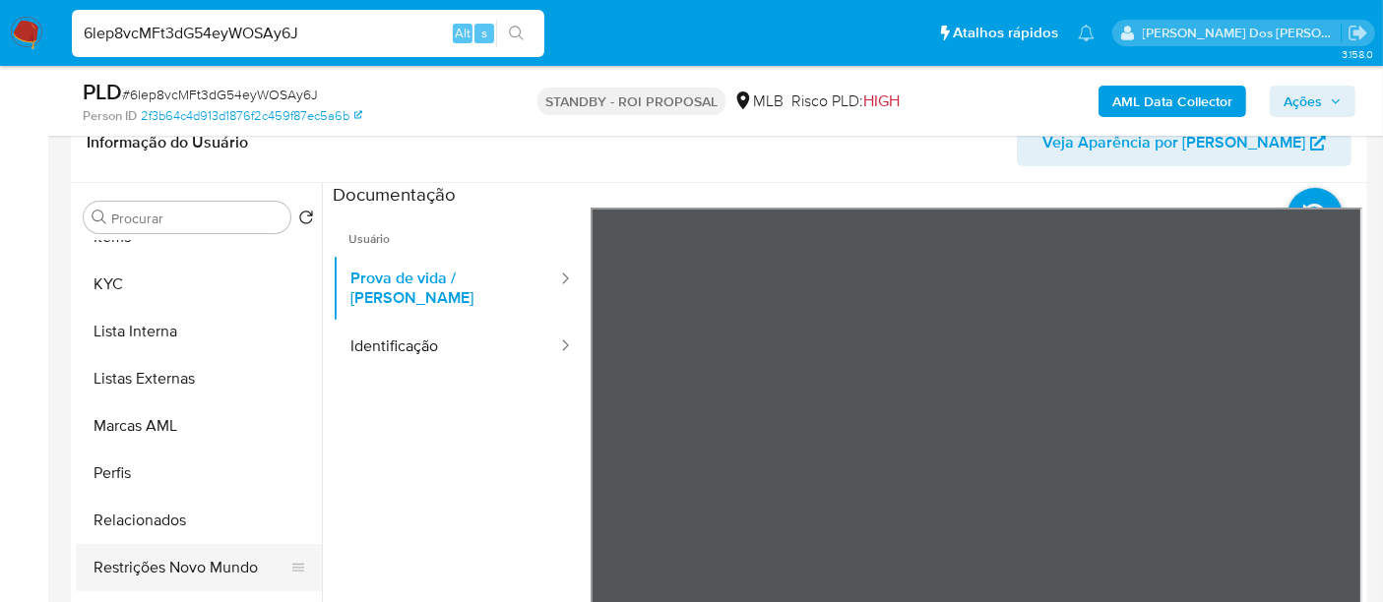
drag, startPoint x: 219, startPoint y: 562, endPoint x: 228, endPoint y: 554, distance: 11.9
click at [220, 562] on button "Restrições Novo Mundo" at bounding box center [191, 567] width 230 height 47
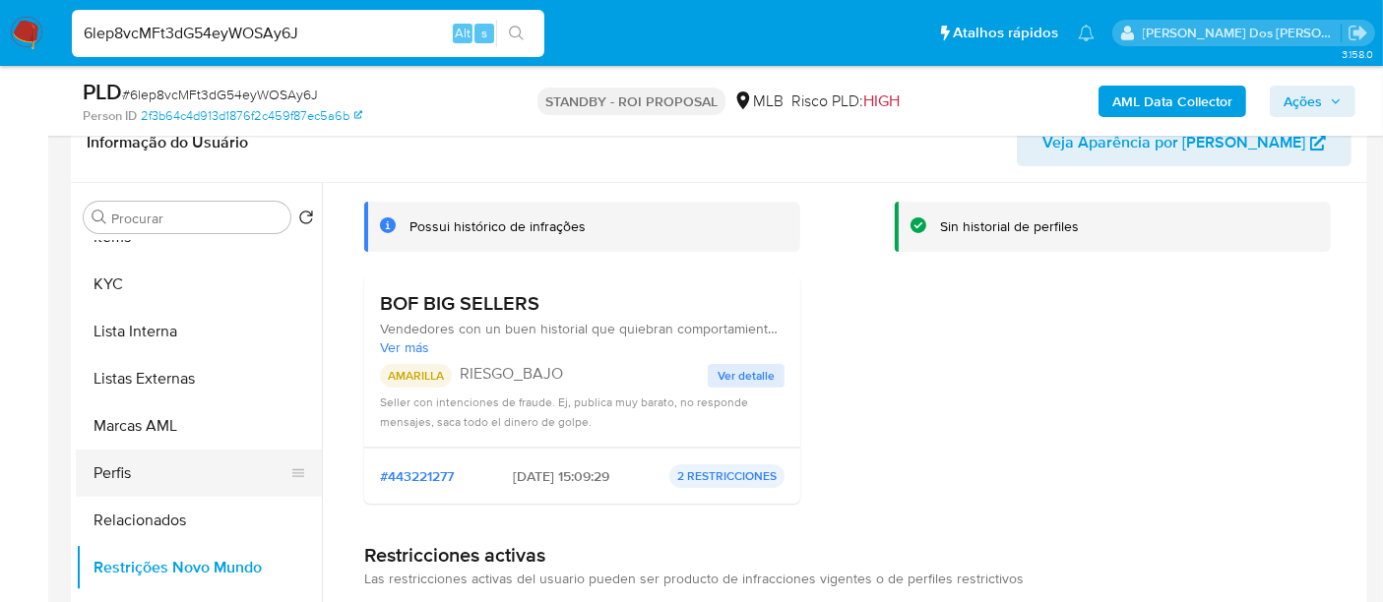
scroll to position [597, 0]
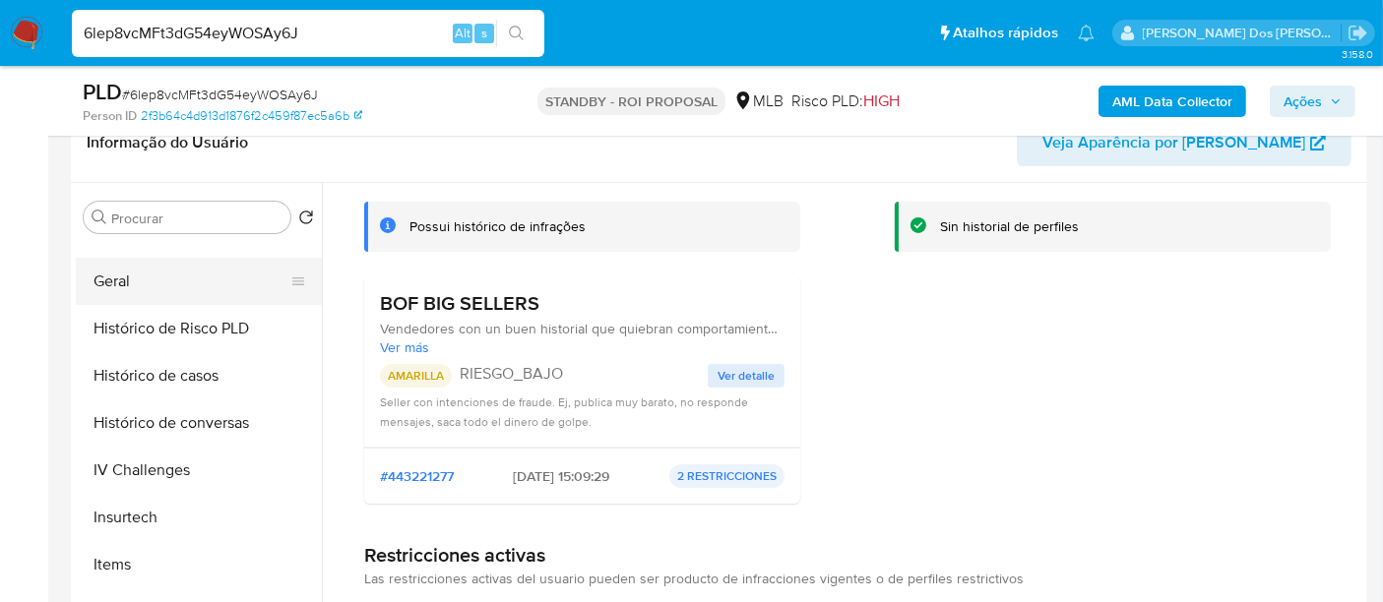
click at [116, 279] on button "Geral" at bounding box center [191, 281] width 230 height 47
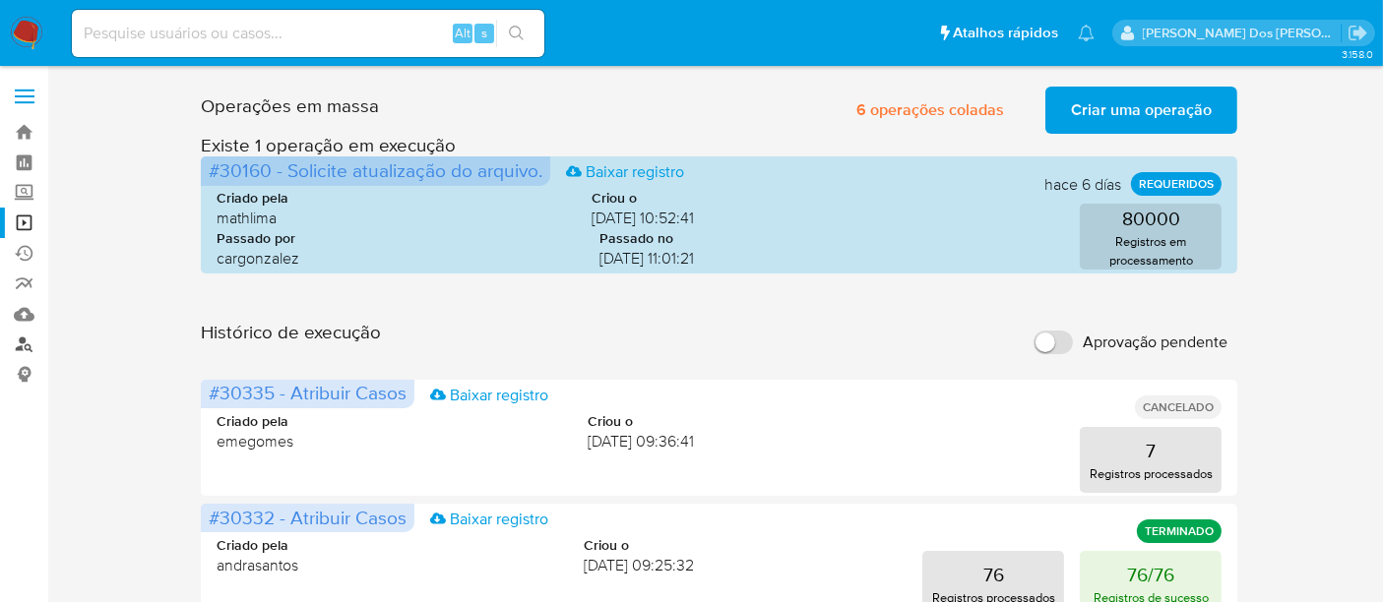
click at [25, 346] on link "Localizador de pessoas" at bounding box center [117, 345] width 234 height 31
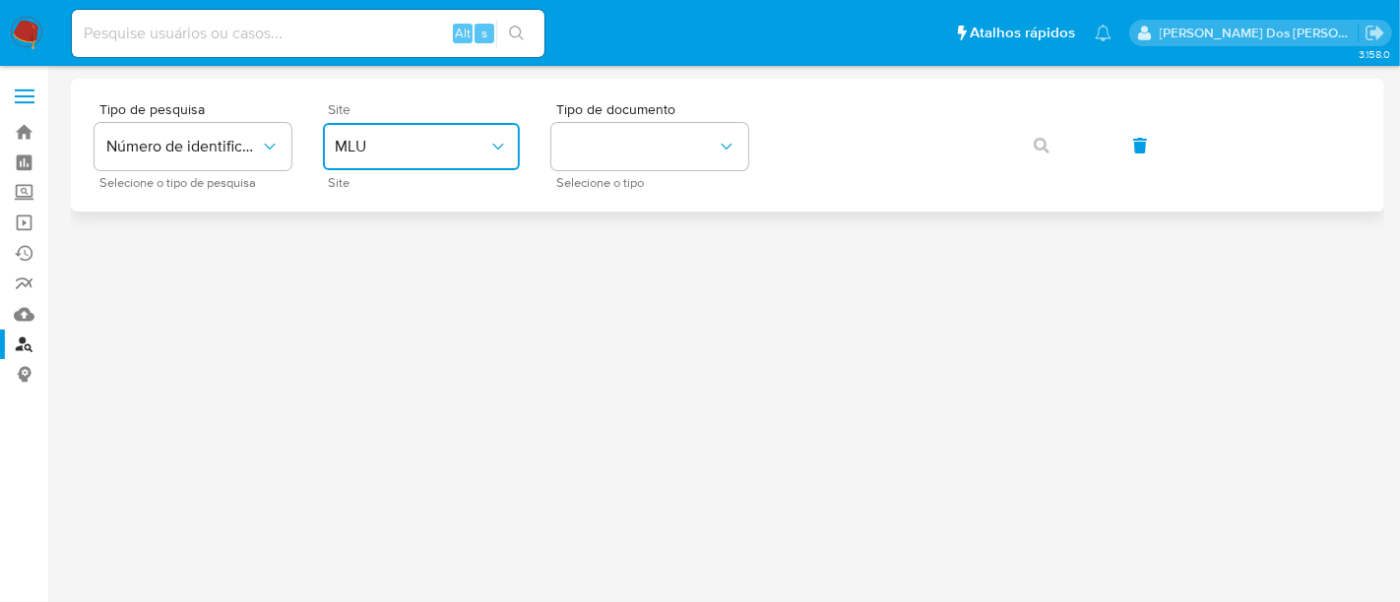
click at [441, 152] on span "MLU" at bounding box center [412, 147] width 154 height 20
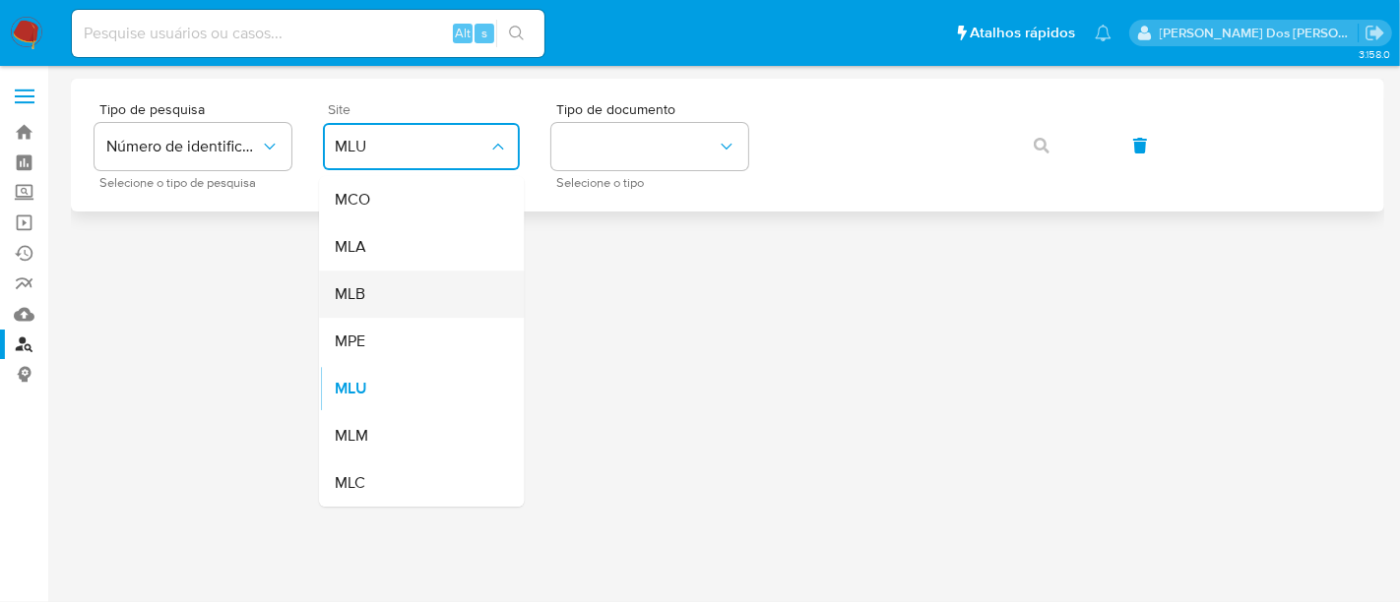
click at [414, 302] on div "MLB" at bounding box center [415, 294] width 161 height 47
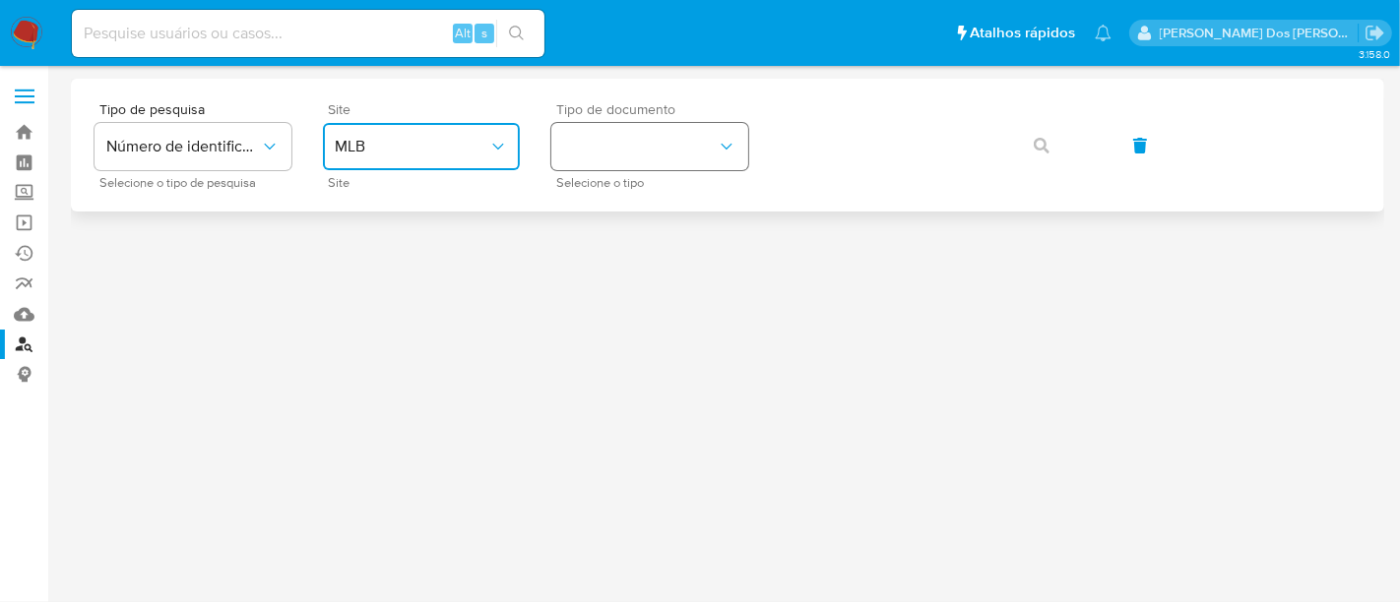
click at [630, 161] on button "identificationType" at bounding box center [649, 146] width 197 height 47
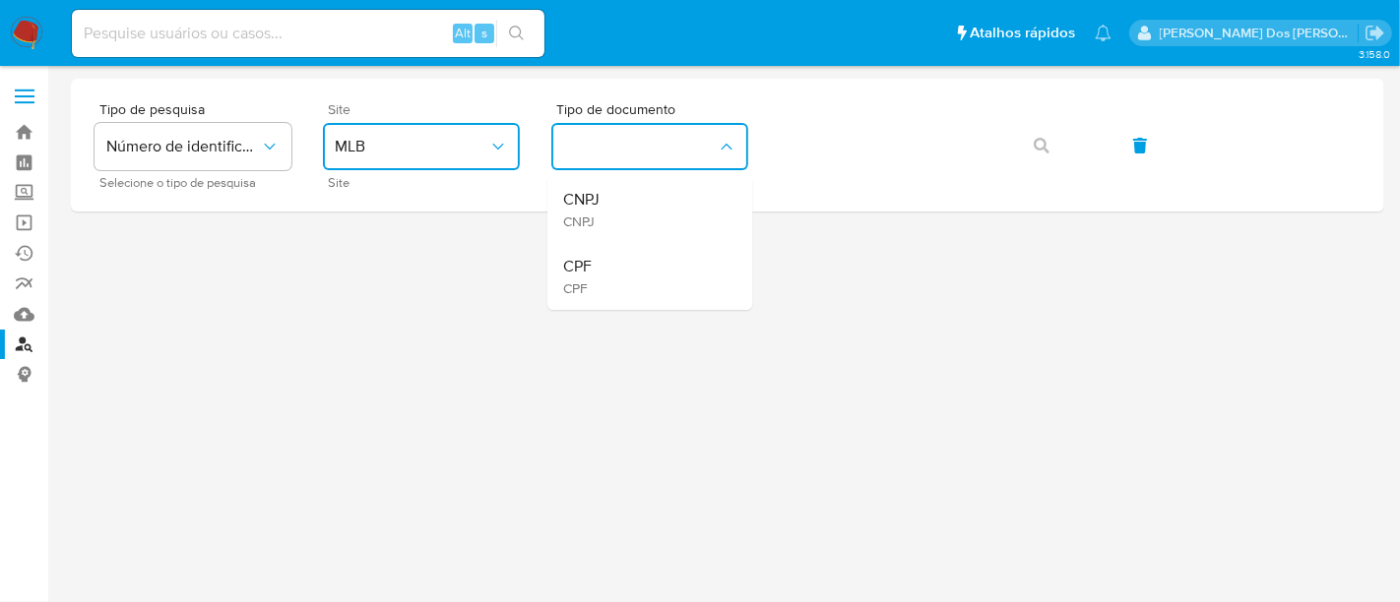
click at [615, 269] on div "CPF CPF" at bounding box center [643, 276] width 161 height 67
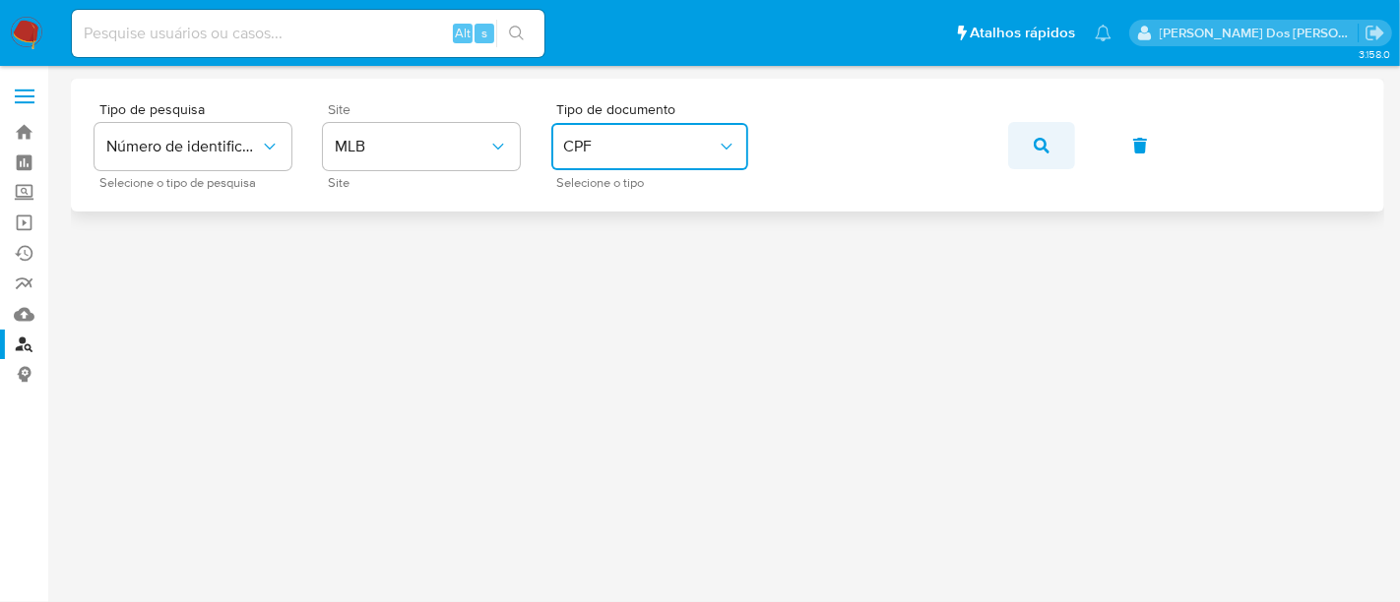
click at [1037, 142] on icon "button" at bounding box center [1041, 146] width 16 height 16
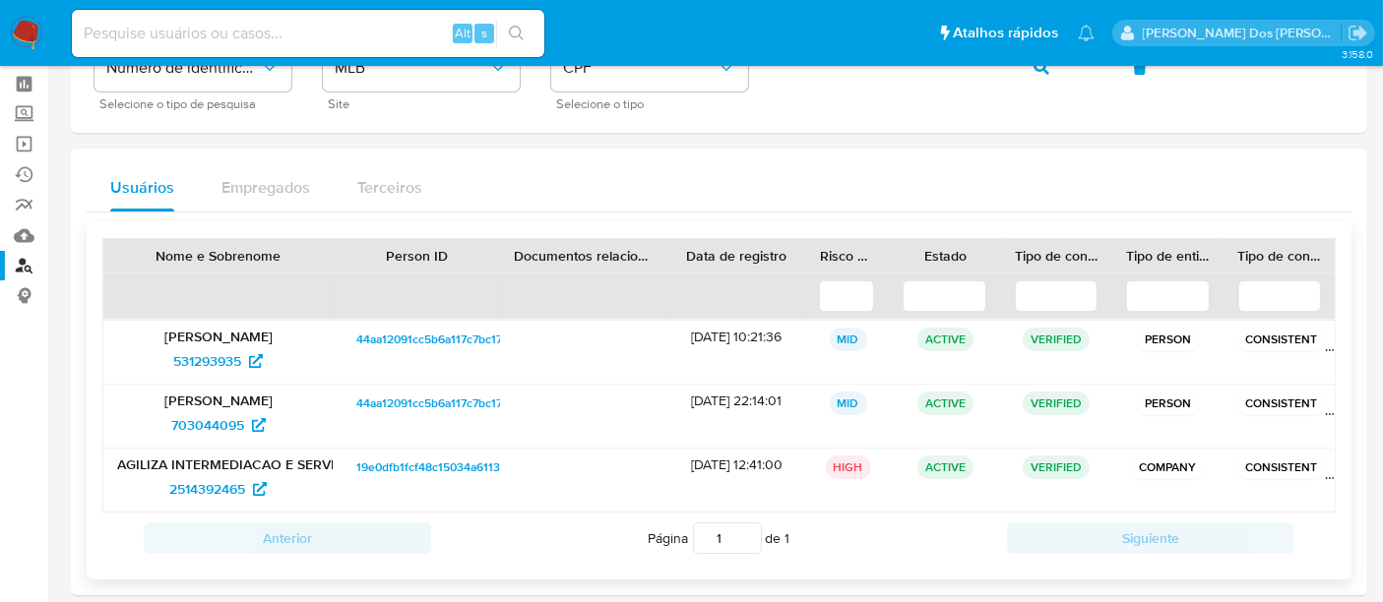
scroll to position [109, 0]
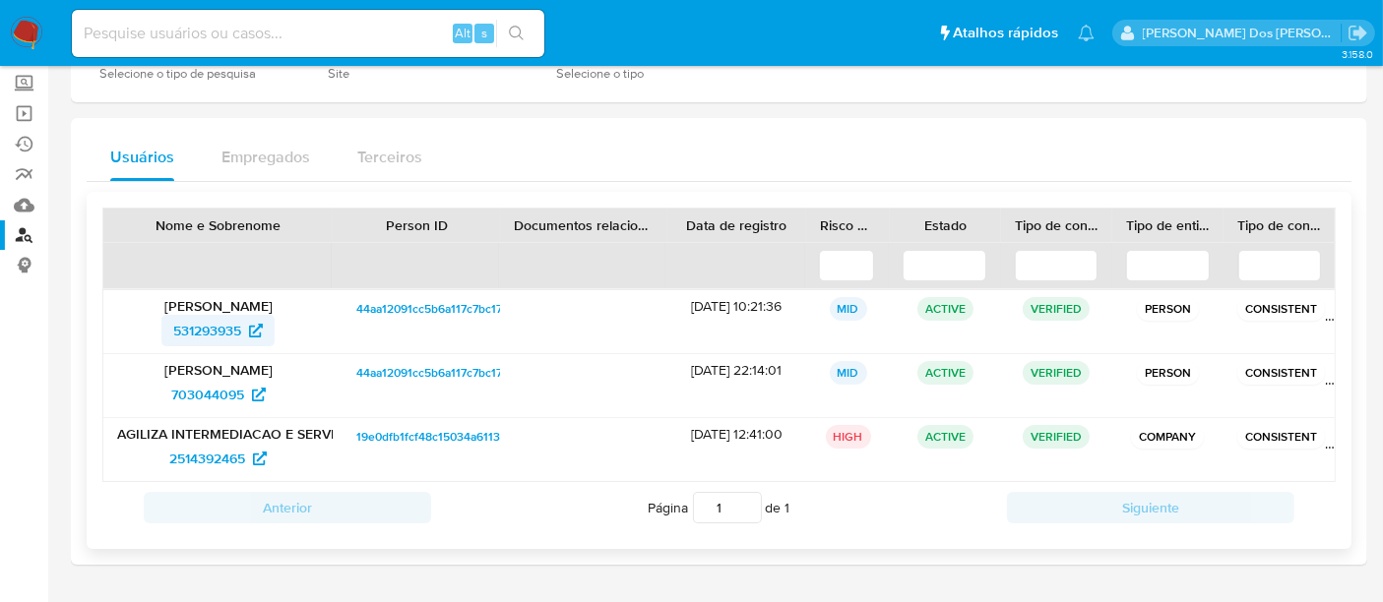
click at [222, 325] on span "531293935" at bounding box center [207, 330] width 68 height 31
click at [212, 392] on span "703044095" at bounding box center [207, 394] width 73 height 31
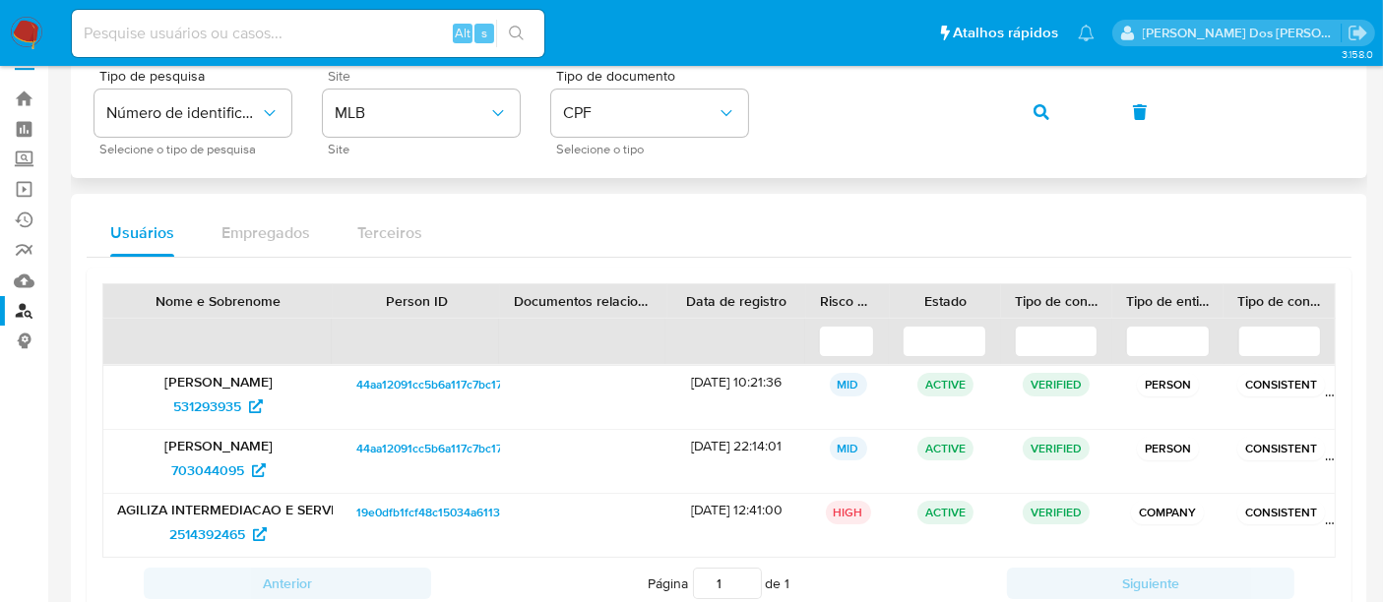
scroll to position [0, 0]
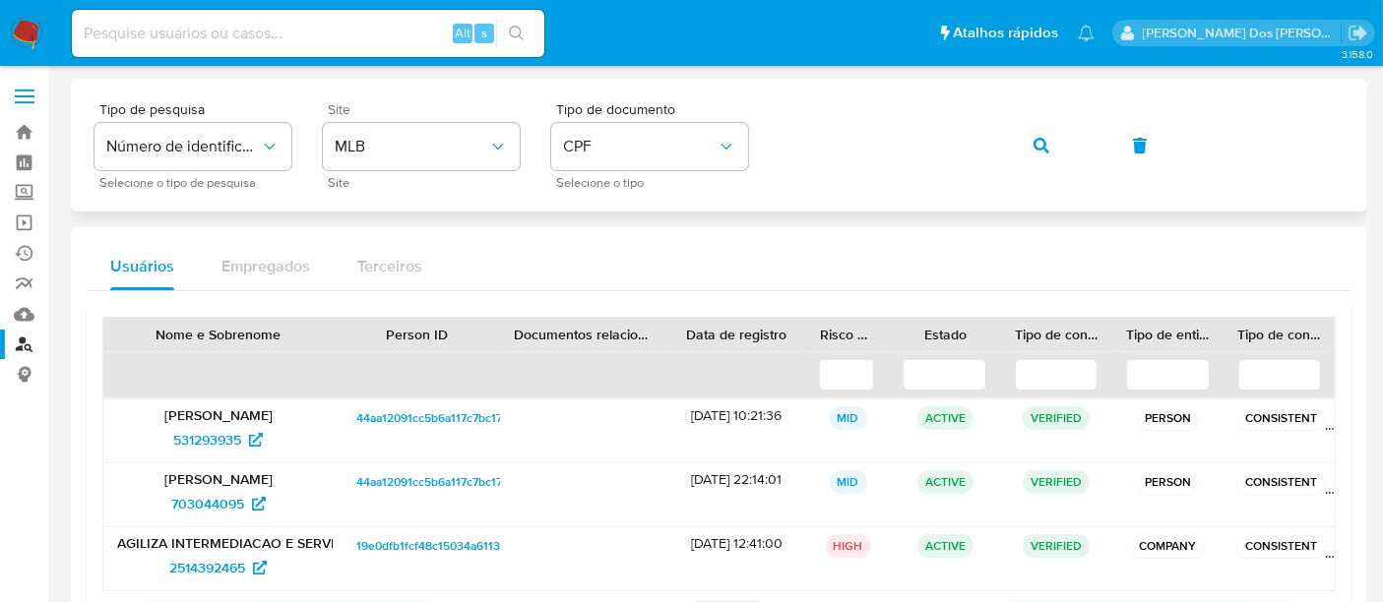
click at [1033, 142] on icon "button" at bounding box center [1041, 146] width 16 height 16
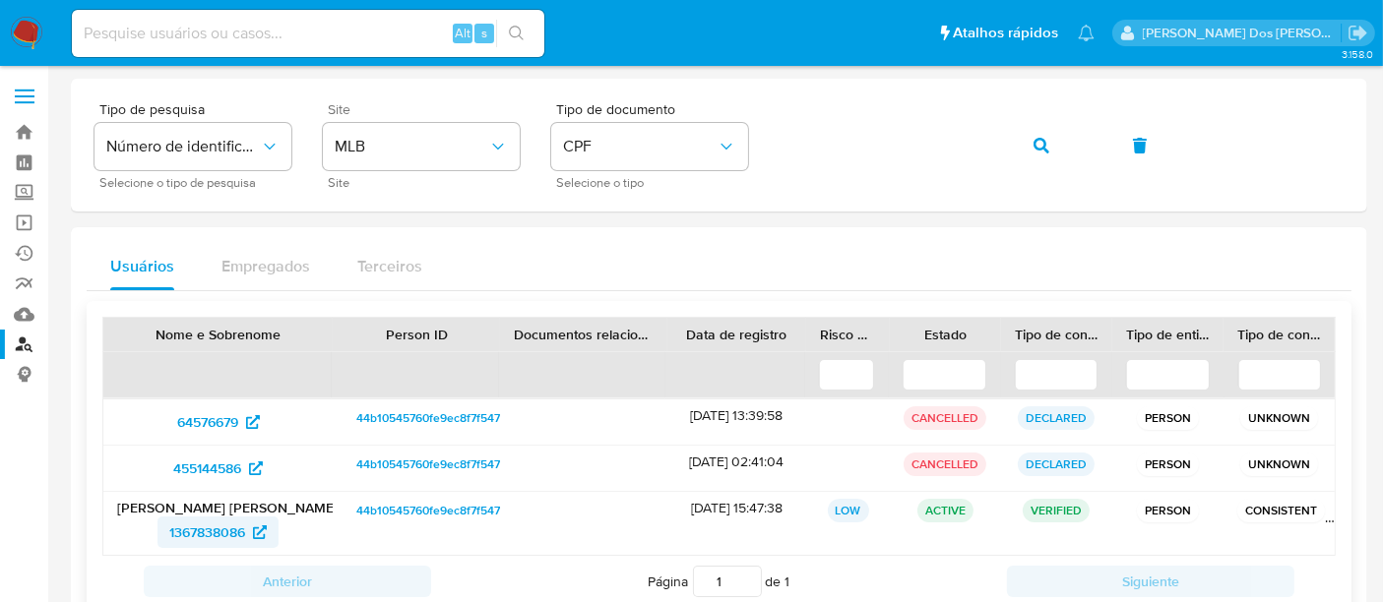
click at [207, 525] on span "1367838086" at bounding box center [207, 532] width 76 height 31
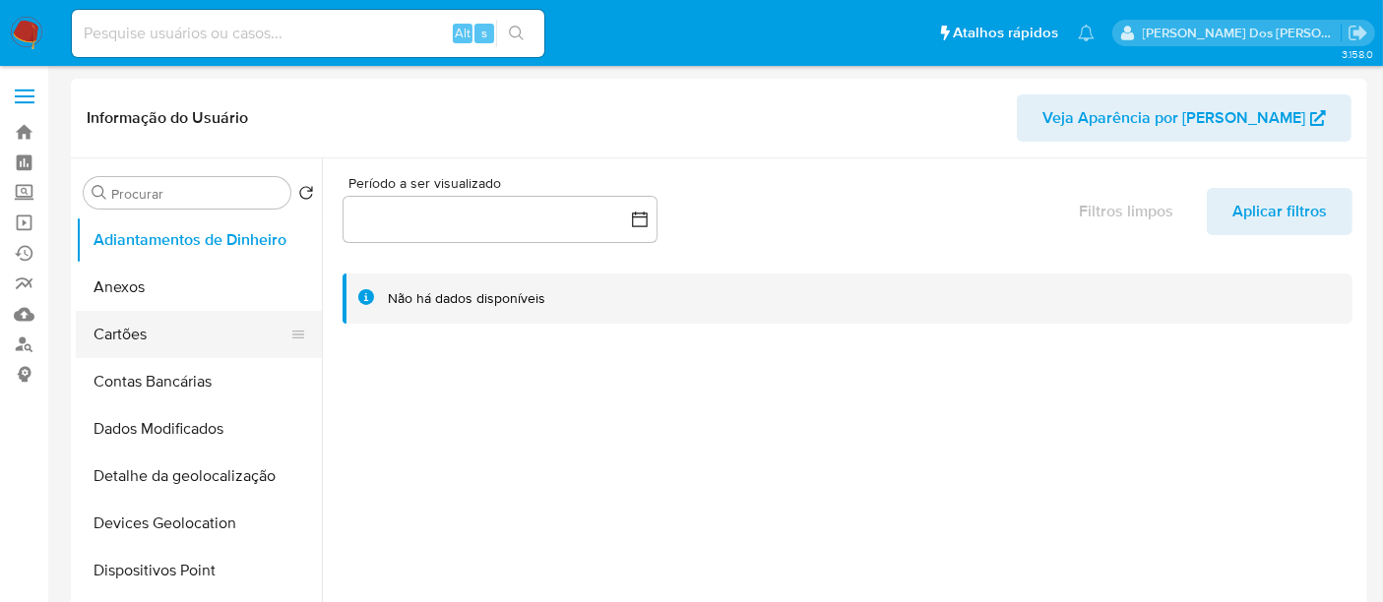
select select "10"
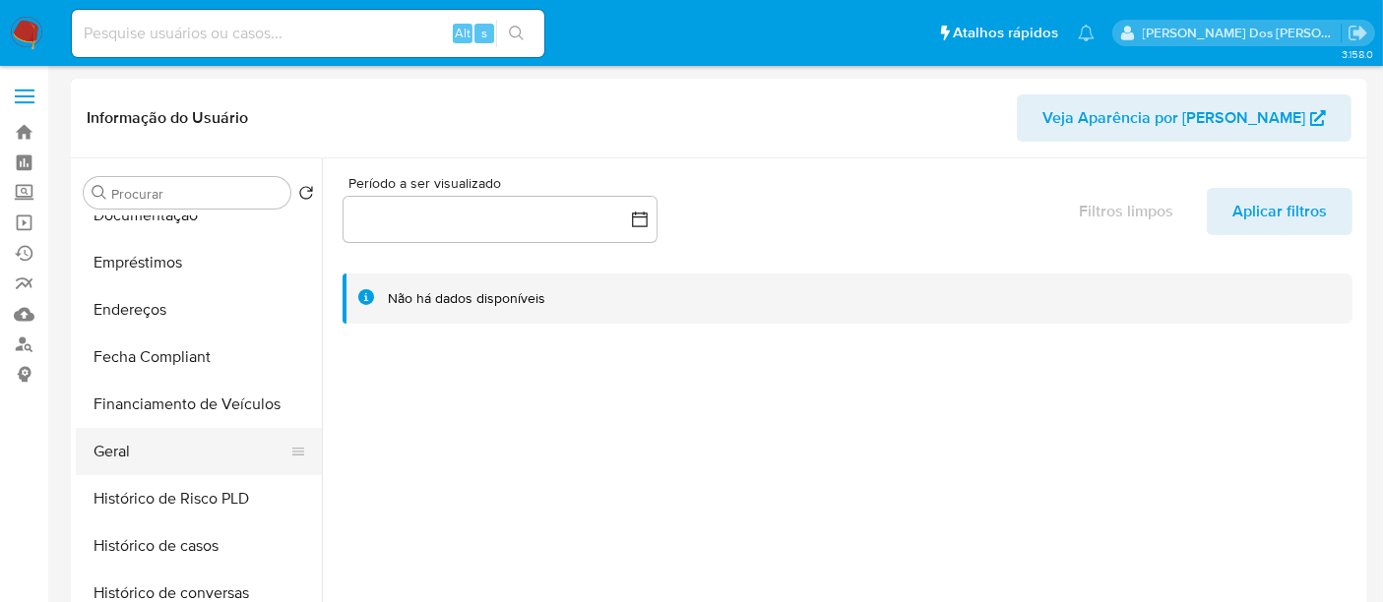
scroll to position [437, 0]
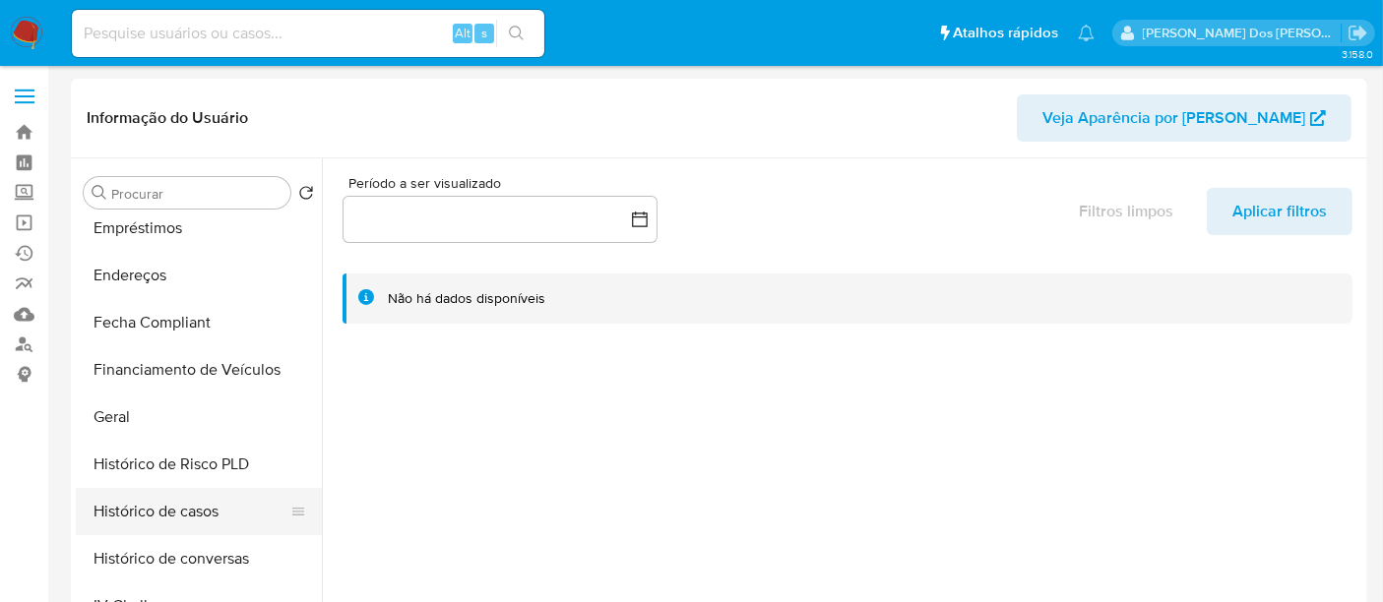
click at [191, 508] on button "Histórico de casos" at bounding box center [191, 511] width 230 height 47
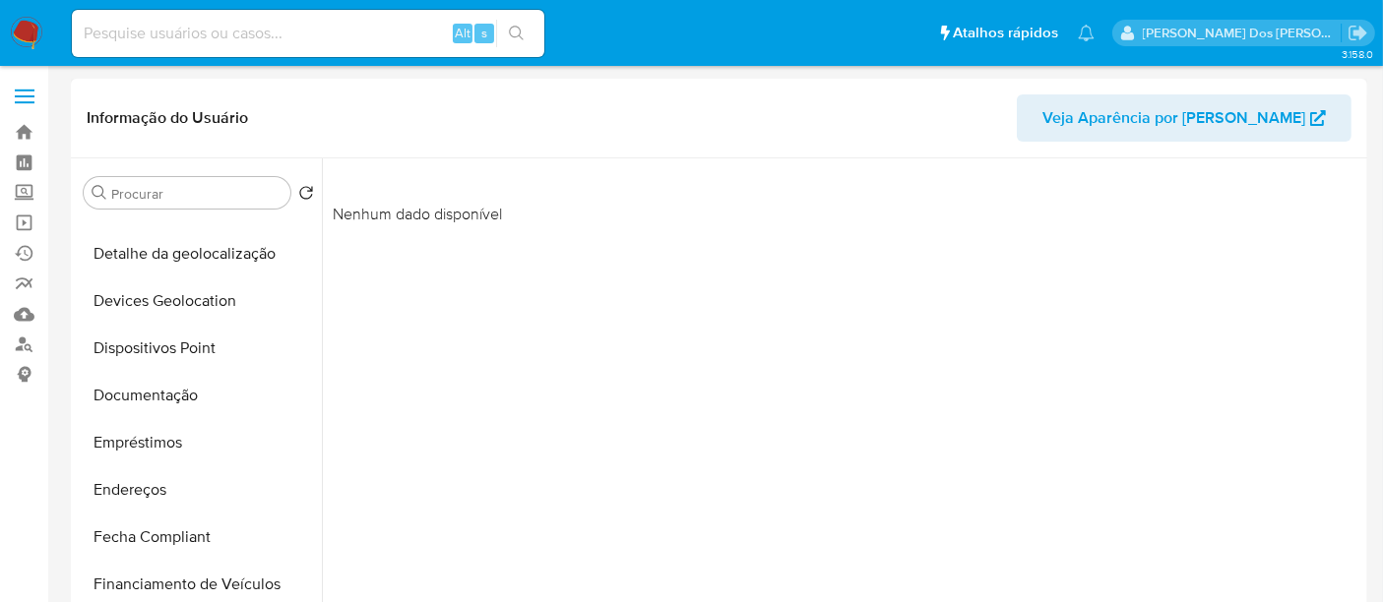
scroll to position [109, 0]
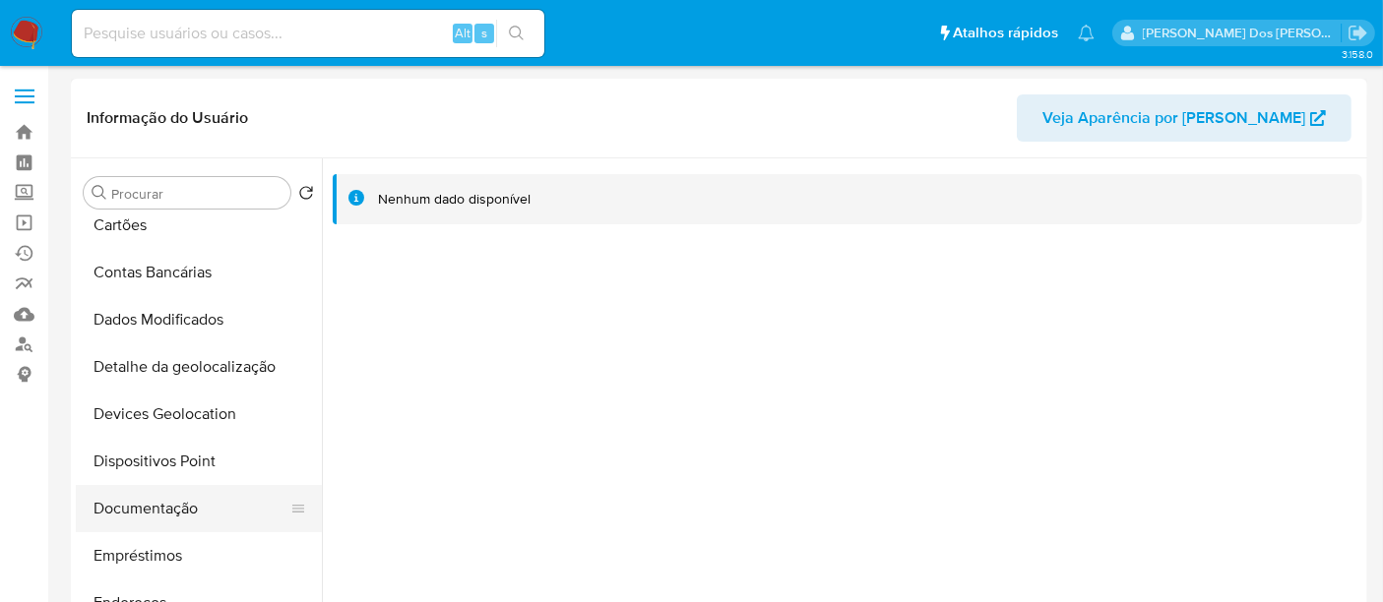
click at [169, 502] on button "Documentação" at bounding box center [191, 508] width 230 height 47
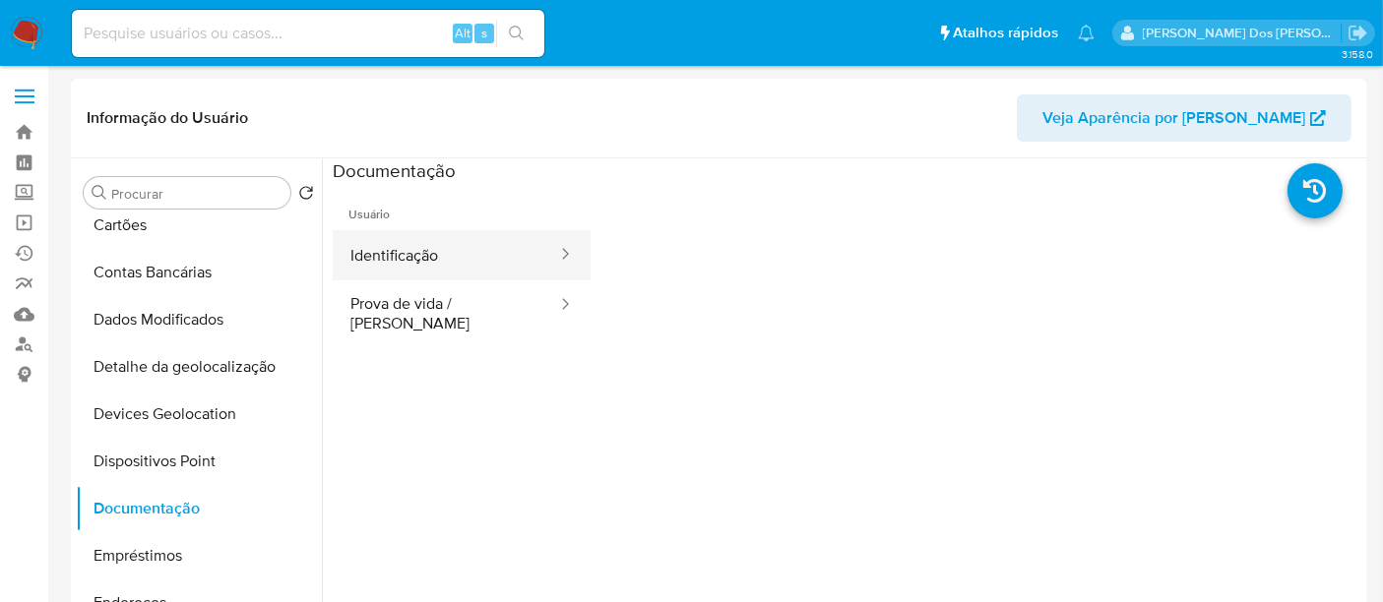
click at [409, 256] on button "Identificação" at bounding box center [446, 255] width 226 height 50
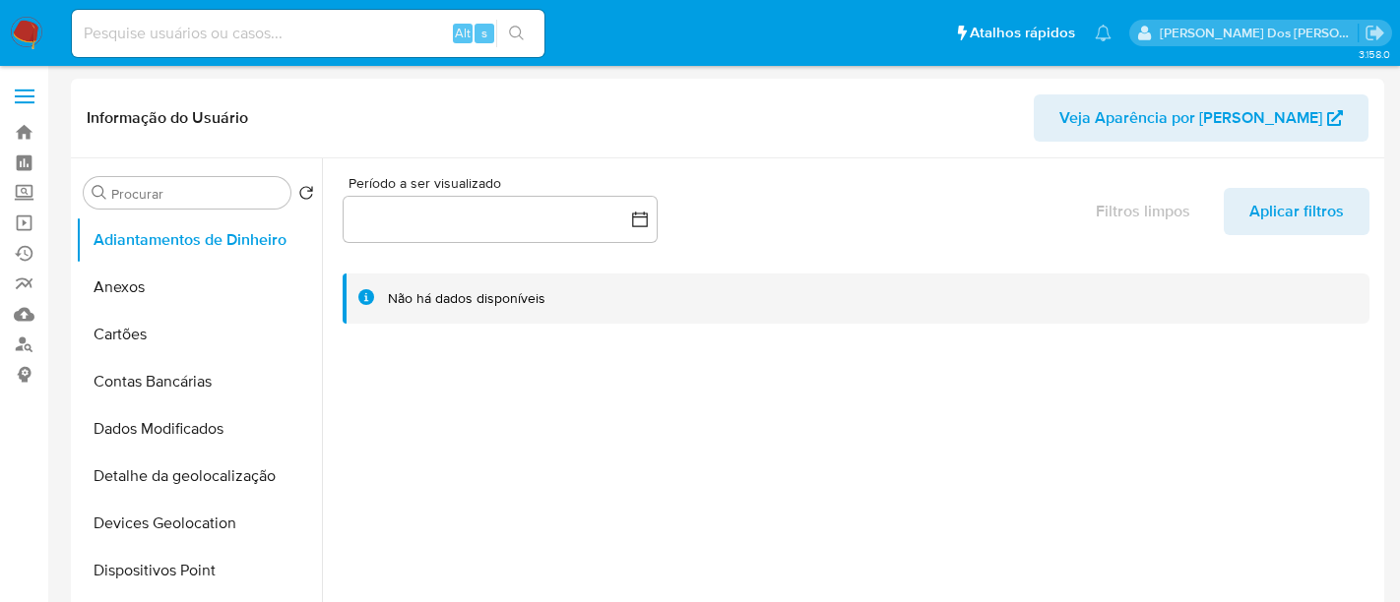
select select "10"
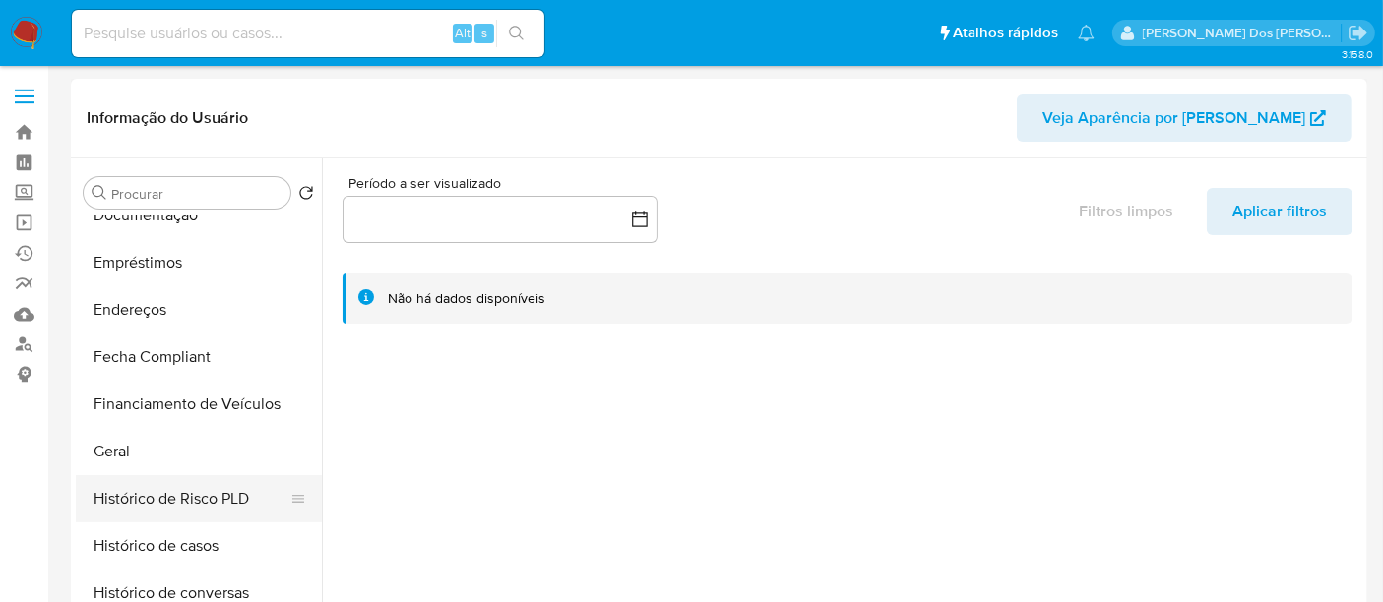
scroll to position [437, 0]
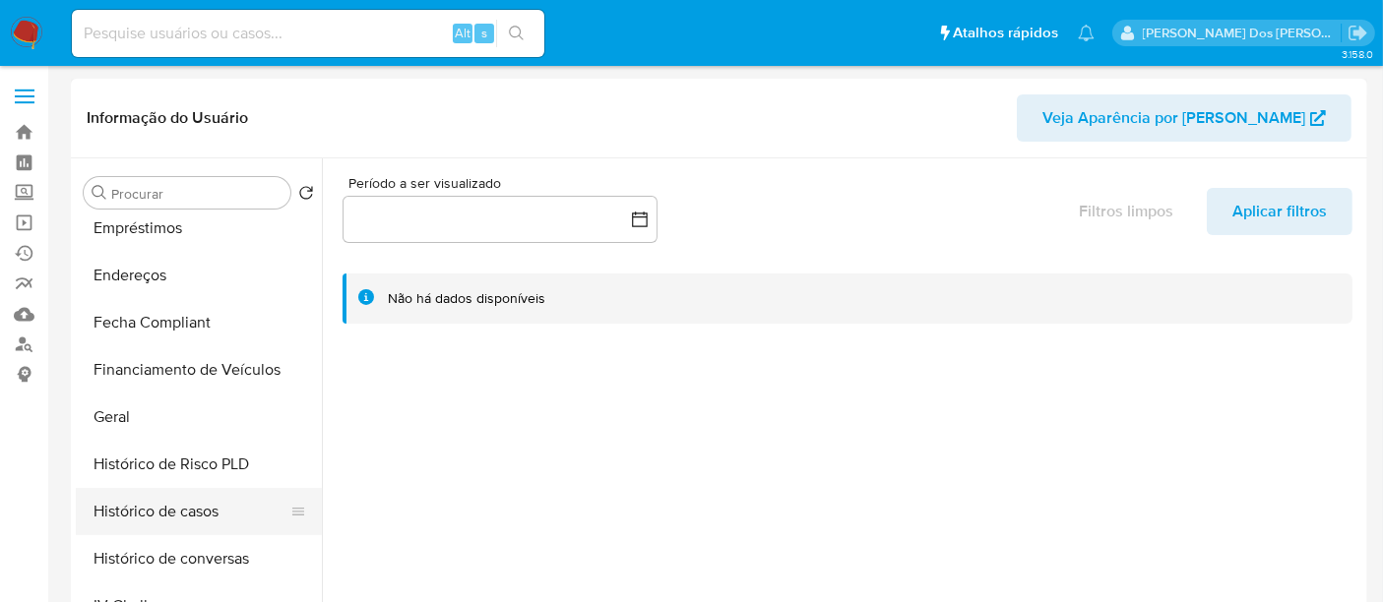
click at [154, 507] on button "Histórico de casos" at bounding box center [191, 511] width 230 height 47
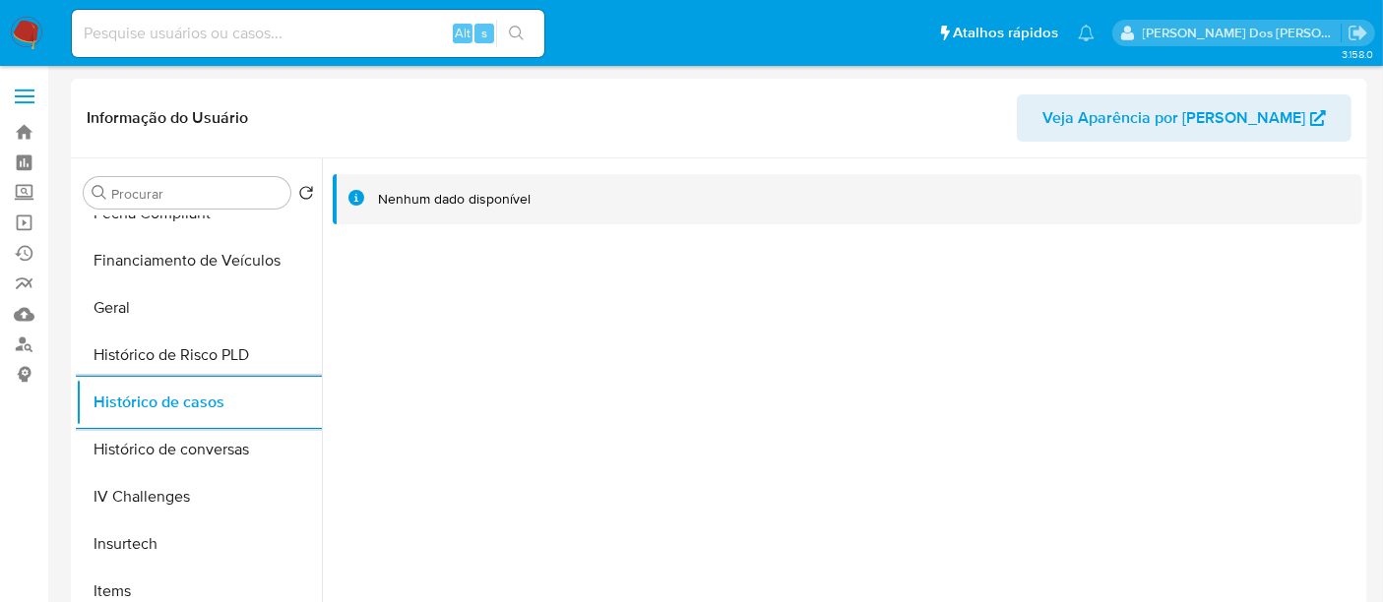
scroll to position [765, 0]
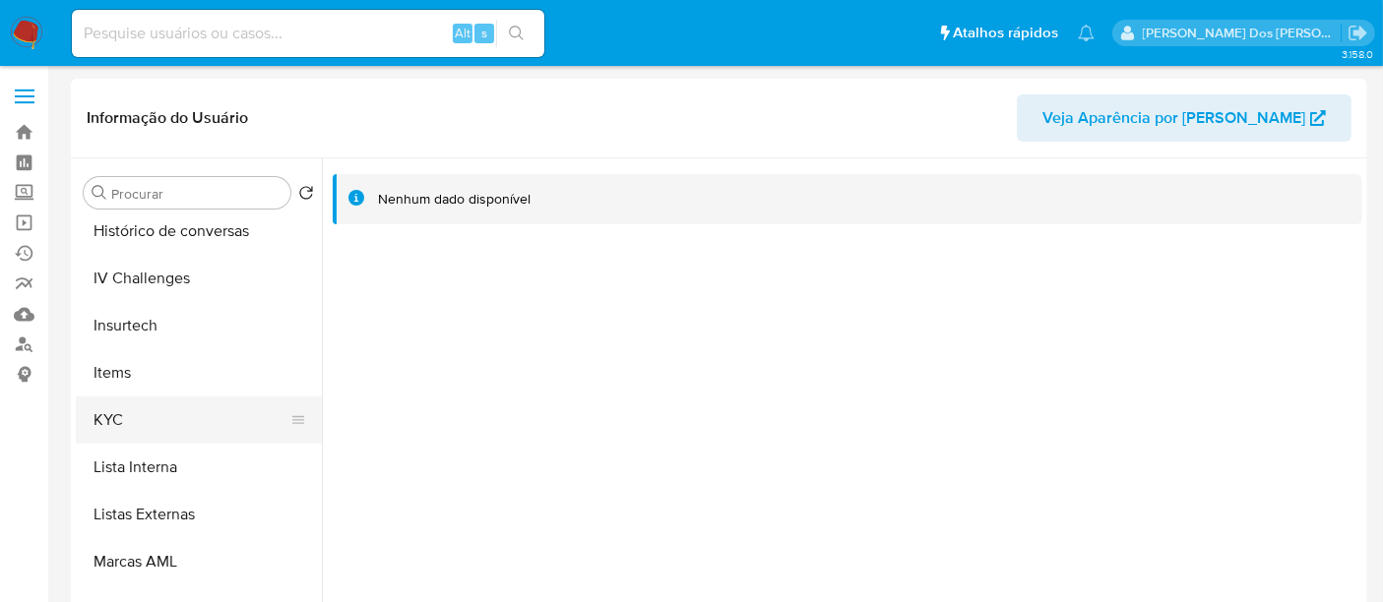
click at [119, 421] on button "KYC" at bounding box center [191, 420] width 230 height 47
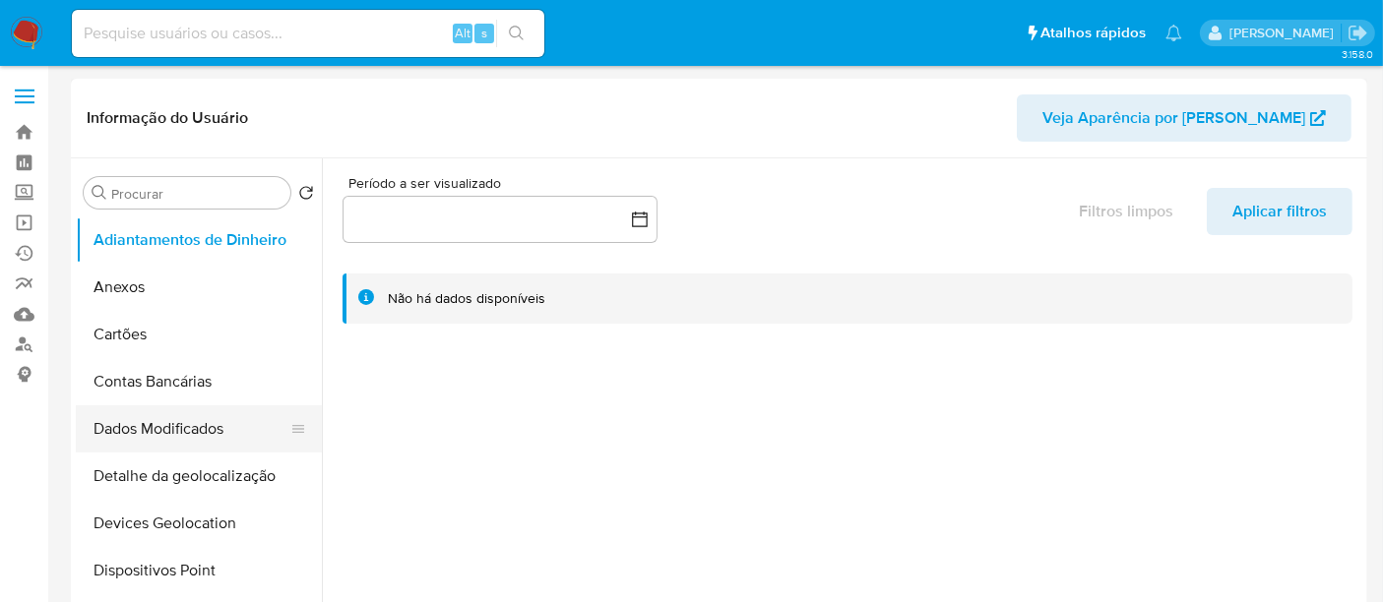
select select "10"
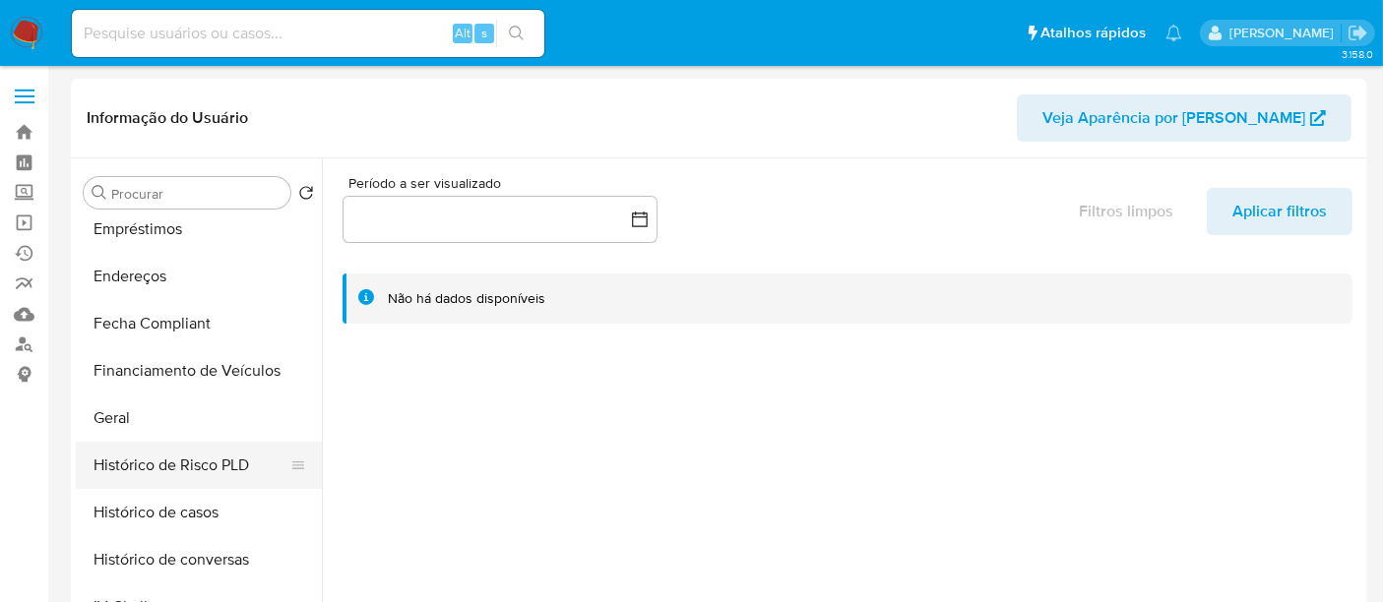
scroll to position [655, 0]
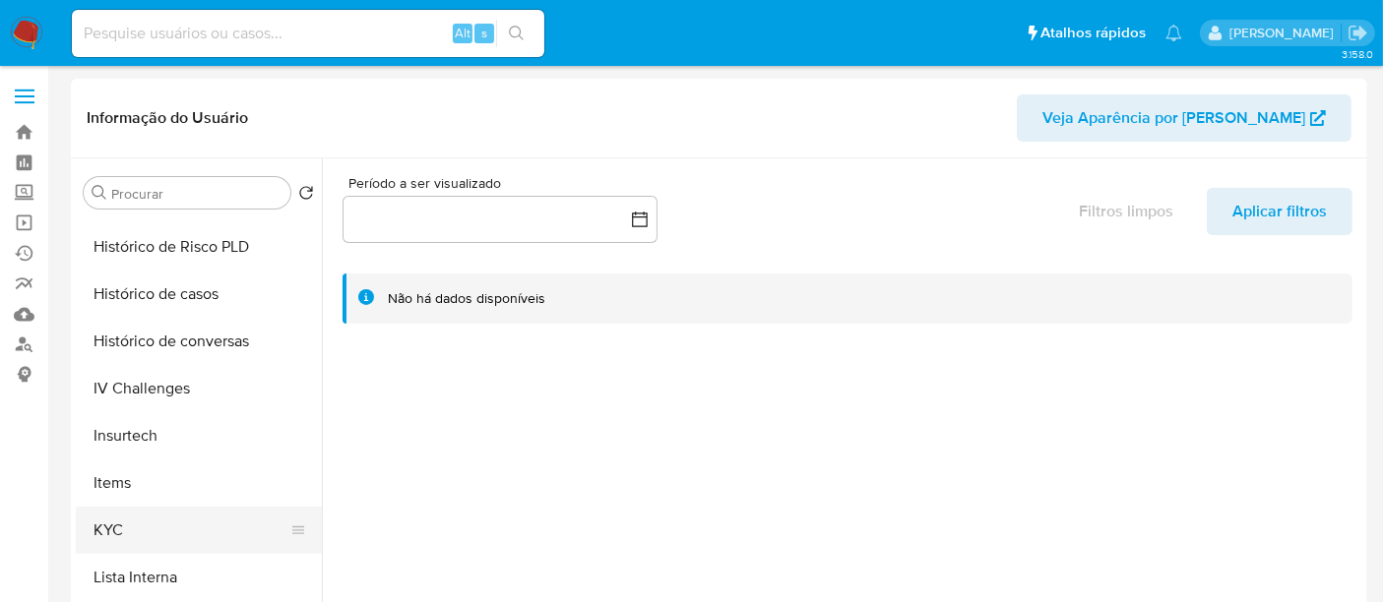
click at [110, 527] on button "KYC" at bounding box center [191, 530] width 230 height 47
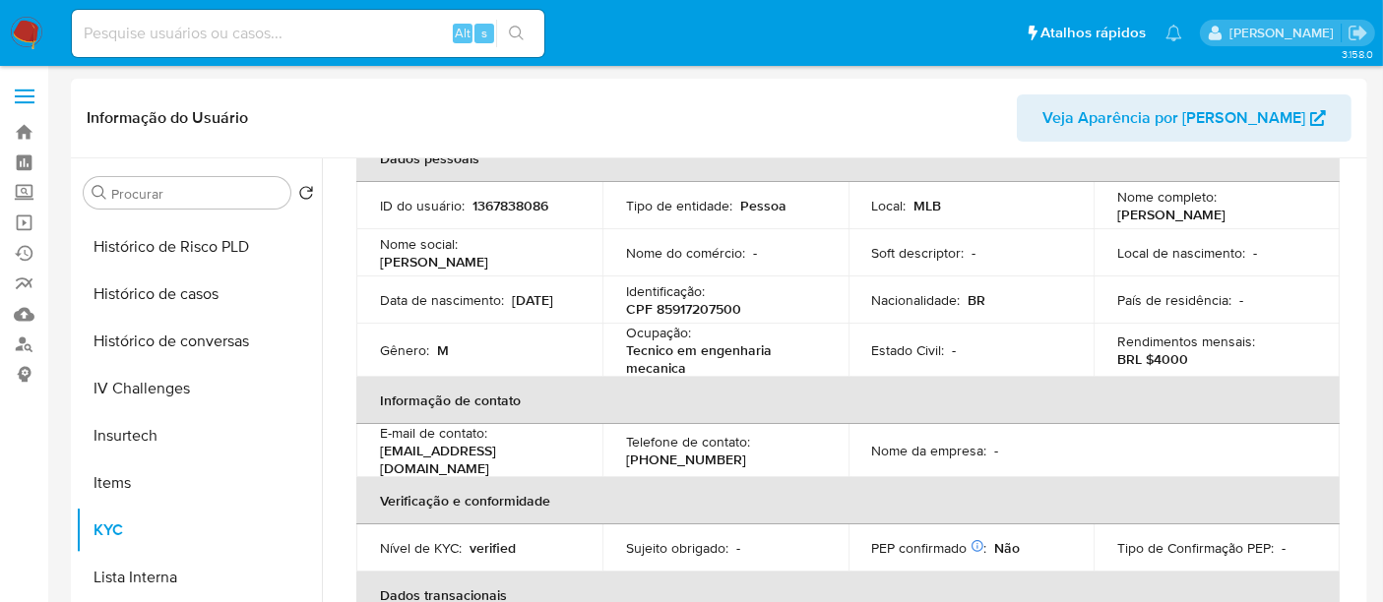
scroll to position [0, 0]
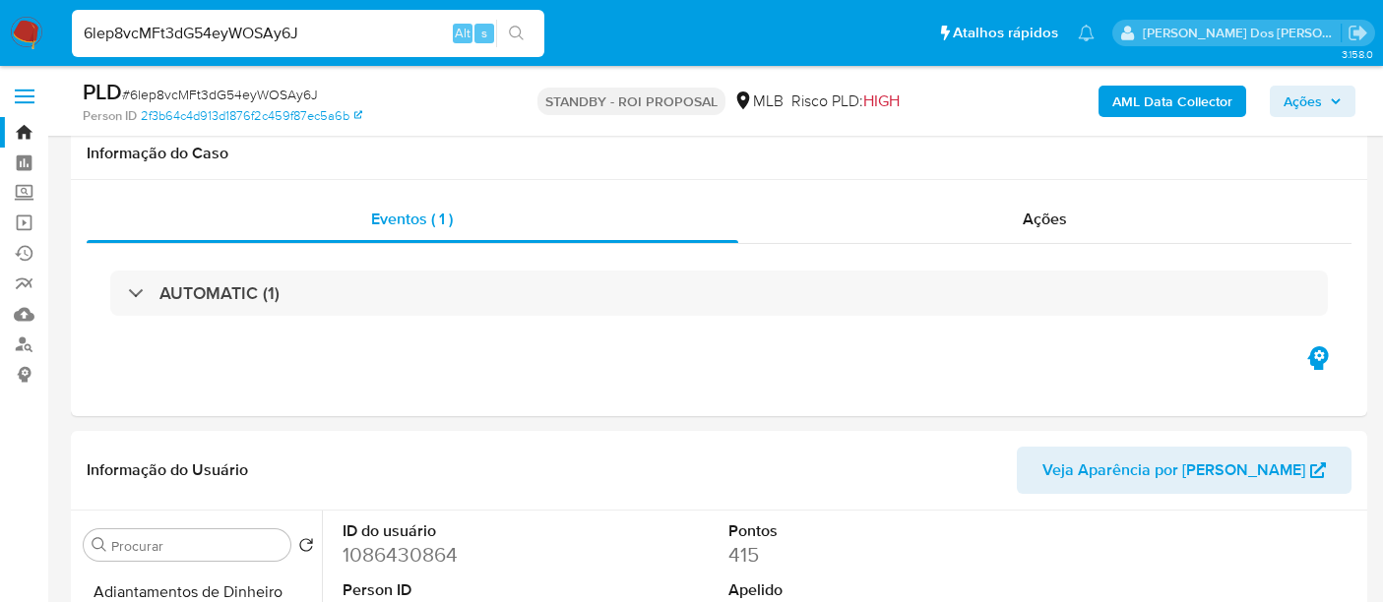
select select "10"
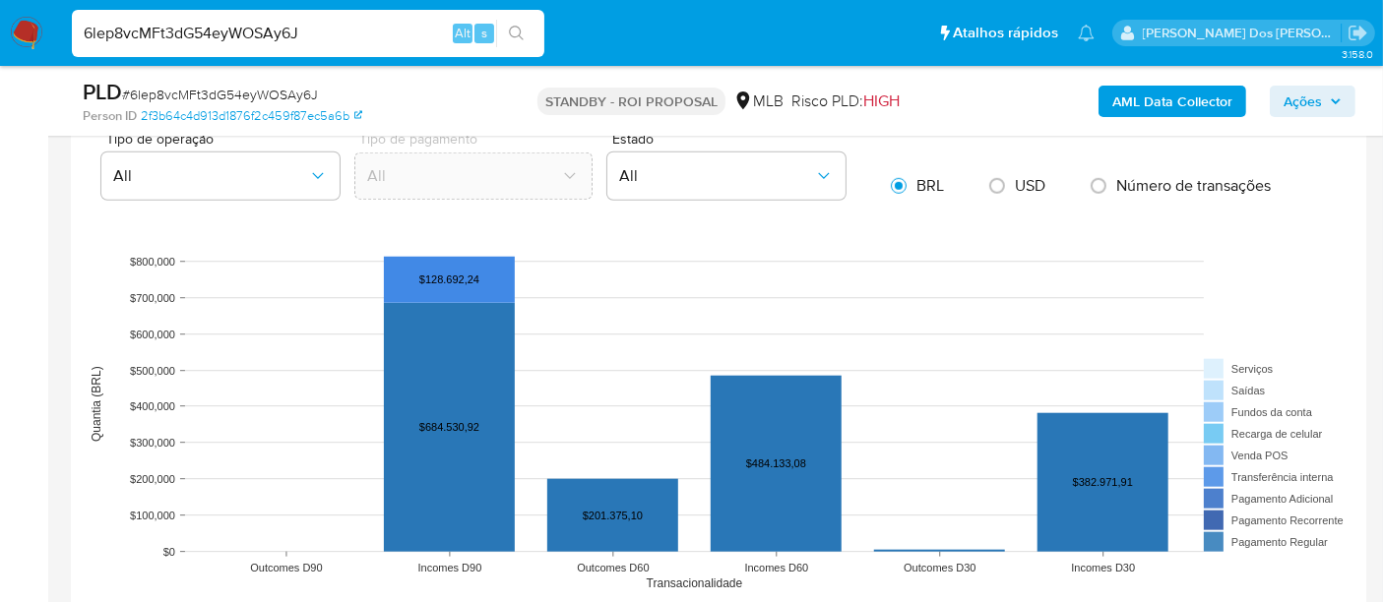
scroll to position [1749, 0]
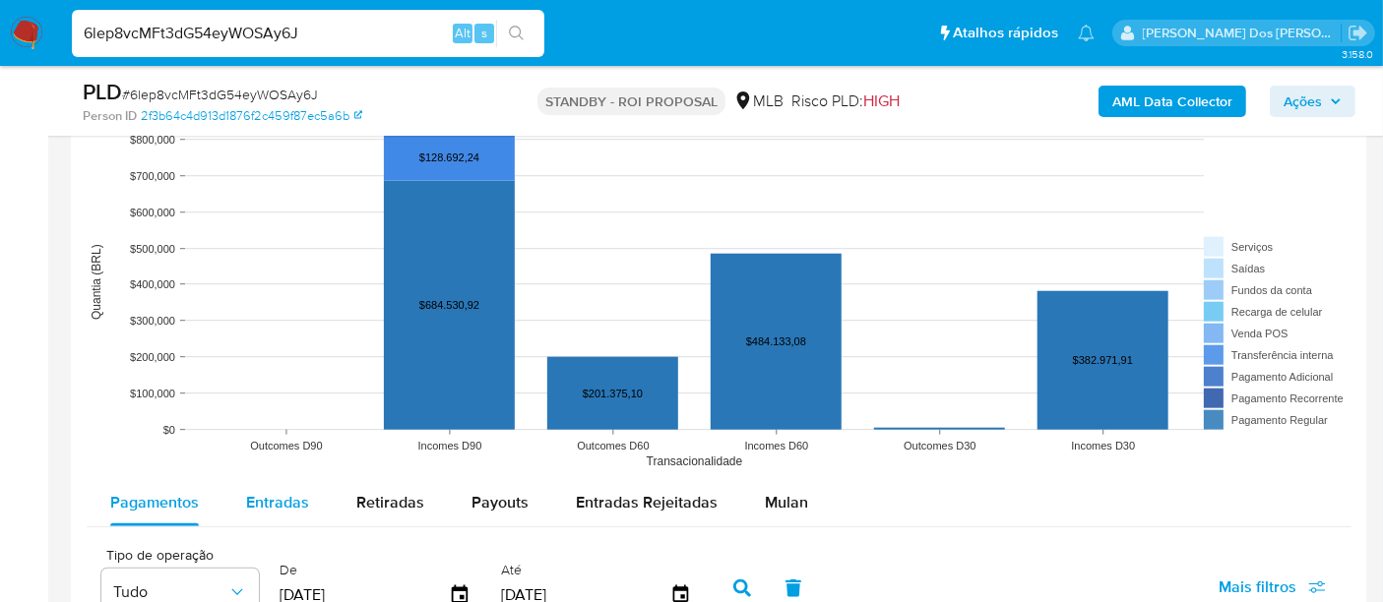
click at [295, 497] on span "Entradas" at bounding box center [277, 502] width 63 height 23
select select "10"
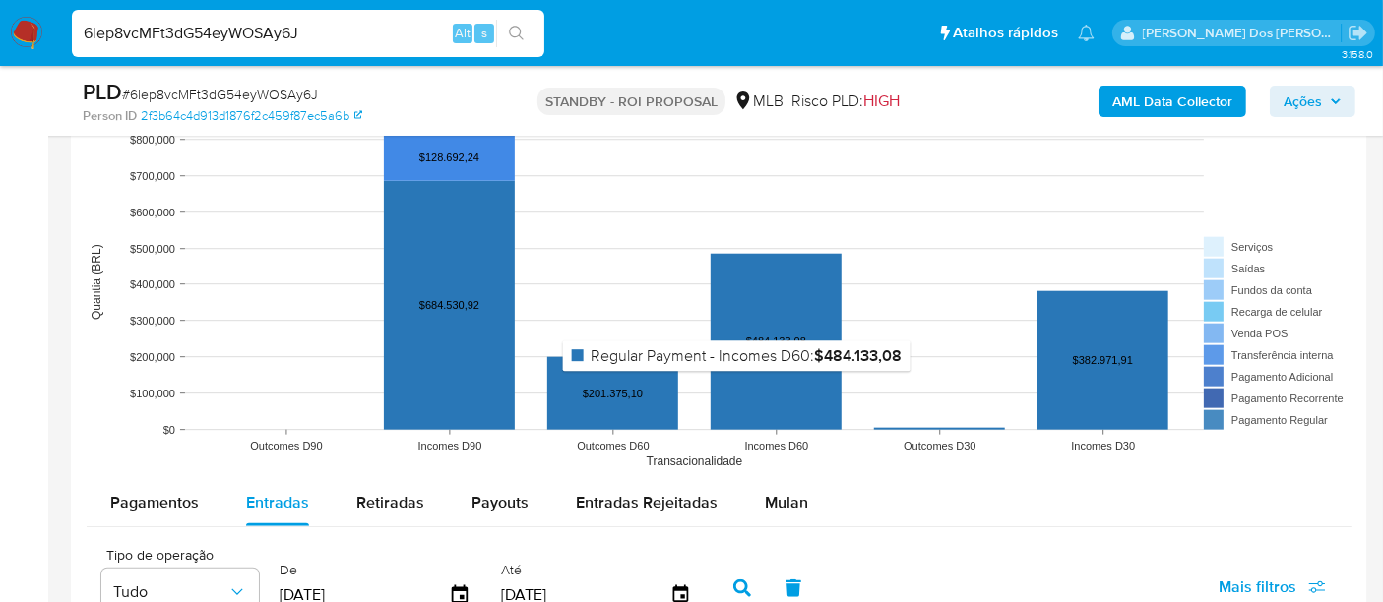
scroll to position [1968, 0]
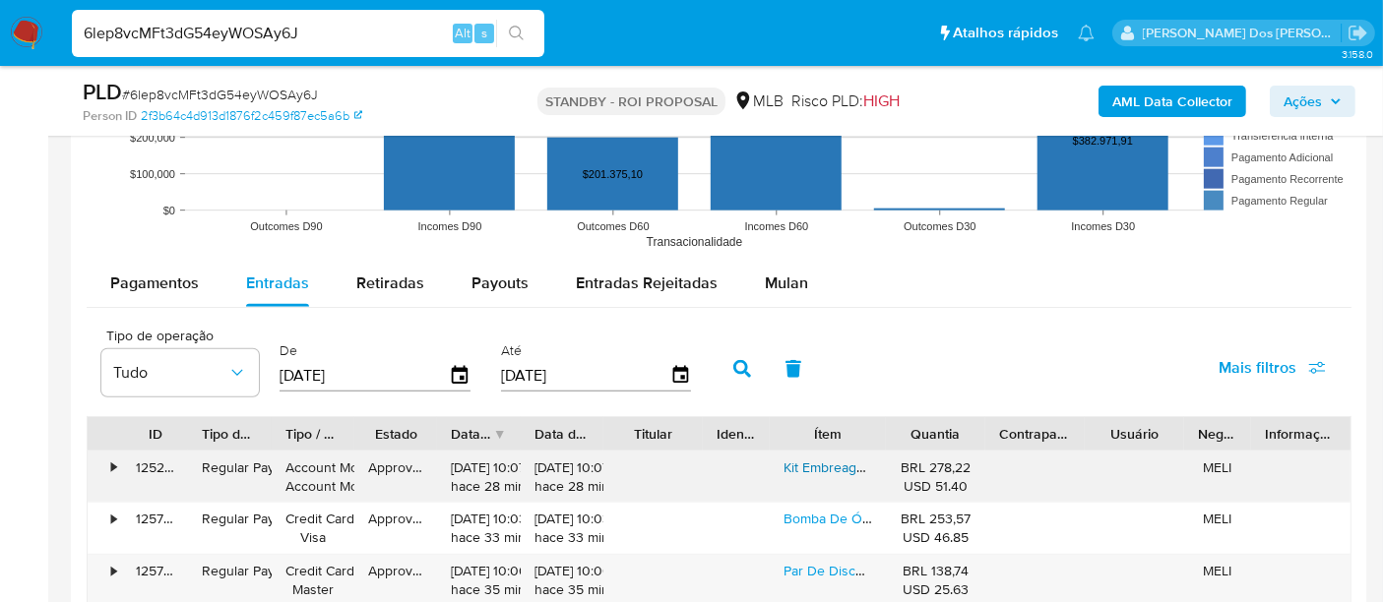
click at [802, 463] on link "Kit Embreagem Palio 1.0 Fire 2005 2006 2007 2008 2009 2010" at bounding box center [979, 468] width 393 height 20
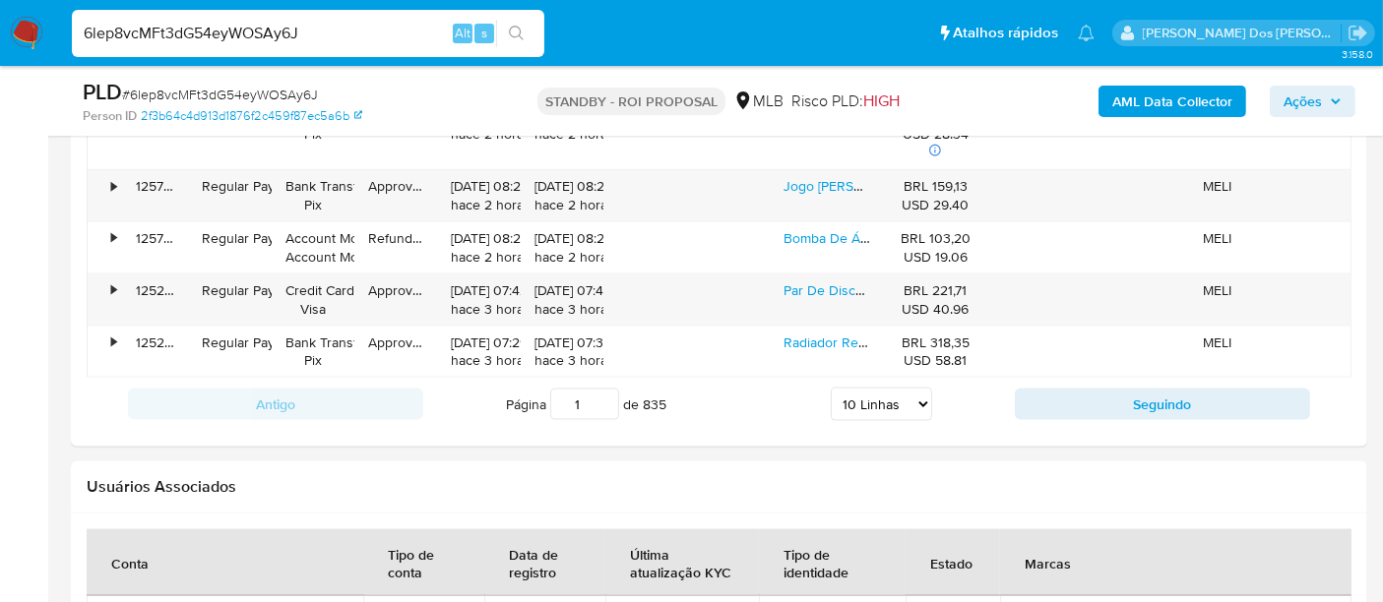
scroll to position [2399, 0]
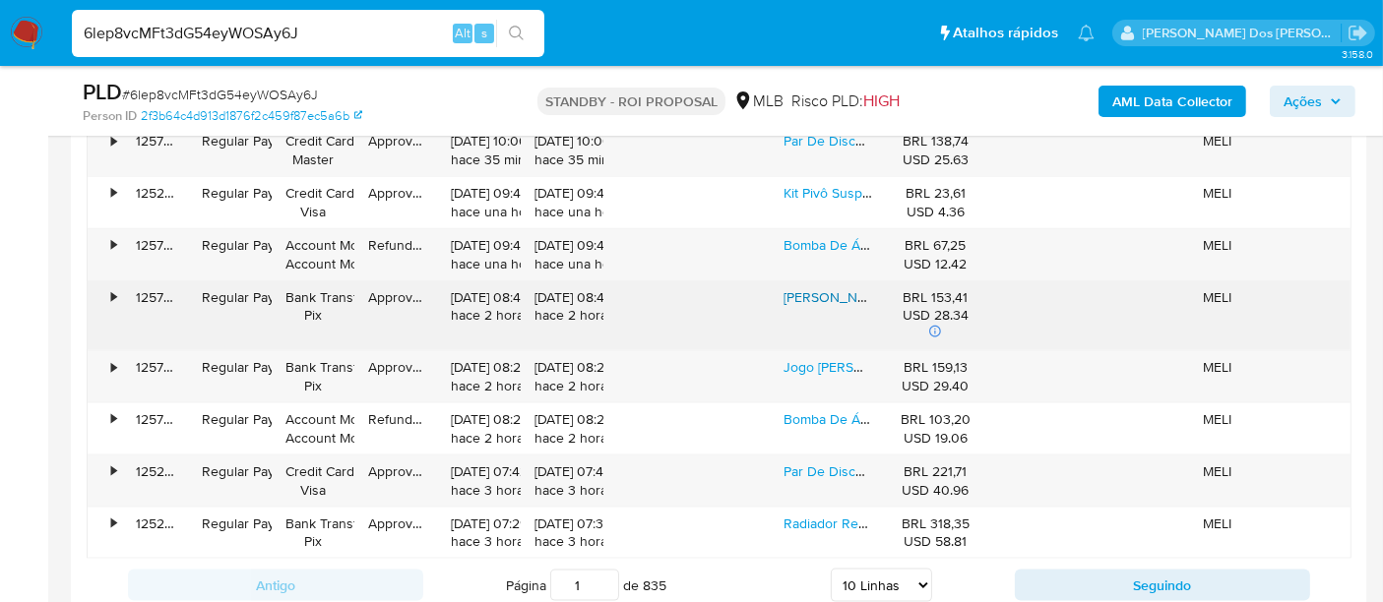
click at [820, 299] on link "[PERSON_NAME] Fiat Palio Strada Idea Doblo Stilo 1.8 8v" at bounding box center [954, 297] width 343 height 20
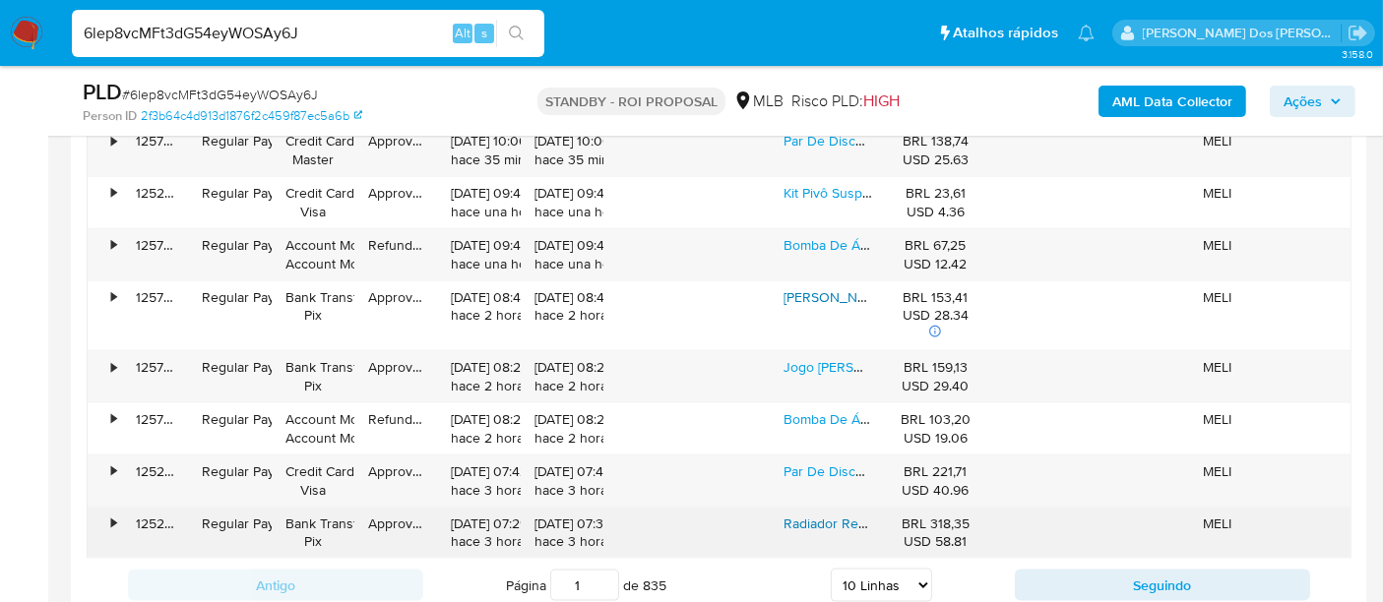
click at [843, 514] on link "Radiador Renault [PERSON_NAME] Clio 1.0 1.6 2007 Até 2013" at bounding box center [970, 524] width 374 height 20
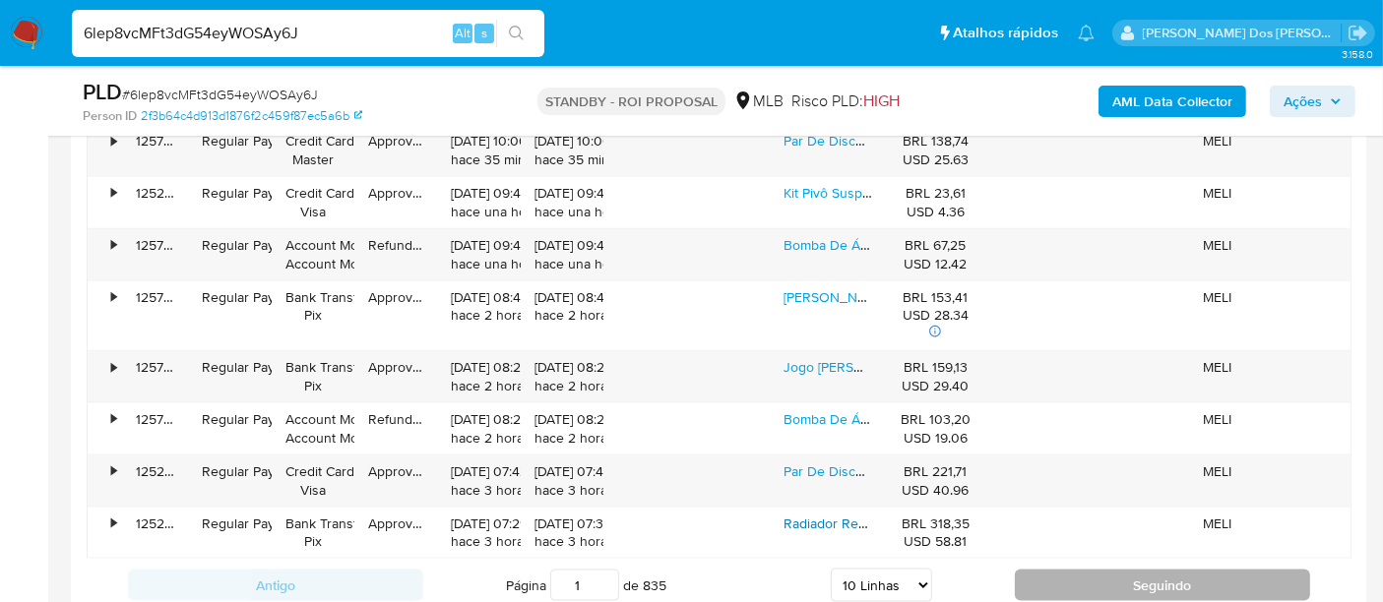
click at [1094, 577] on button "Seguindo" at bounding box center [1162, 585] width 295 height 31
type input "2"
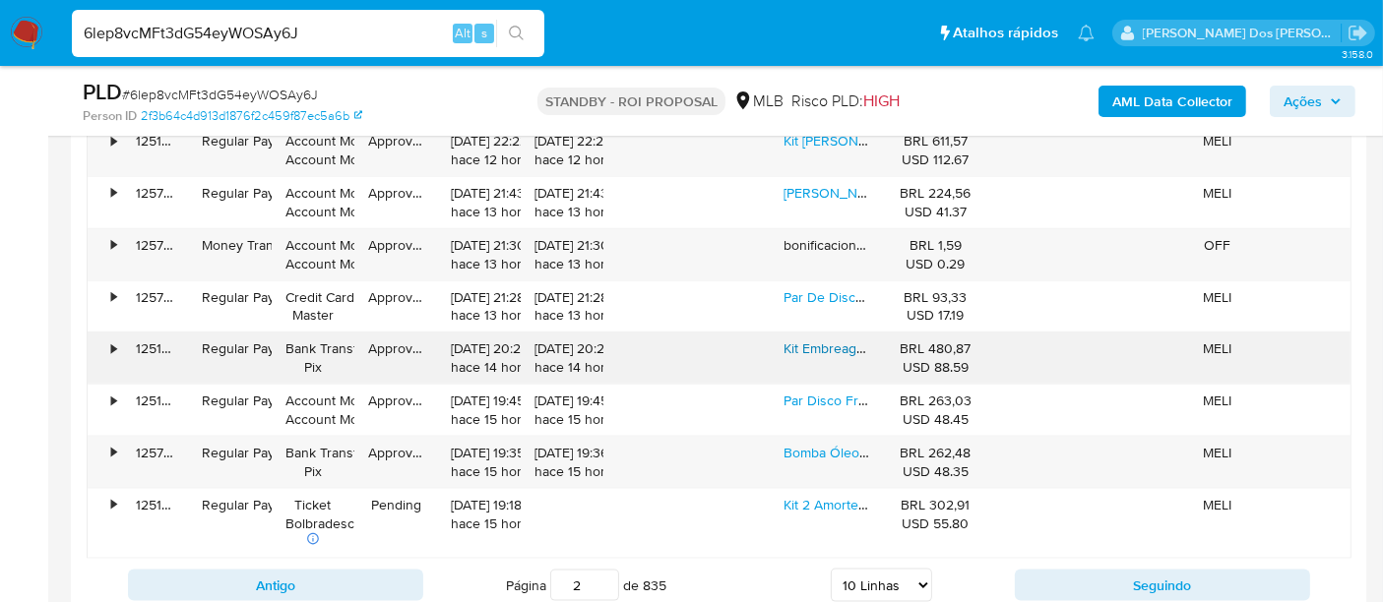
click at [817, 344] on link "Kit Embreagem Luk Ford Courier Fiesta Focus Ka 1.0 1.6 8v" at bounding box center [962, 349] width 358 height 20
click at [335, 24] on input "6lep8vcMFt3dG54eyWOSAy6J" at bounding box center [308, 34] width 472 height 26
paste input "J9PmgLUuZeolNtFs4gQUMIzO"
type input "J9PmgLUuZeolNtFs4gQUMIzO"
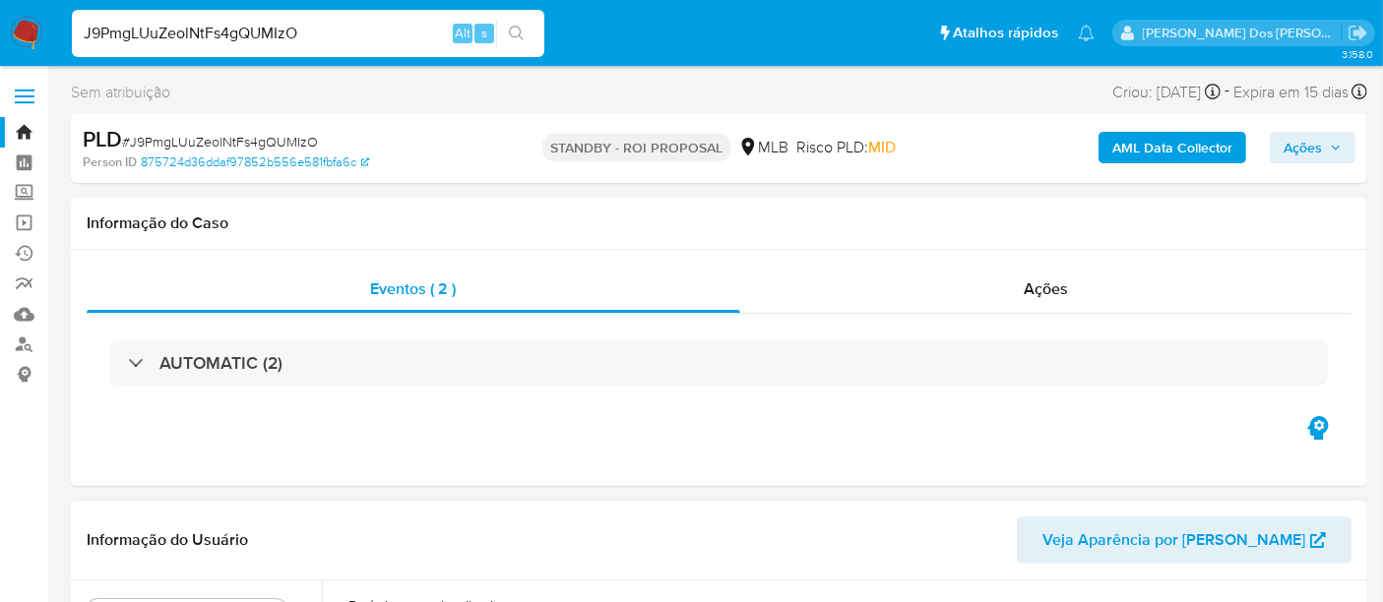
select select "10"
